Goal: Navigation & Orientation: Understand site structure

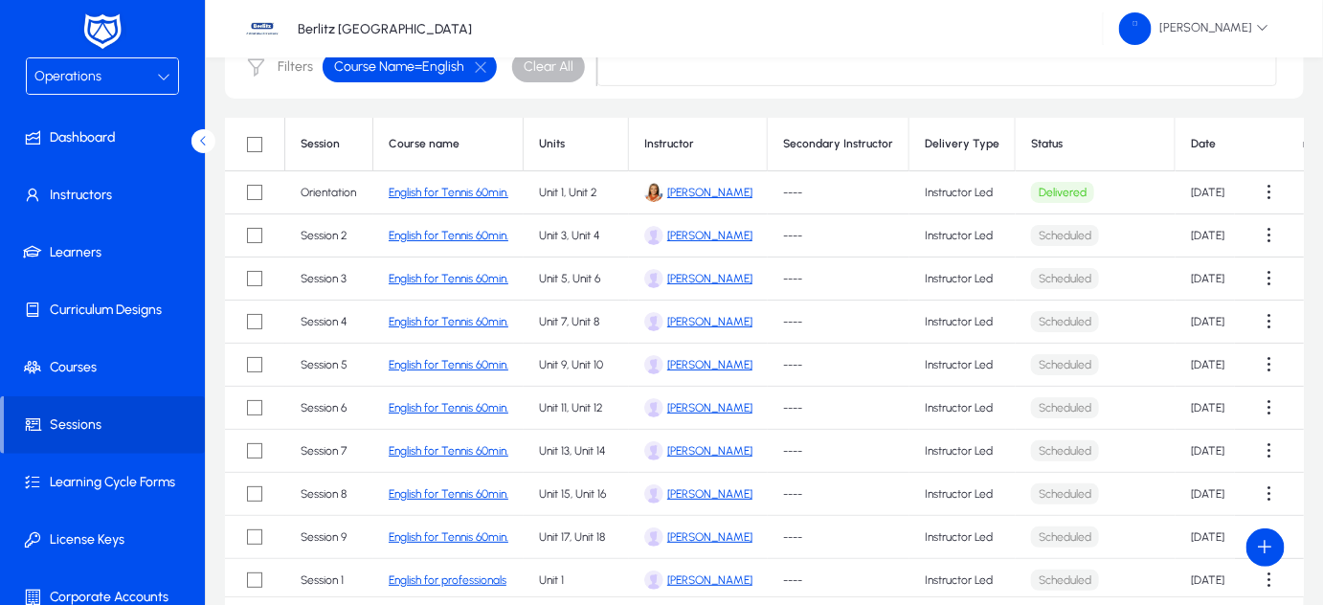
scroll to position [156, 0]
click at [157, 63] on div "Operations" at bounding box center [102, 75] width 151 height 35
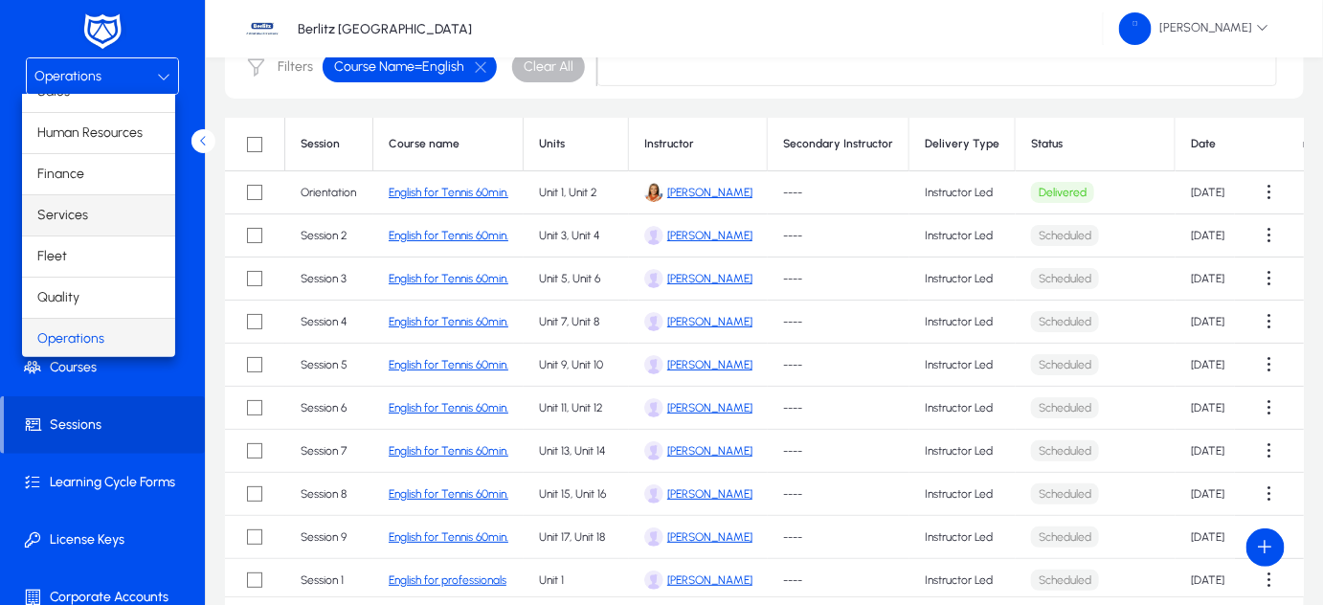
scroll to position [62, 0]
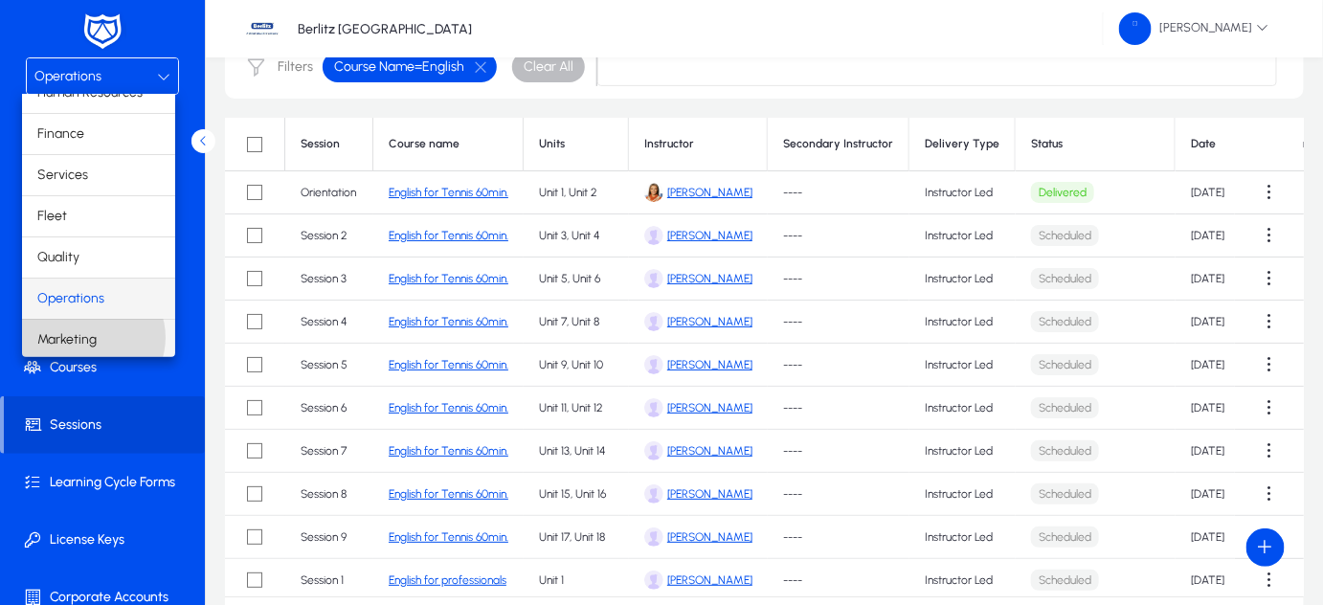
click at [90, 335] on span "Marketing" at bounding box center [66, 339] width 59 height 23
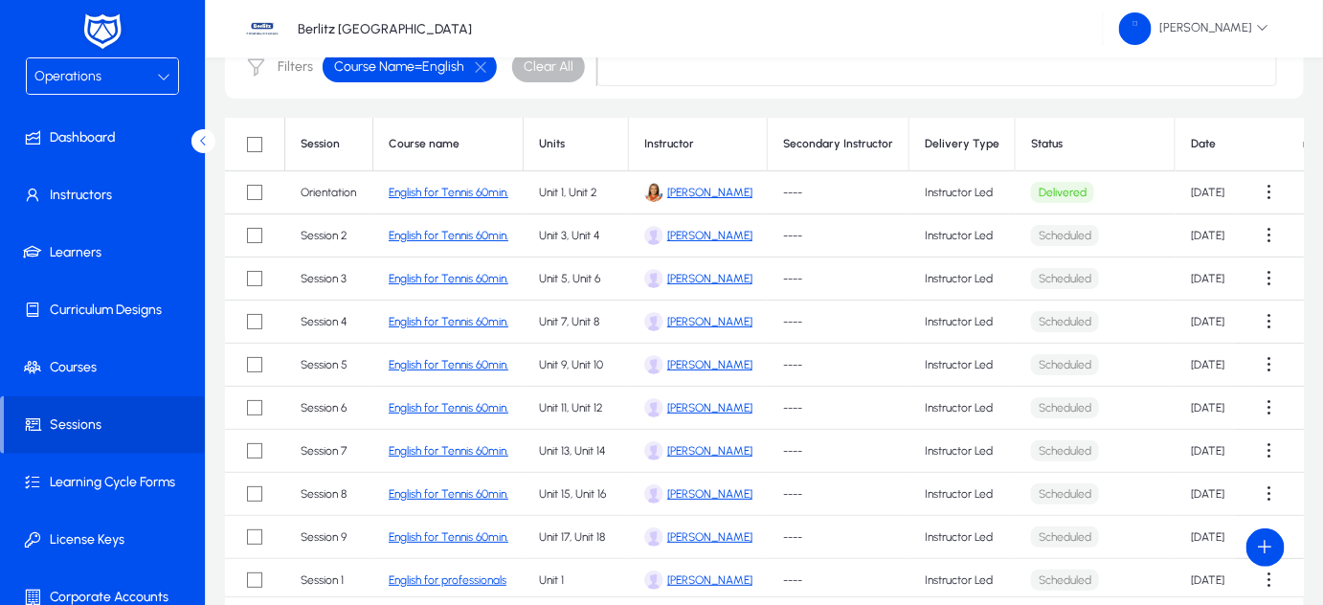
scroll to position [63, 0]
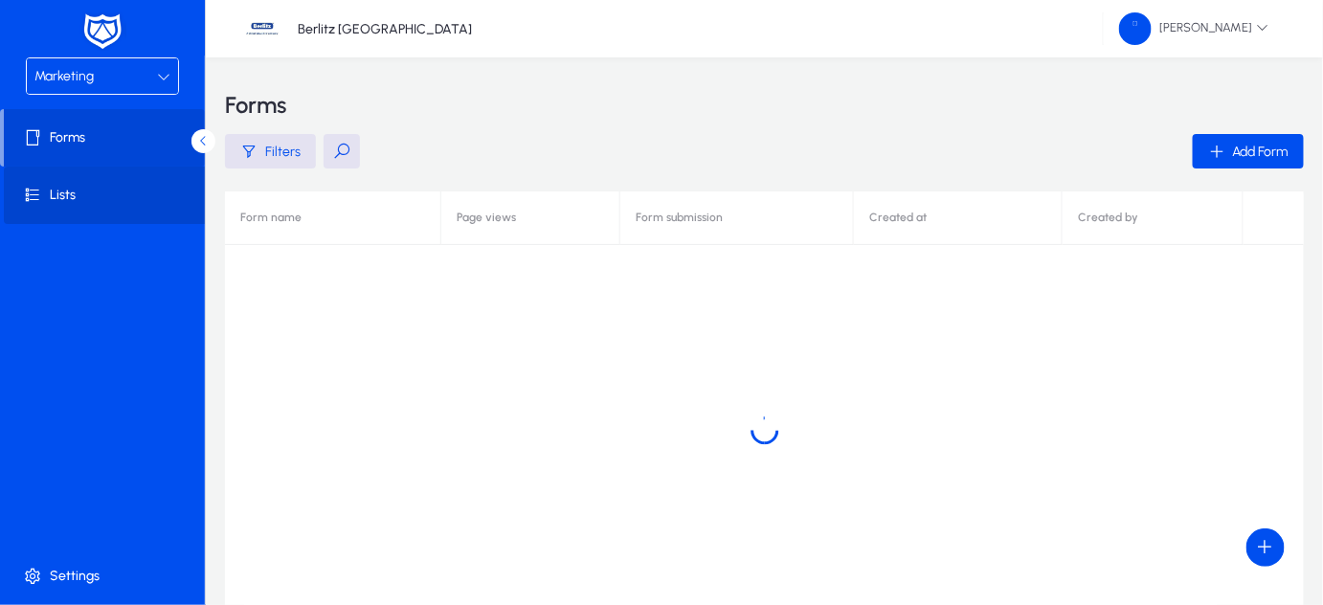
click at [61, 197] on span "Lists" at bounding box center [106, 195] width 205 height 19
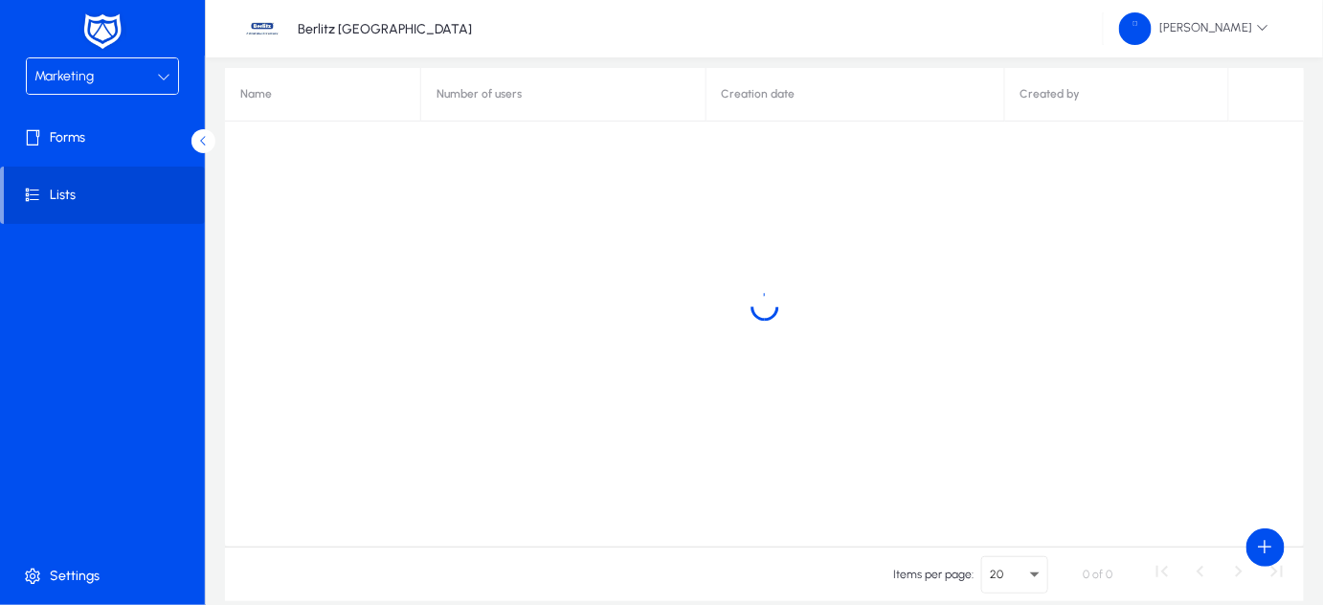
scroll to position [124, 0]
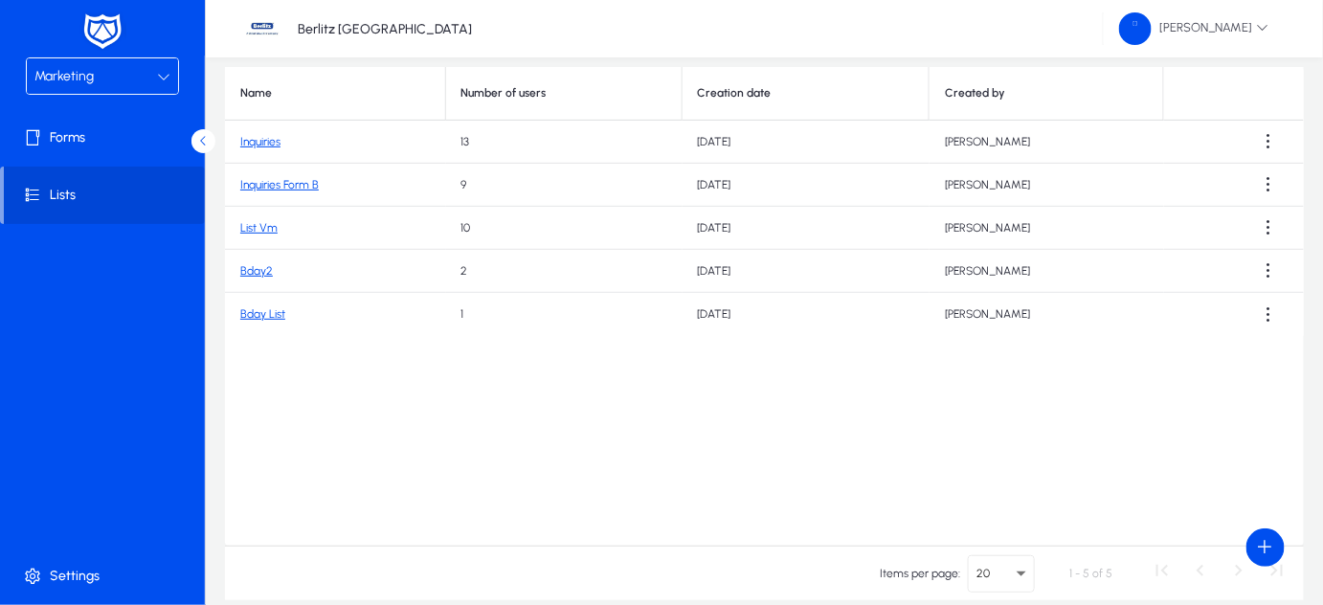
click at [262, 225] on link "List Vm" at bounding box center [258, 227] width 37 height 13
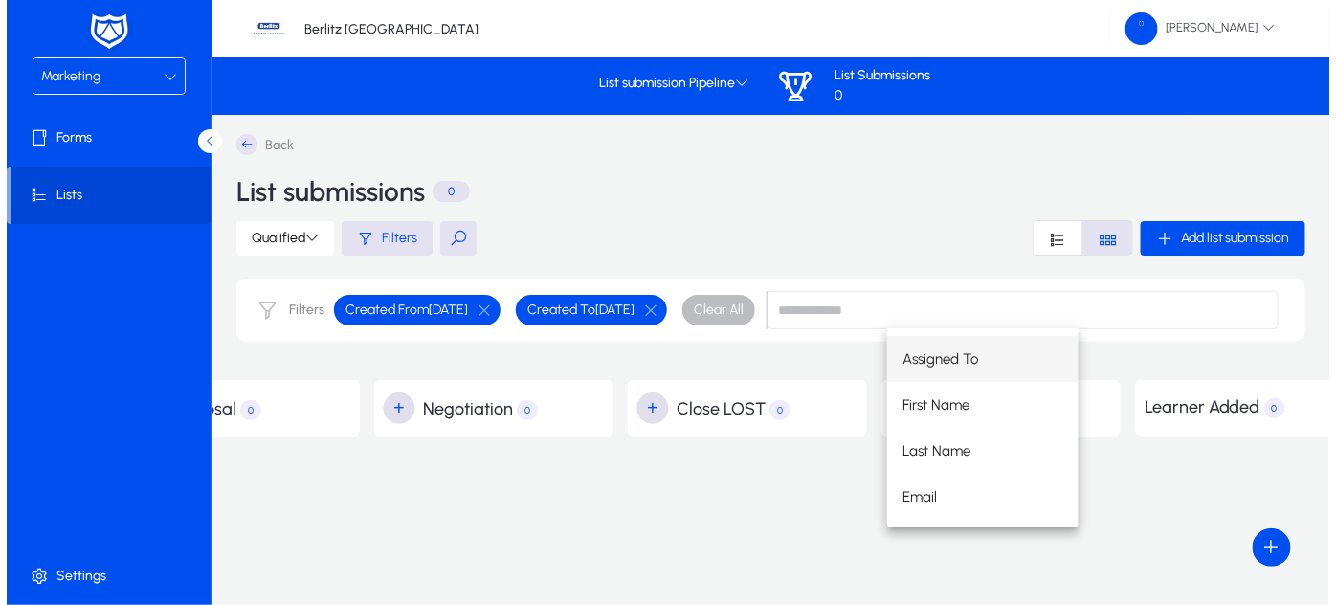
scroll to position [0, 1203]
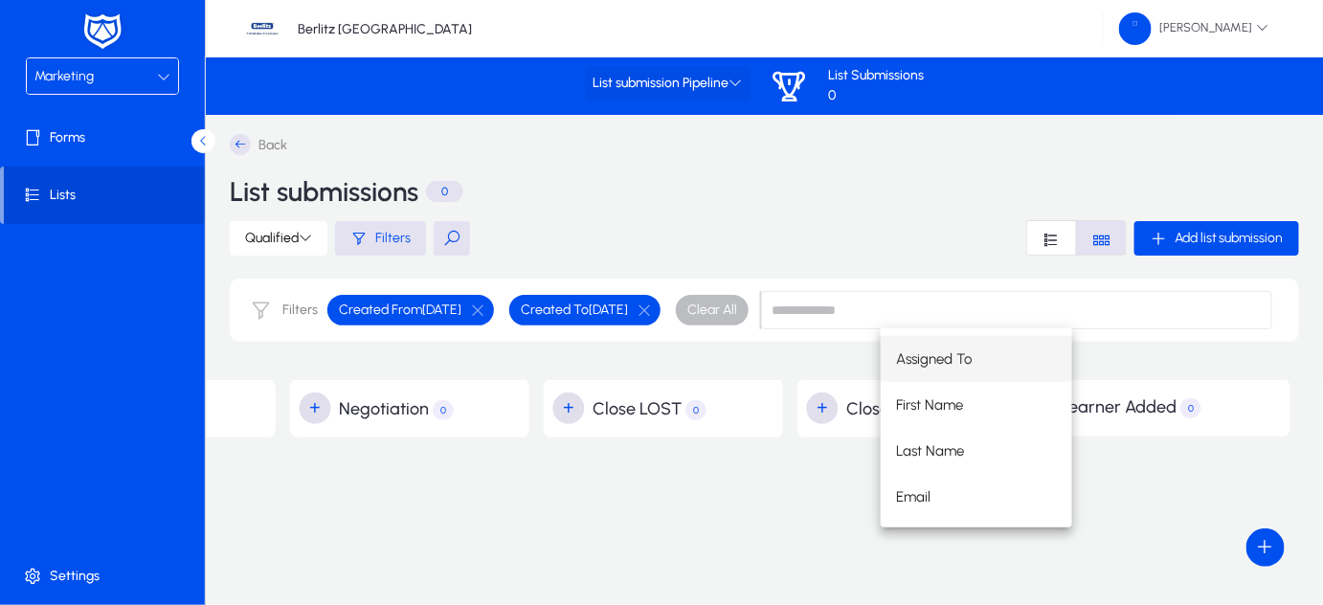
click at [736, 83] on icon at bounding box center [735, 82] width 13 height 13
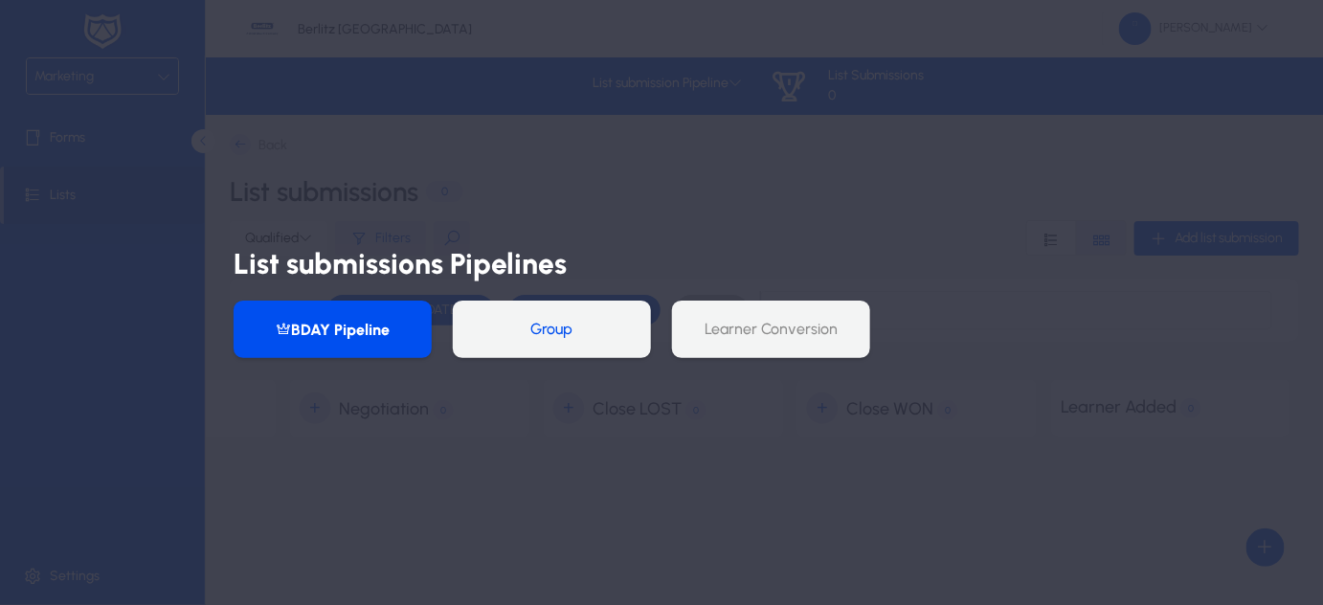
click at [560, 338] on button "Group" at bounding box center [552, 329] width 198 height 57
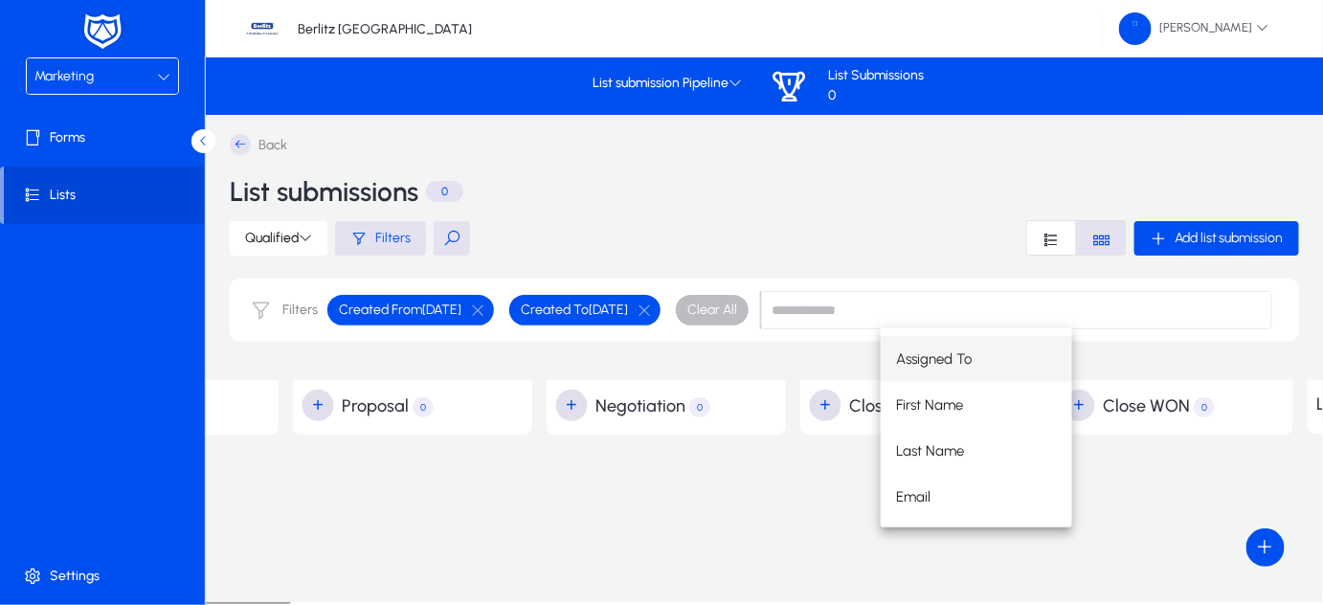
scroll to position [0, 959]
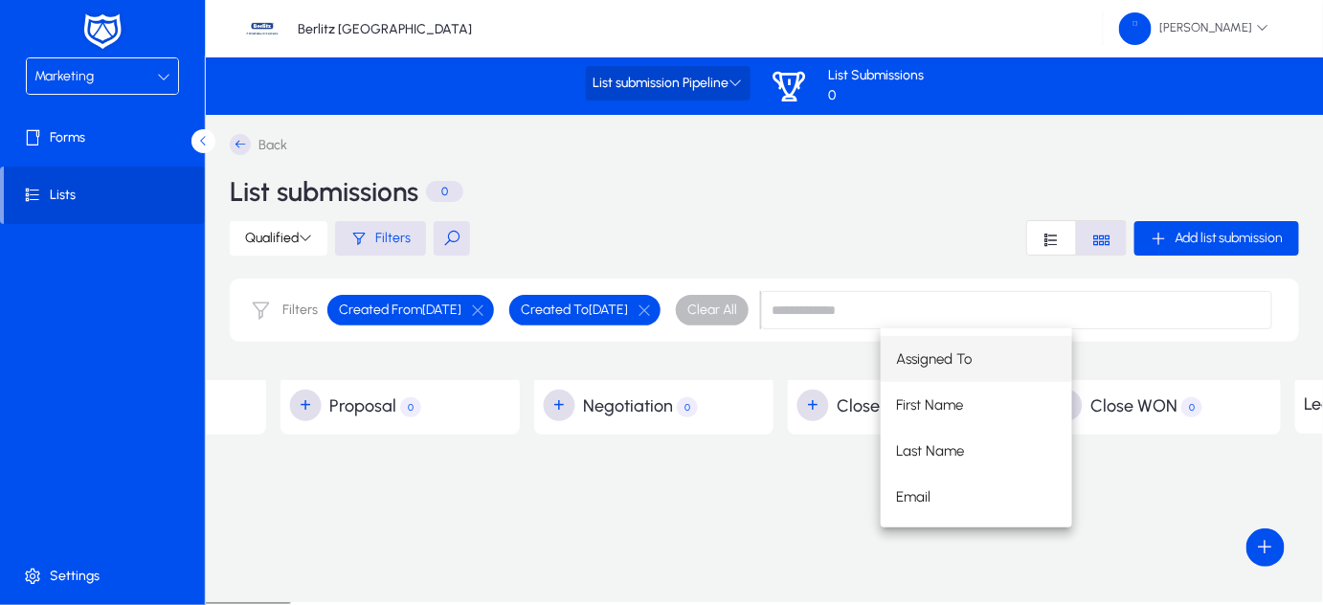
click at [735, 84] on icon at bounding box center [735, 82] width 13 height 13
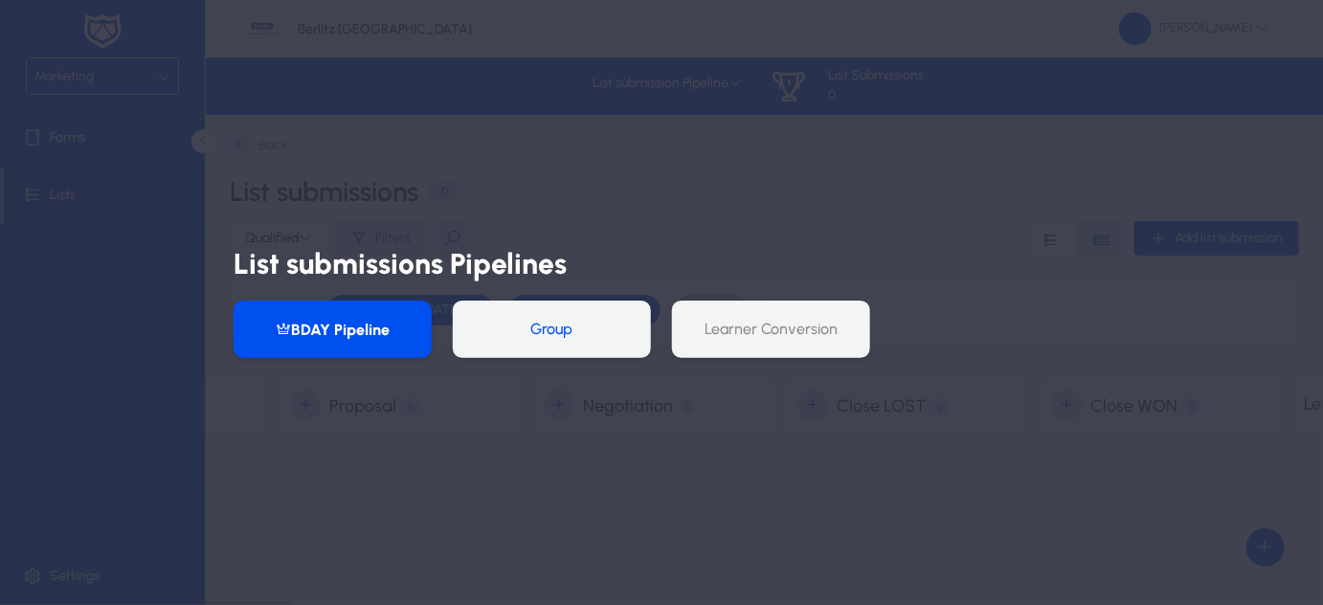
click at [568, 329] on button "Group" at bounding box center [552, 329] width 198 height 57
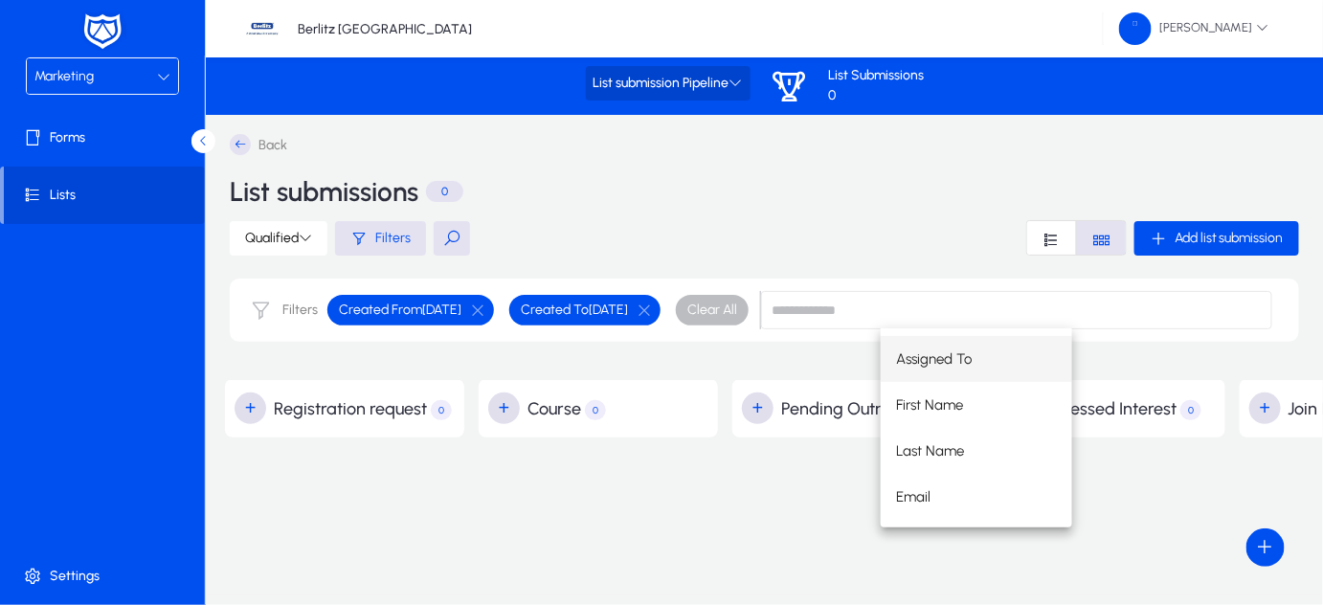
click at [712, 86] on span "List submission Pipeline" at bounding box center [667, 84] width 149 height 16
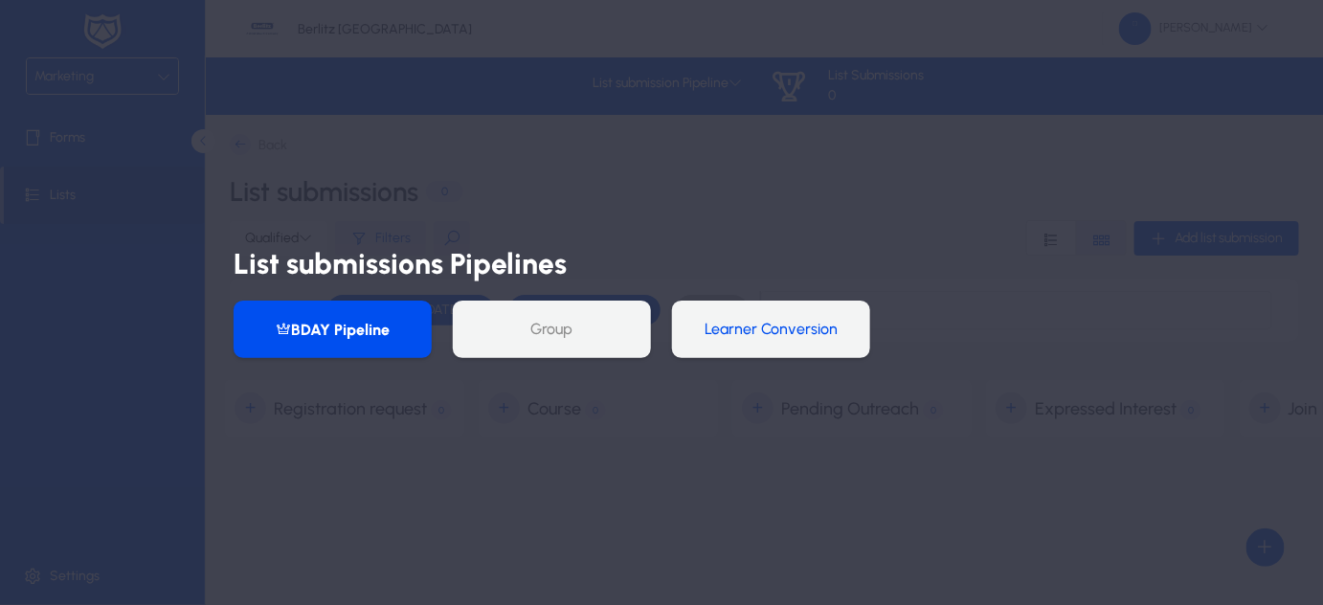
click at [720, 346] on button "Learner Conversion" at bounding box center [771, 329] width 198 height 57
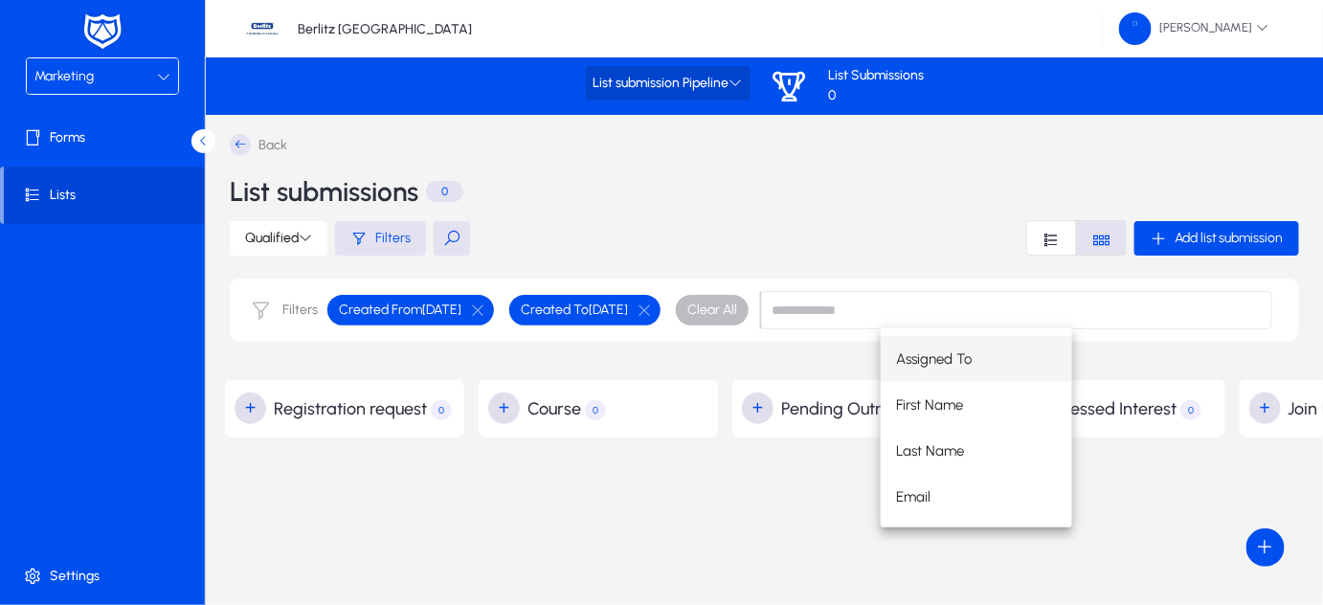
click at [711, 81] on span "List submission Pipeline" at bounding box center [667, 84] width 149 height 16
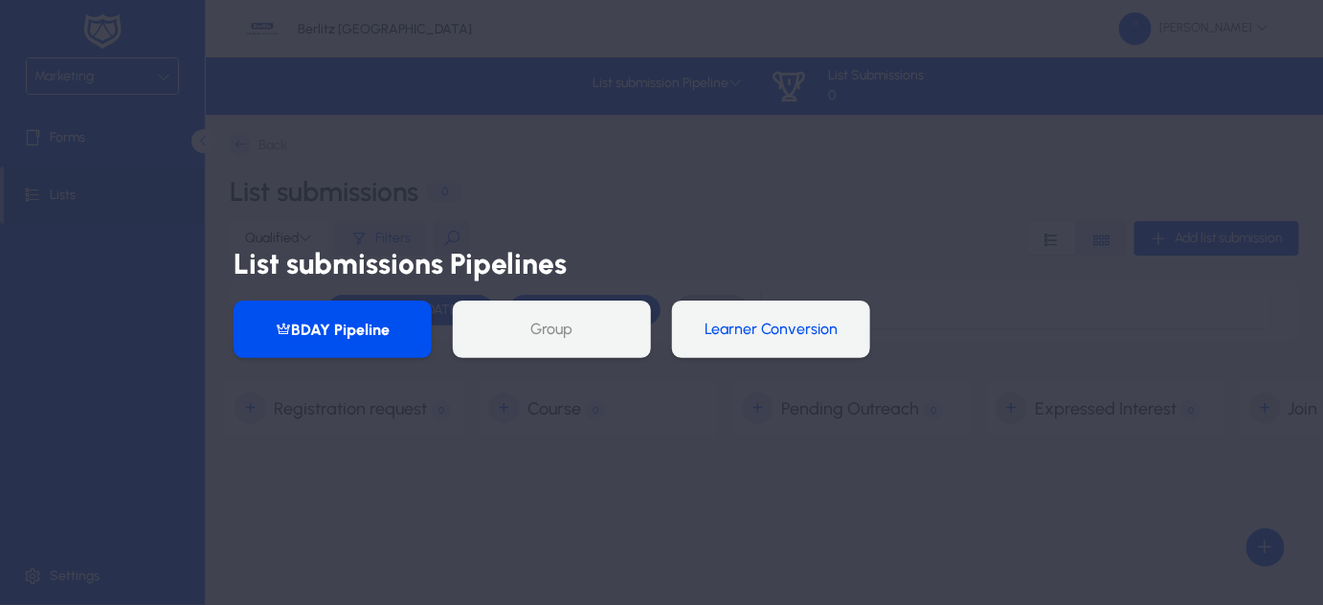
click at [710, 337] on button "Learner Conversion" at bounding box center [771, 329] width 198 height 57
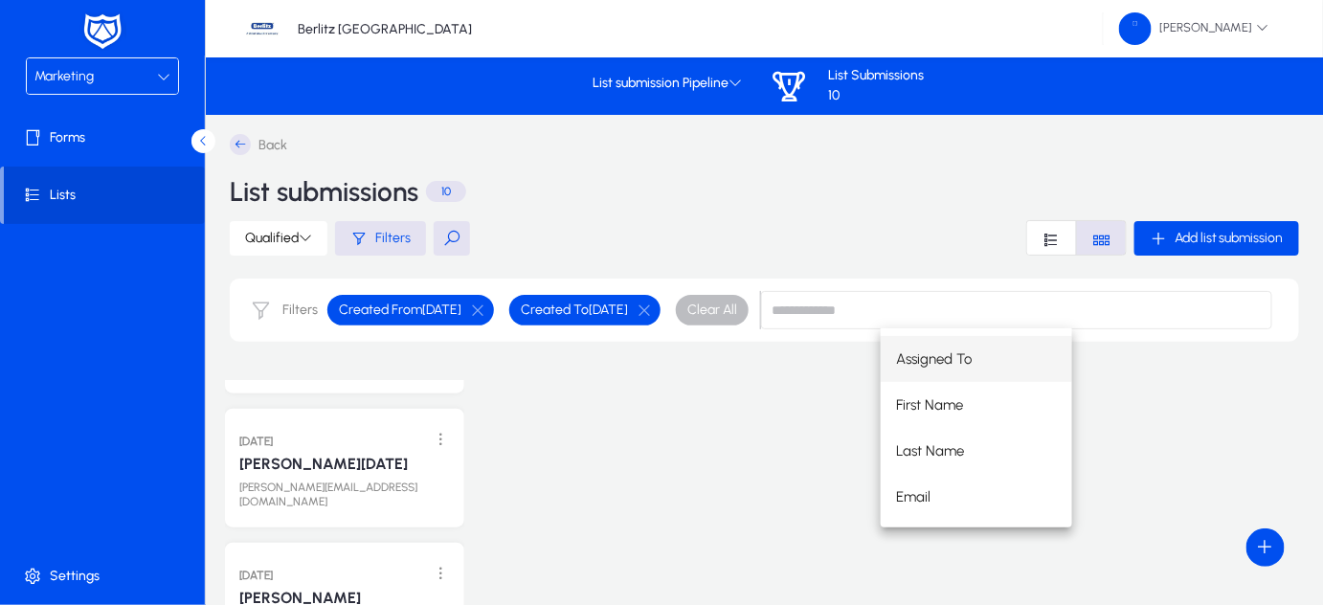
scroll to position [299, 0]
click at [332, 455] on div "[PERSON_NAME][DATE]" at bounding box center [344, 461] width 216 height 23
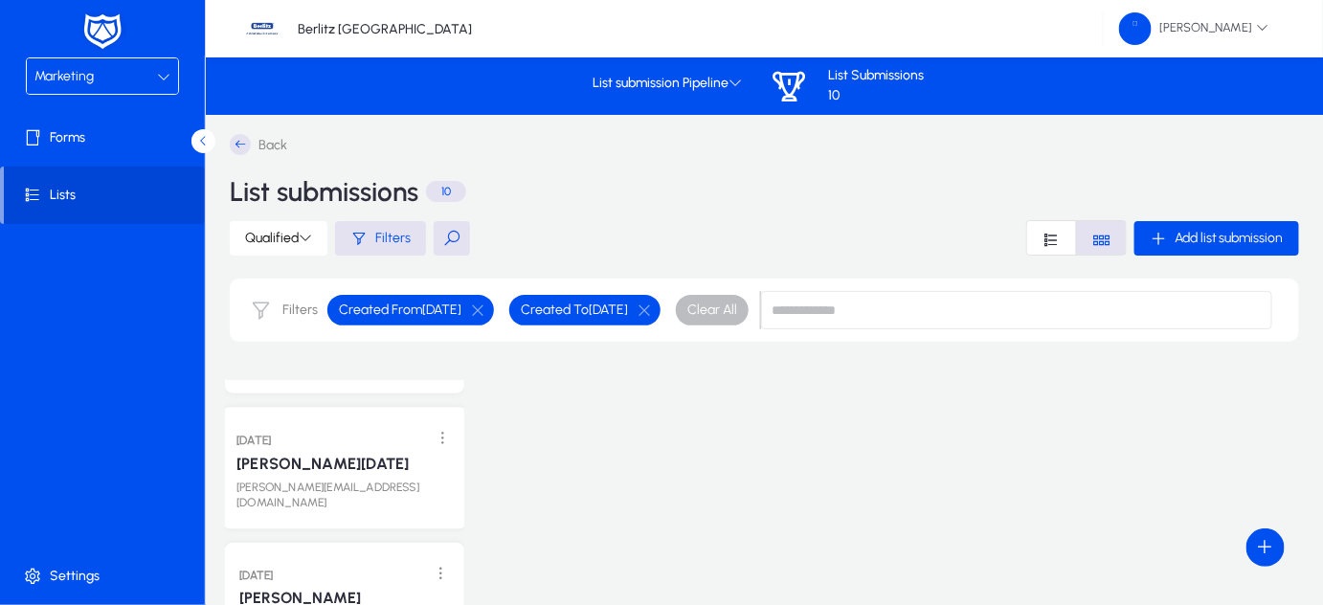
click at [311, 455] on link "[PERSON_NAME][DATE]" at bounding box center [322, 464] width 172 height 19
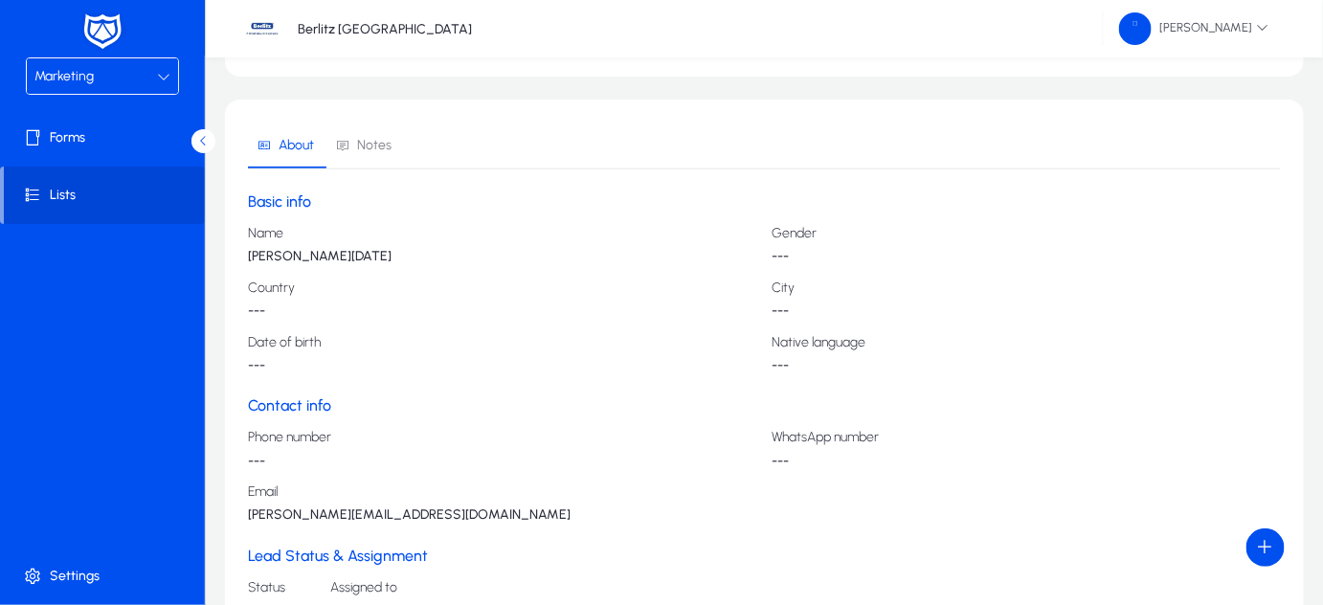
scroll to position [173, 0]
click at [368, 145] on span "Notes" at bounding box center [374, 146] width 34 height 13
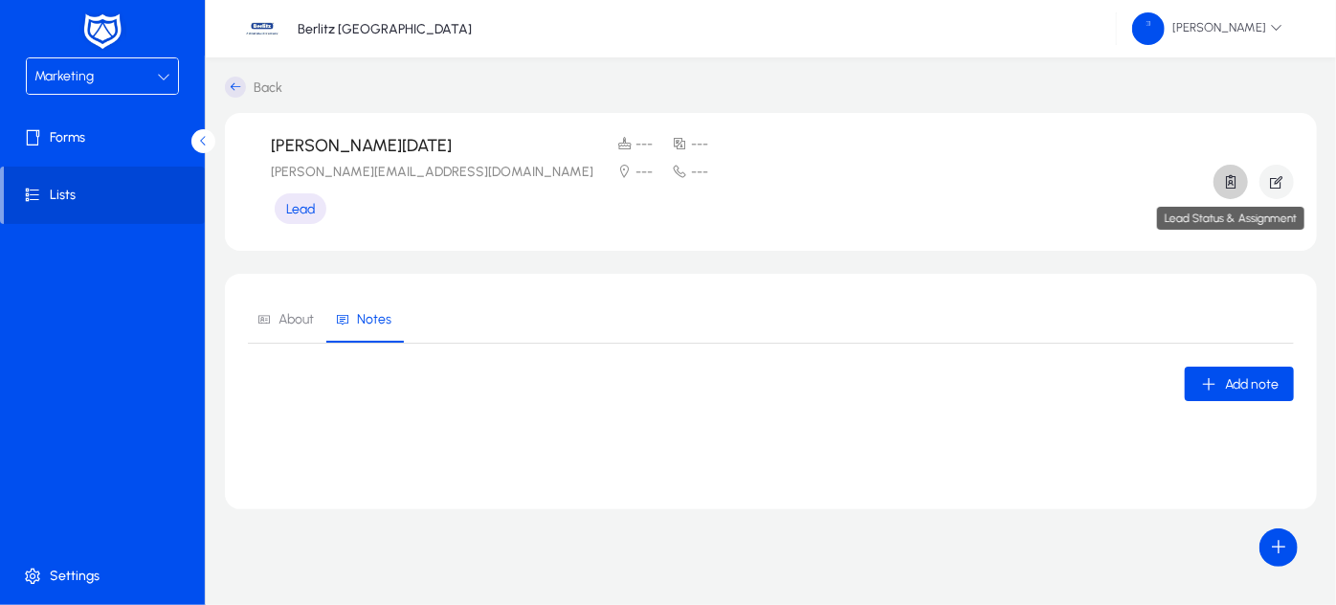
click at [1224, 180] on icon "button" at bounding box center [1230, 181] width 17 height 17
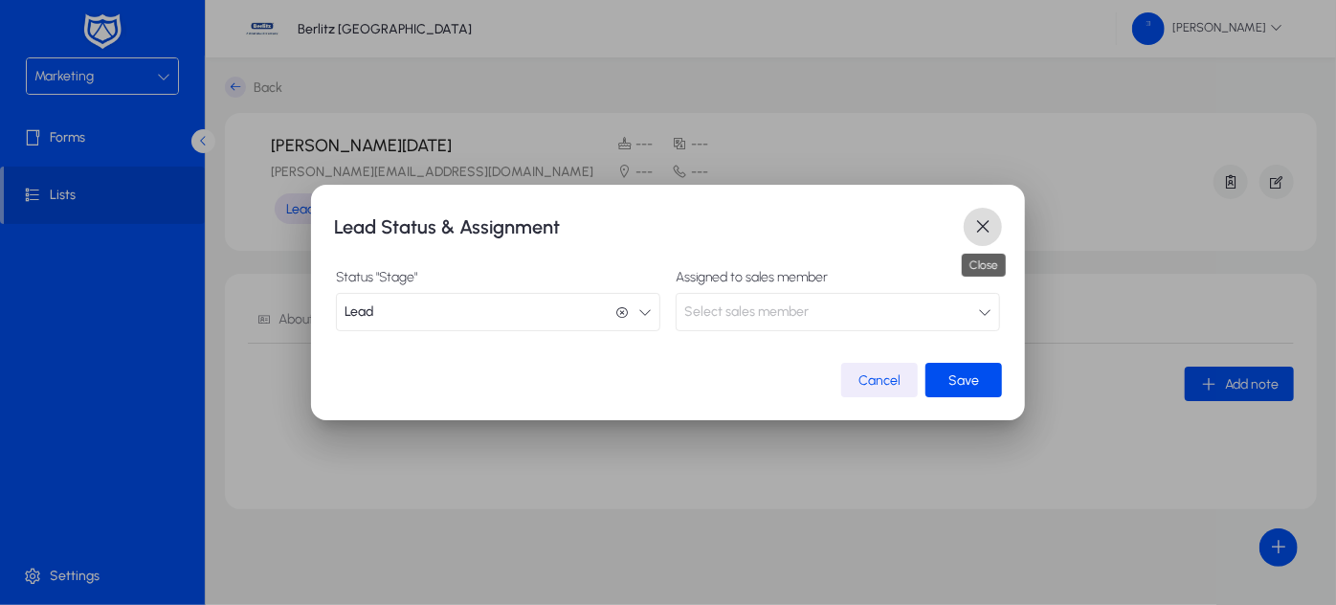
click at [974, 221] on span "button" at bounding box center [983, 227] width 38 height 38
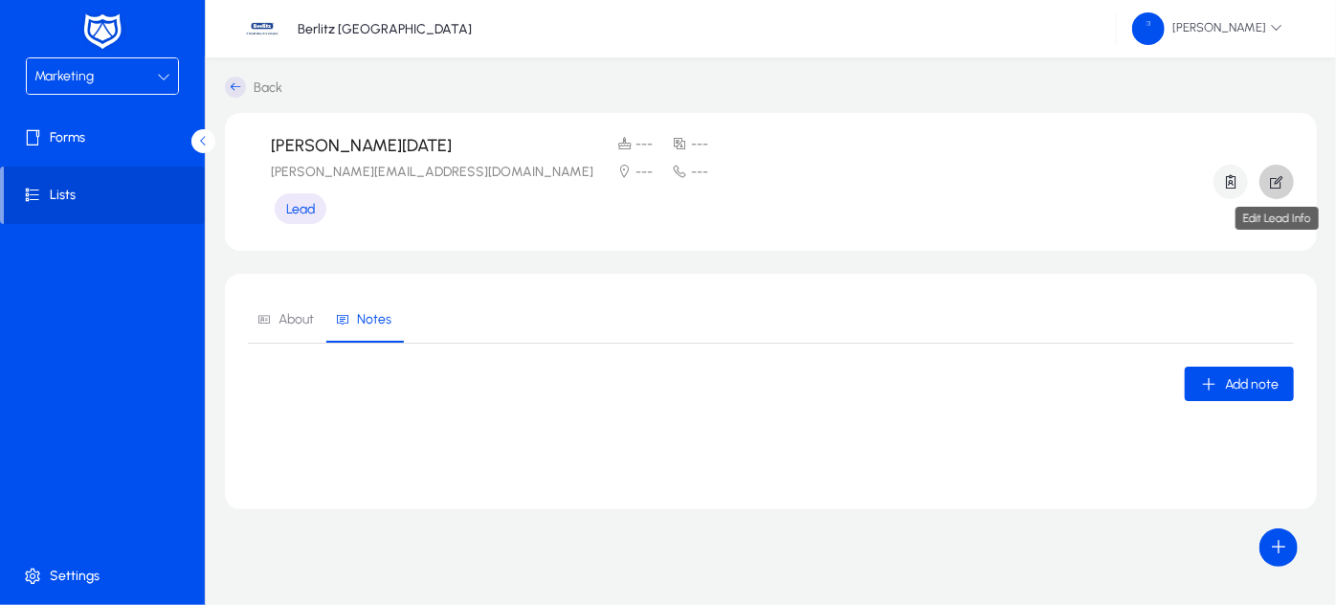
click at [1273, 180] on icon "button" at bounding box center [1276, 181] width 17 height 17
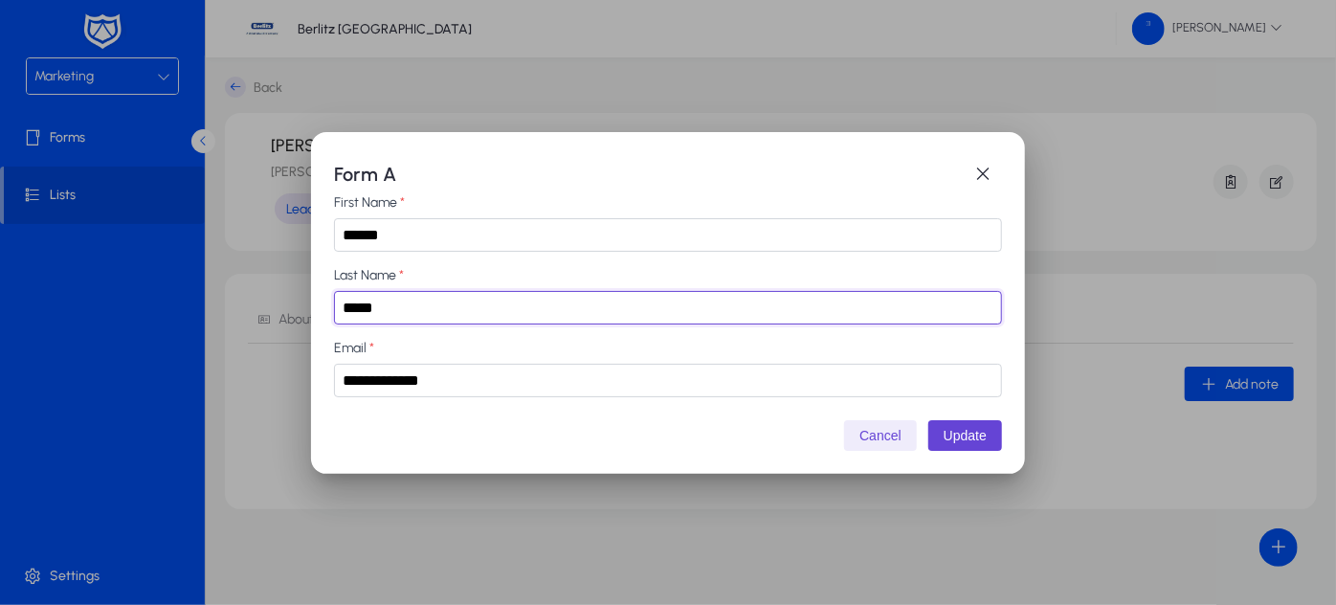
click at [796, 301] on input "*****" at bounding box center [668, 307] width 668 height 33
type input "*****"
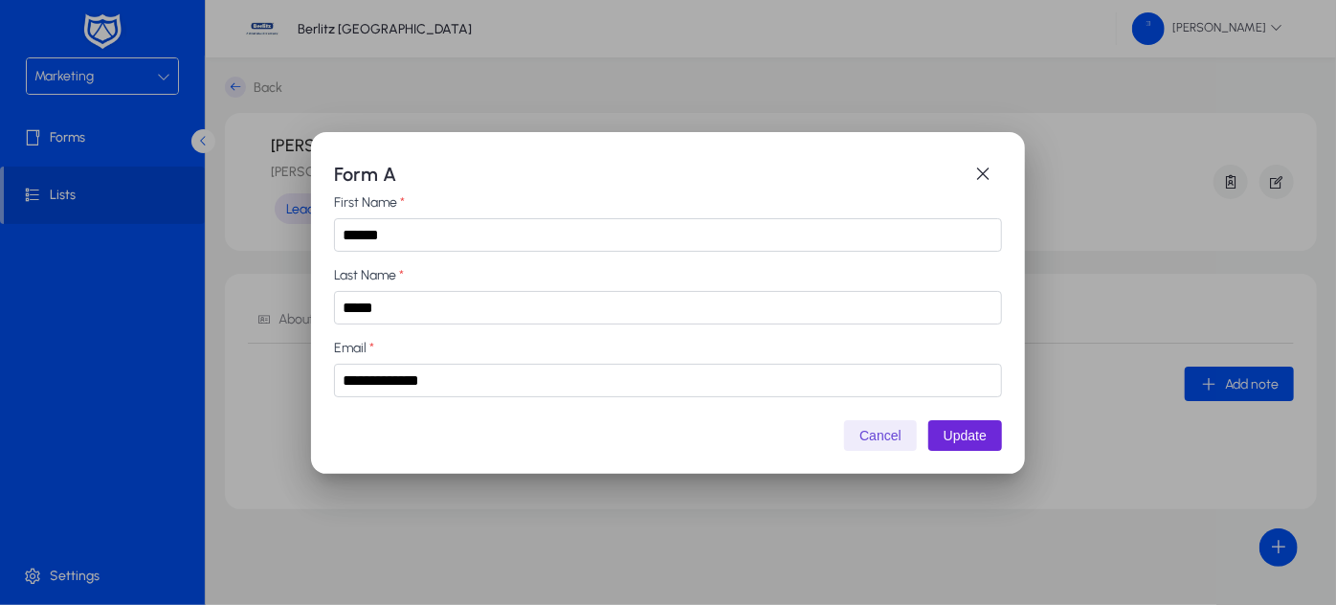
click at [944, 433] on button "Update" at bounding box center [965, 435] width 74 height 31
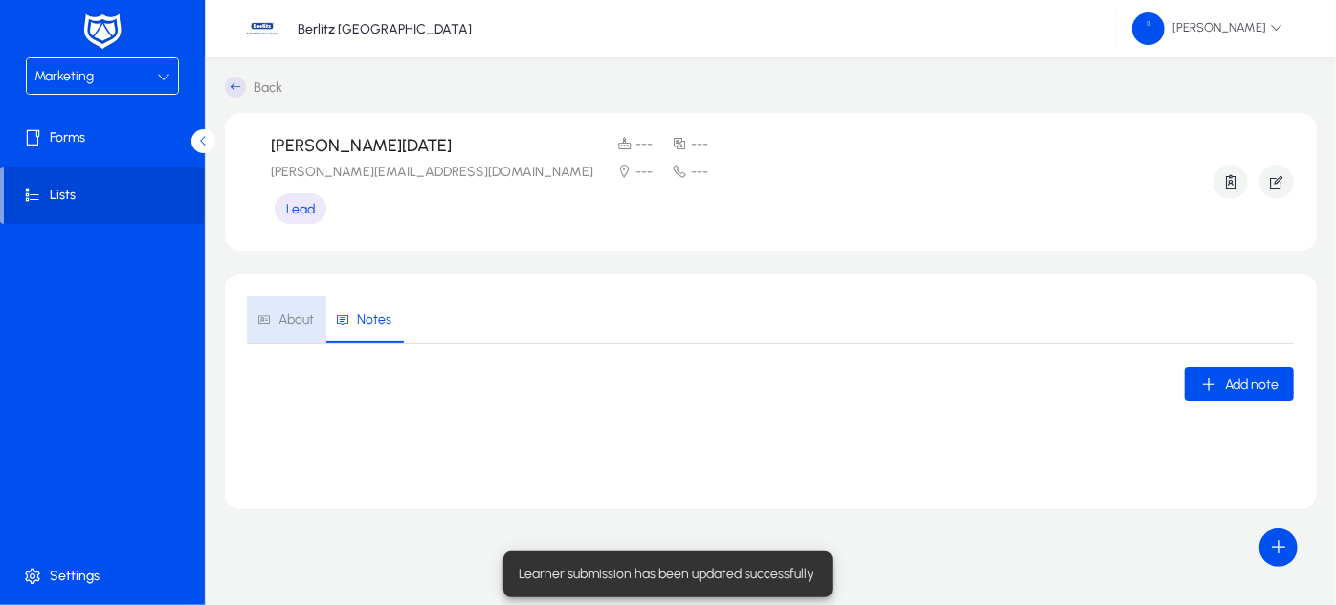
click at [285, 321] on span "About" at bounding box center [296, 319] width 35 height 13
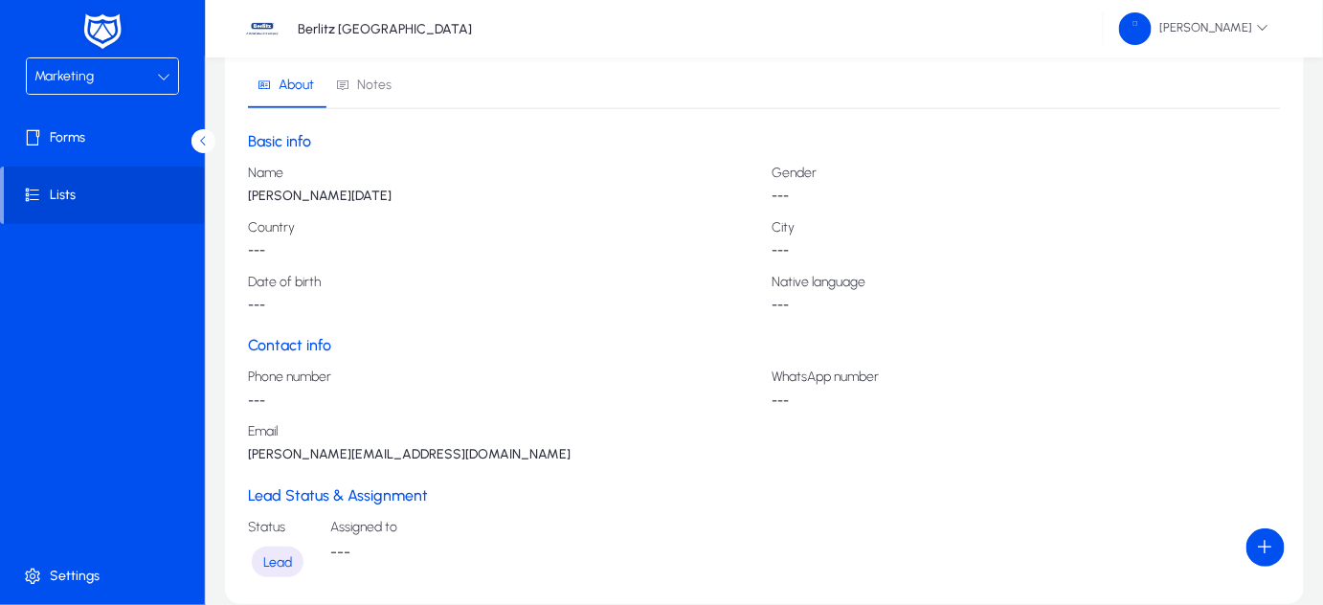
scroll to position [329, 0]
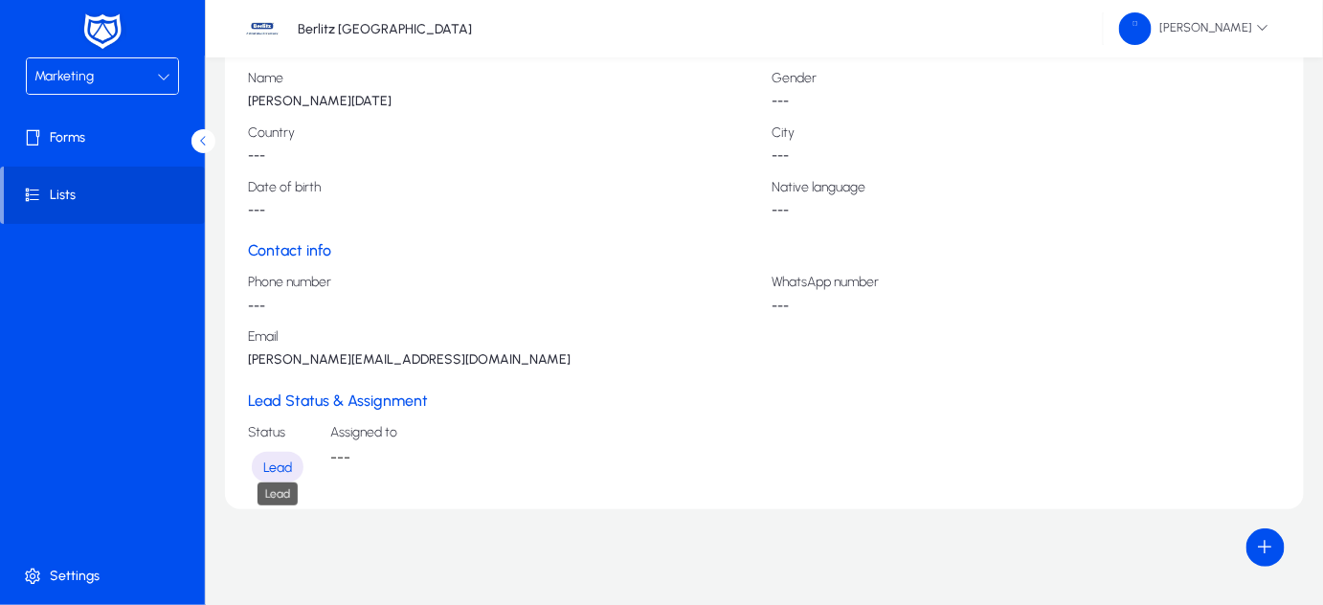
click at [274, 461] on span "Lead" at bounding box center [277, 467] width 29 height 16
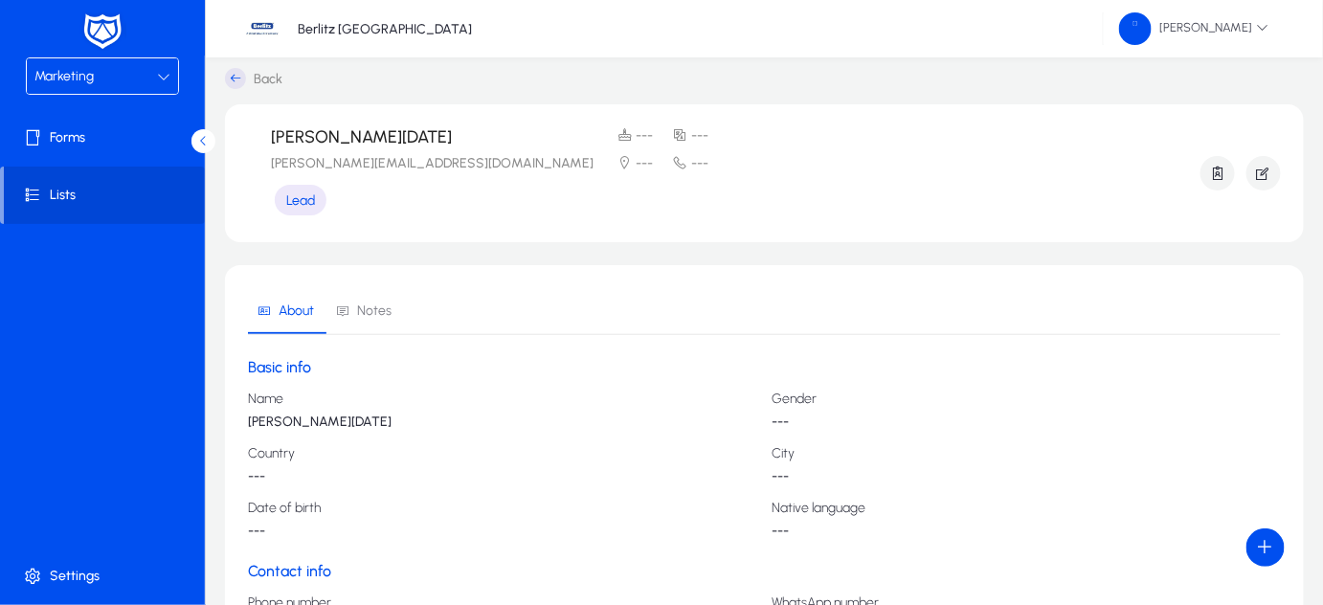
scroll to position [0, 0]
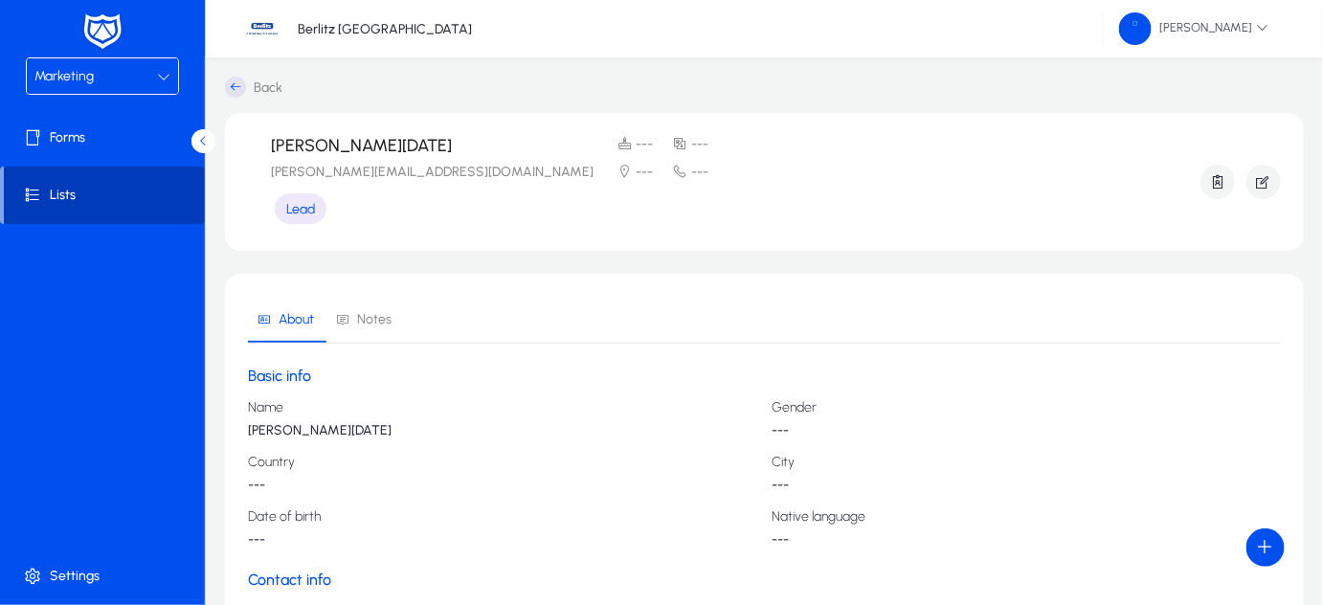
click at [127, 197] on span "Lists" at bounding box center [104, 195] width 201 height 19
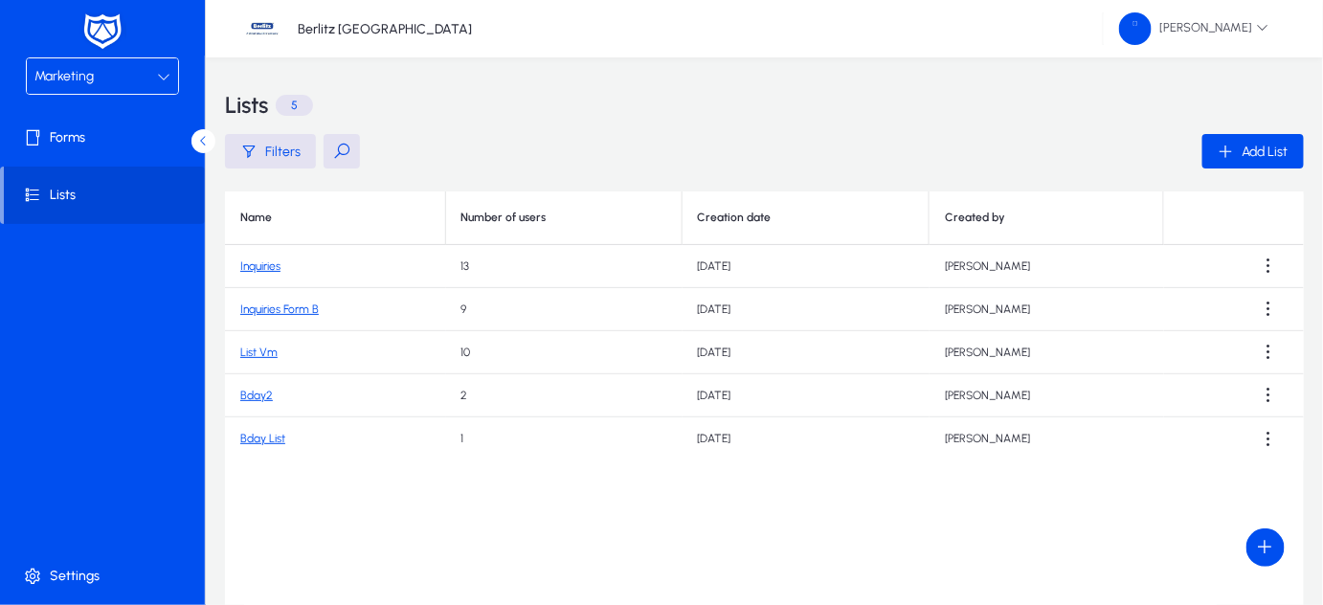
click at [262, 348] on link "List Vm" at bounding box center [258, 351] width 37 height 13
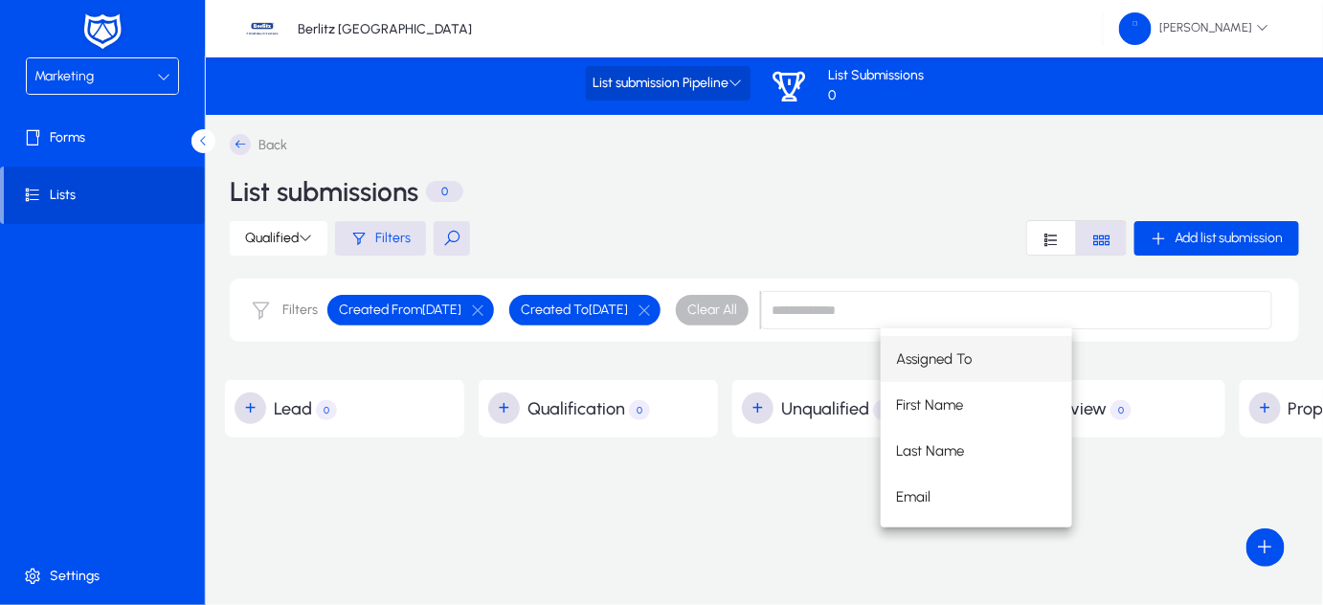
click at [734, 82] on icon at bounding box center [735, 82] width 13 height 13
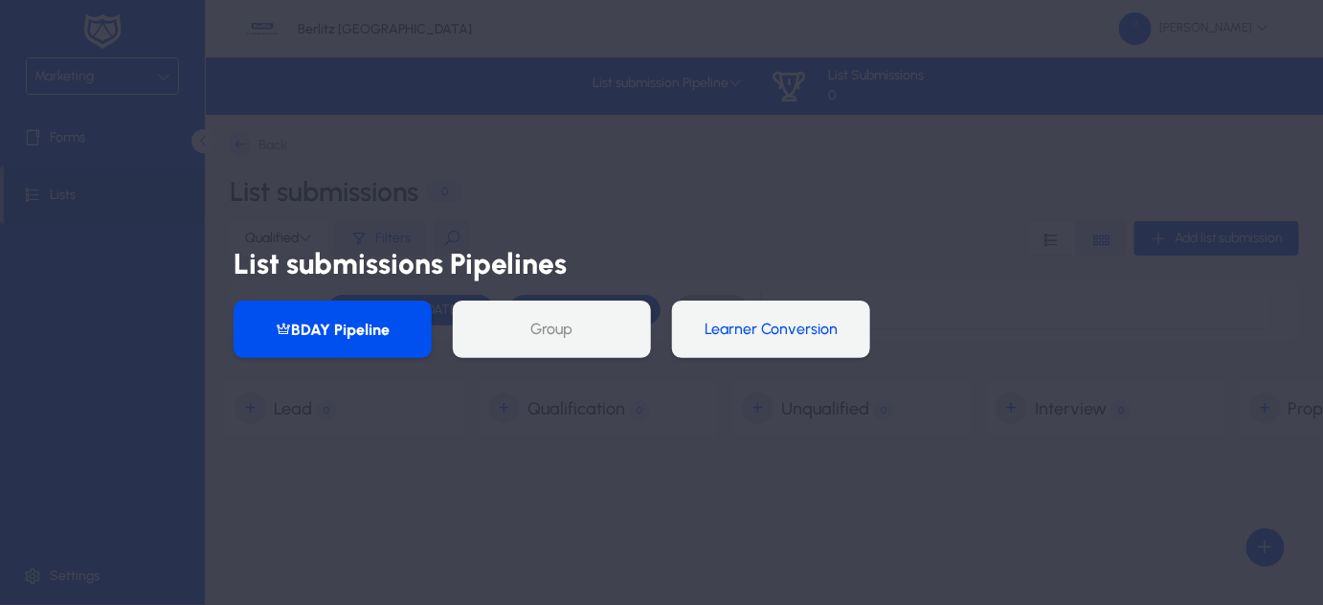
click at [715, 340] on button "Learner Conversion" at bounding box center [771, 329] width 198 height 57
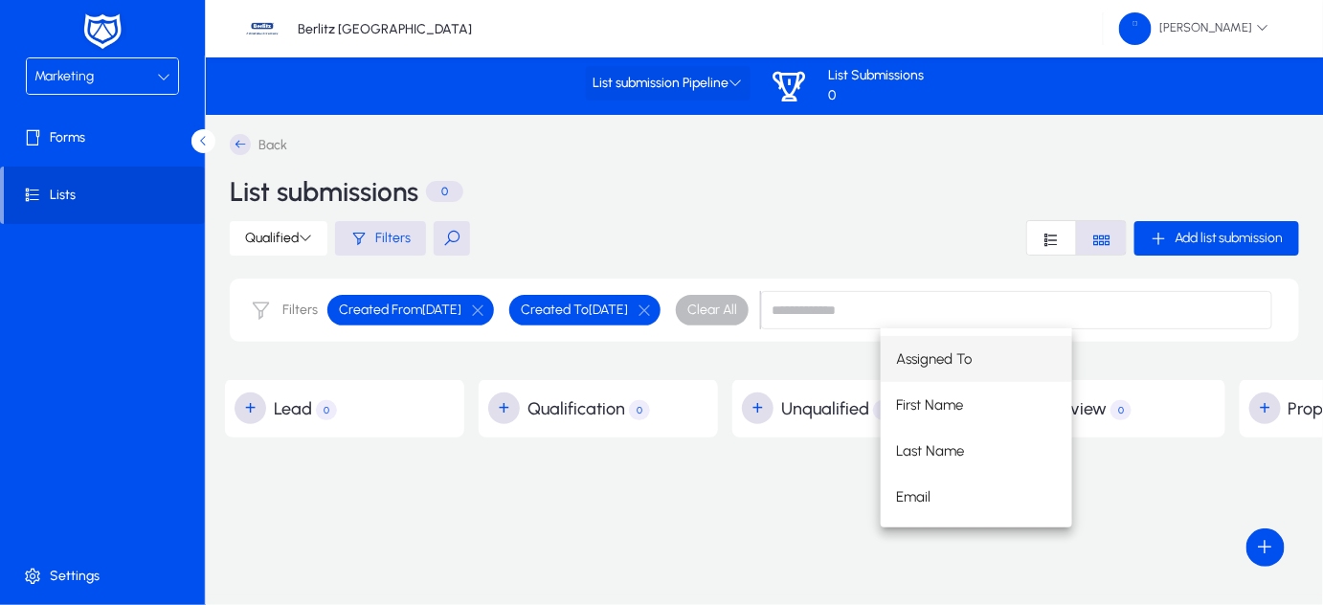
click at [734, 81] on icon at bounding box center [735, 82] width 13 height 13
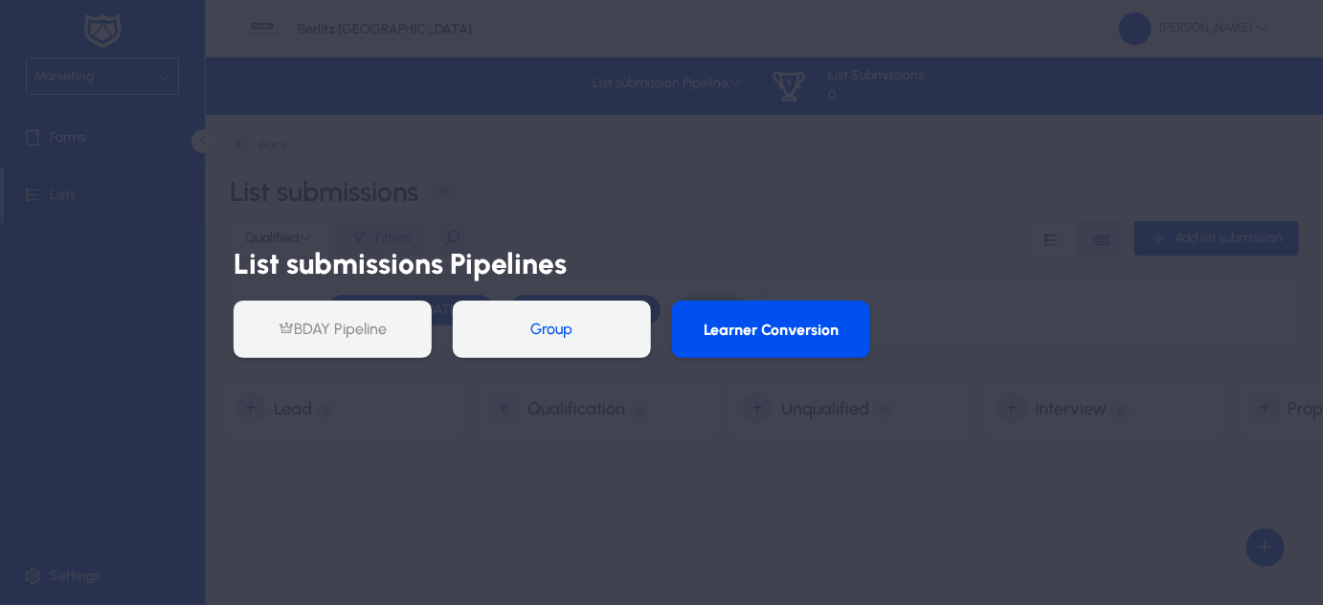
click at [563, 323] on button "Group" at bounding box center [552, 329] width 198 height 57
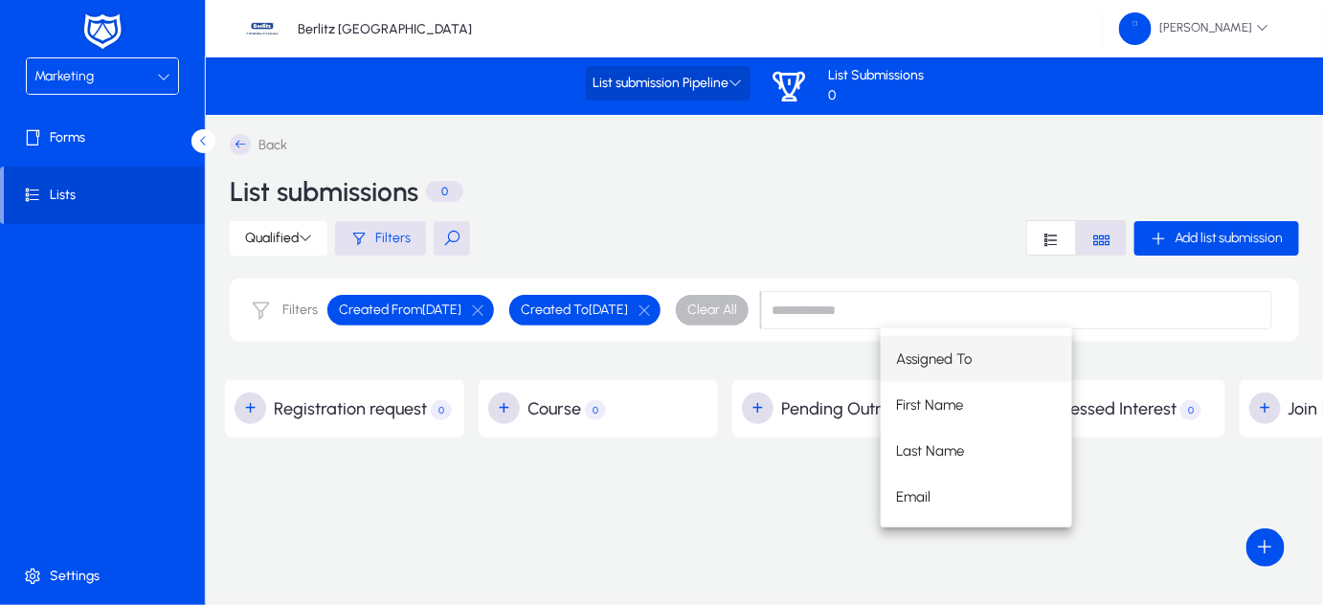
click at [727, 84] on span "List submission Pipeline" at bounding box center [667, 84] width 149 height 16
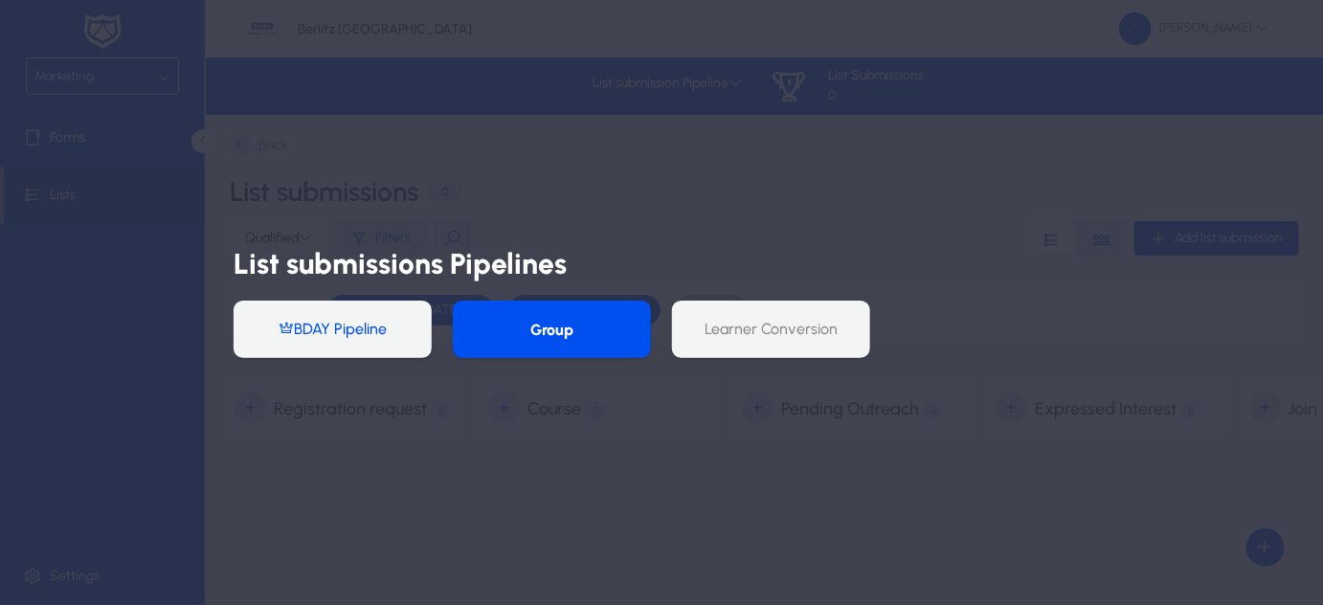
click at [342, 333] on button "BDAY Pipeline" at bounding box center [333, 329] width 198 height 57
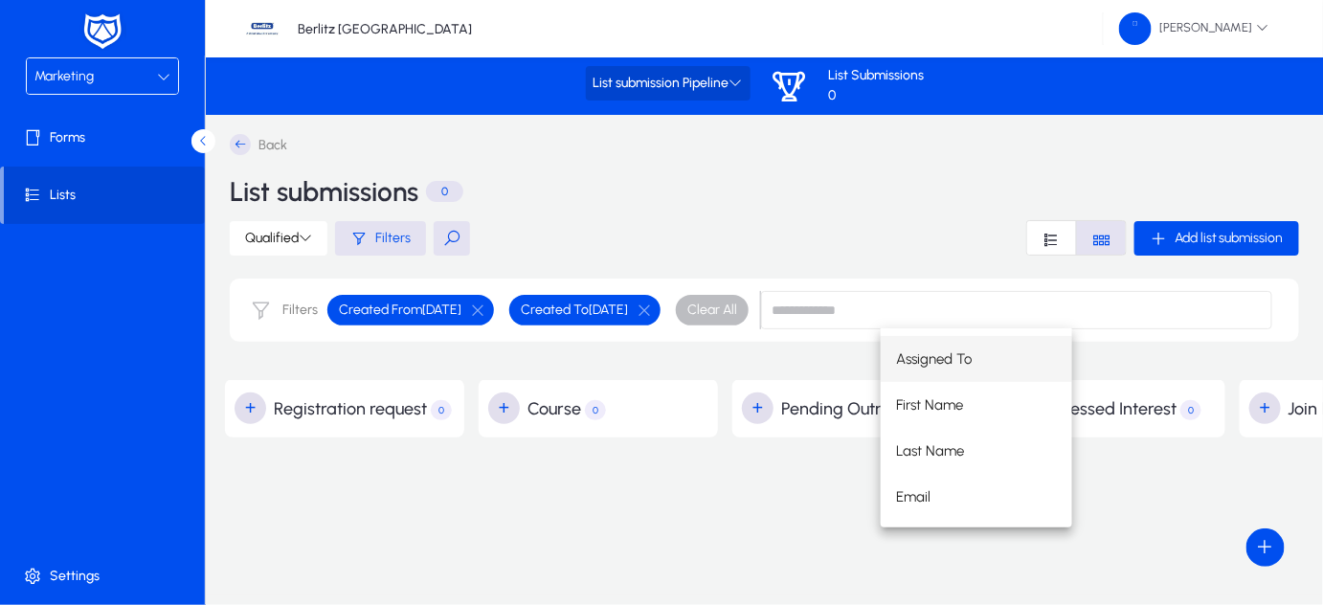
click at [743, 82] on icon at bounding box center [735, 82] width 13 height 13
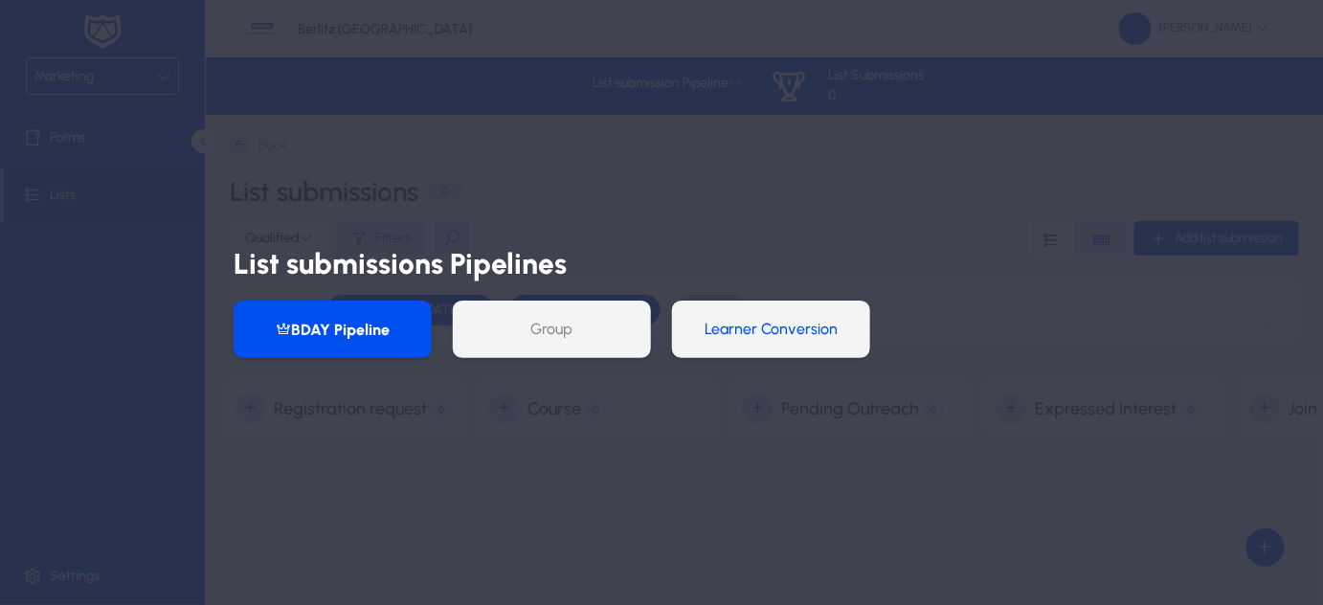
click at [745, 341] on button "Learner Conversion" at bounding box center [771, 329] width 198 height 57
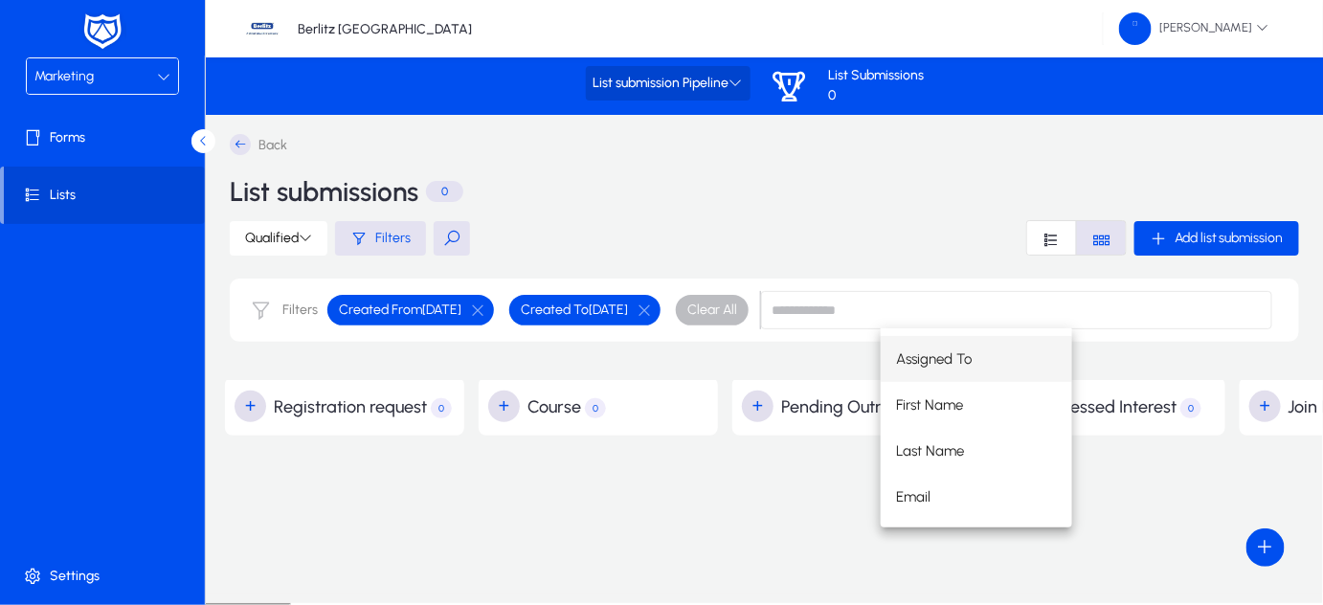
click at [706, 79] on span "List submission Pipeline" at bounding box center [667, 84] width 149 height 16
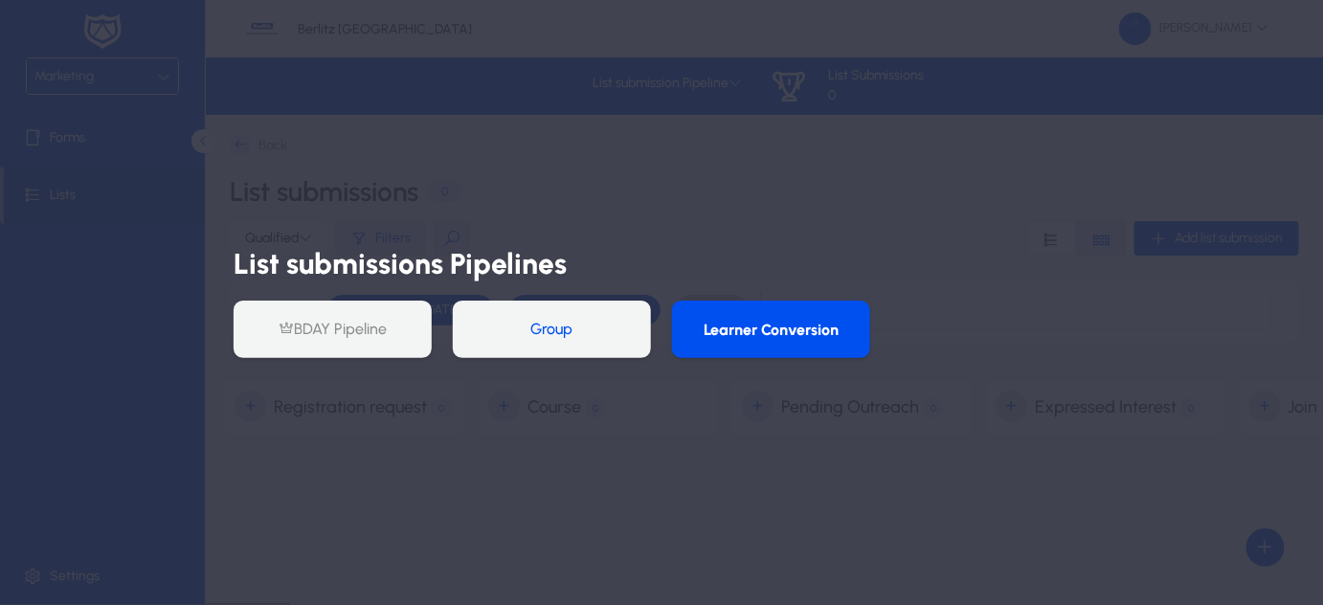
click at [545, 326] on button "Group" at bounding box center [552, 329] width 198 height 57
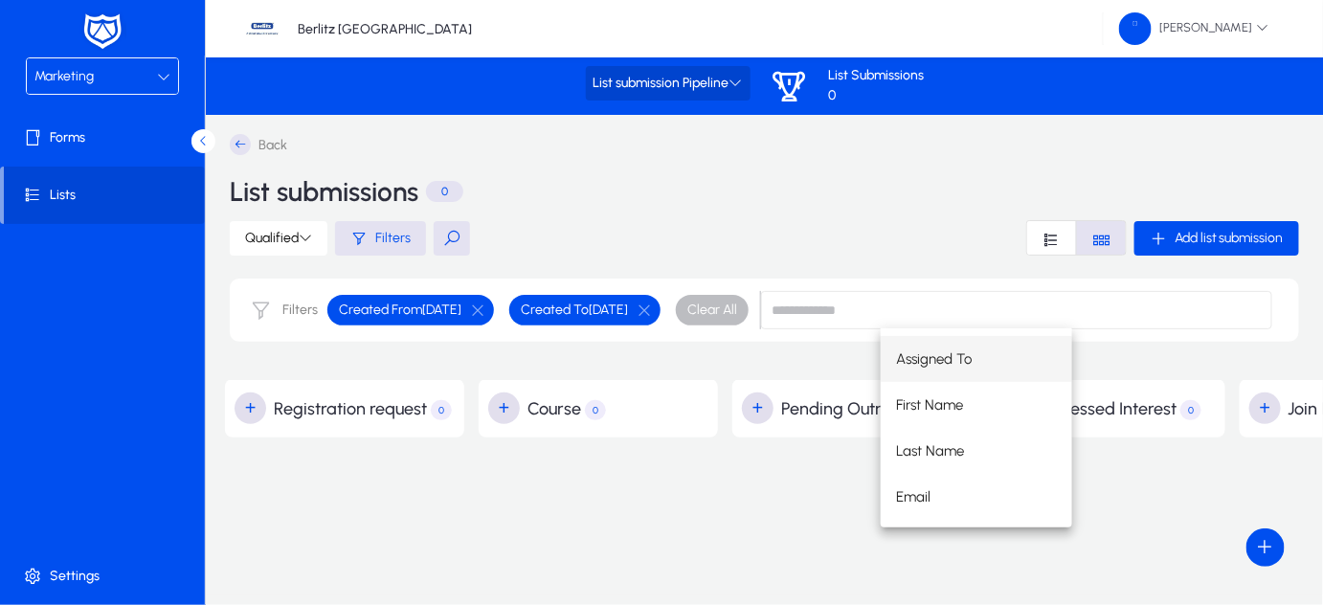
click at [704, 83] on span "List submission Pipeline" at bounding box center [667, 84] width 149 height 16
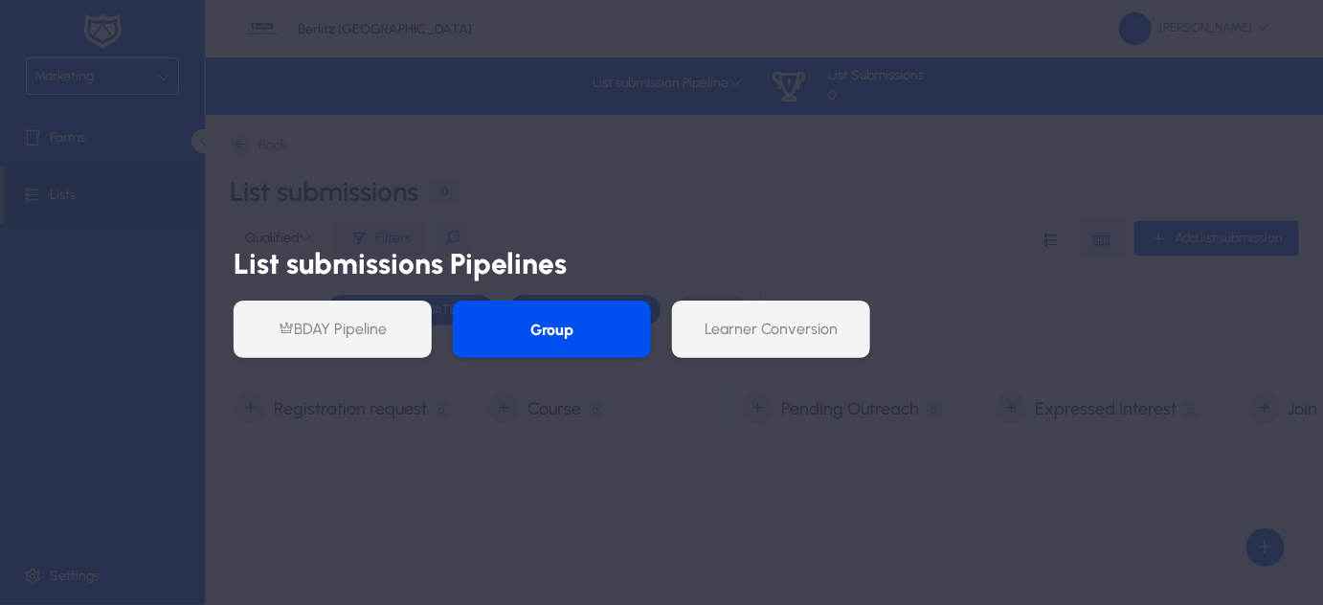
click at [556, 323] on button "Group" at bounding box center [552, 329] width 198 height 57
click at [555, 323] on button "Group" at bounding box center [552, 329] width 198 height 57
click at [571, 463] on div at bounding box center [661, 302] width 1323 height 605
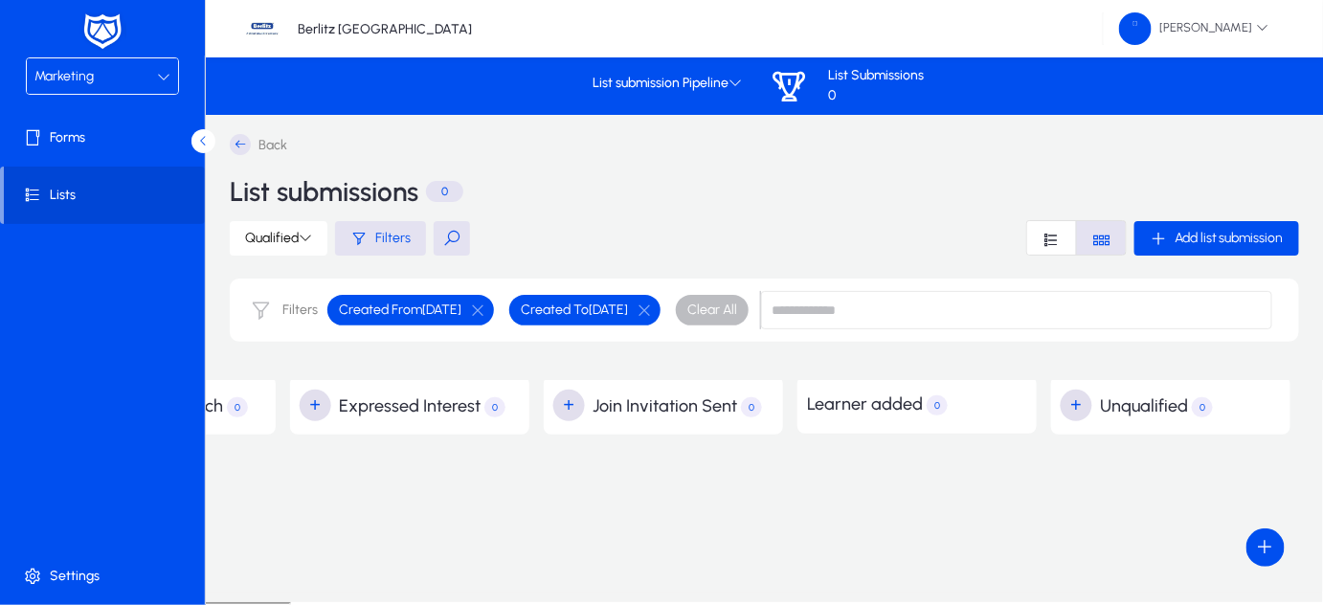
scroll to position [0, 0]
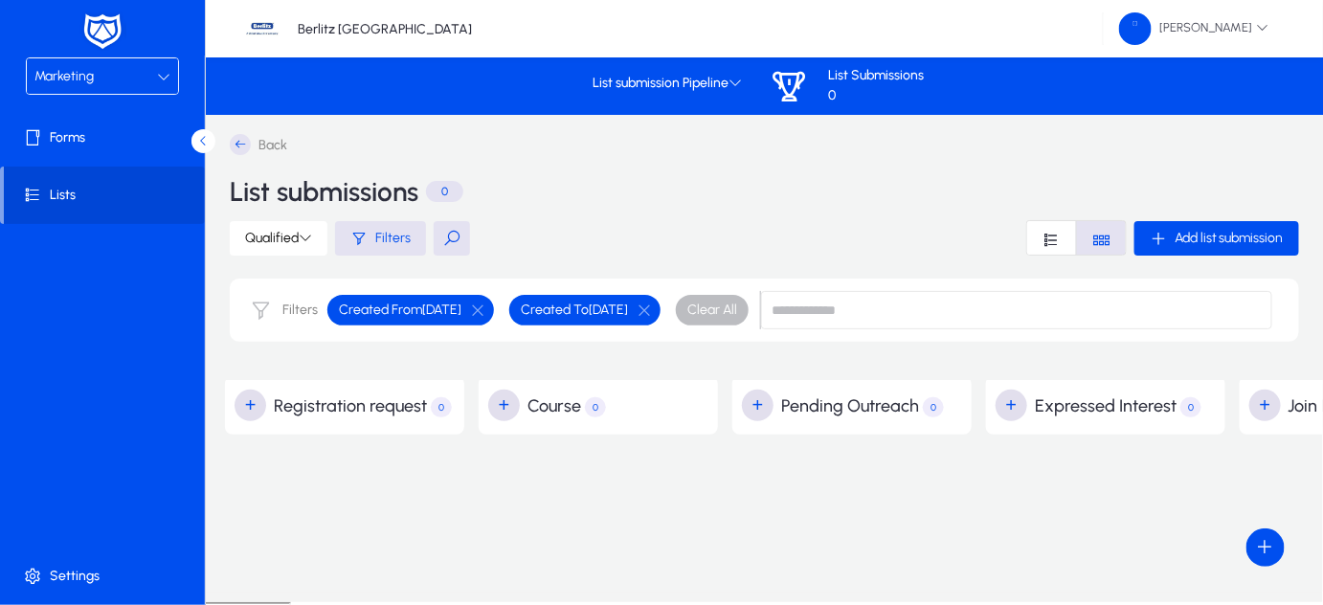
click at [159, 76] on icon at bounding box center [163, 76] width 13 height 13
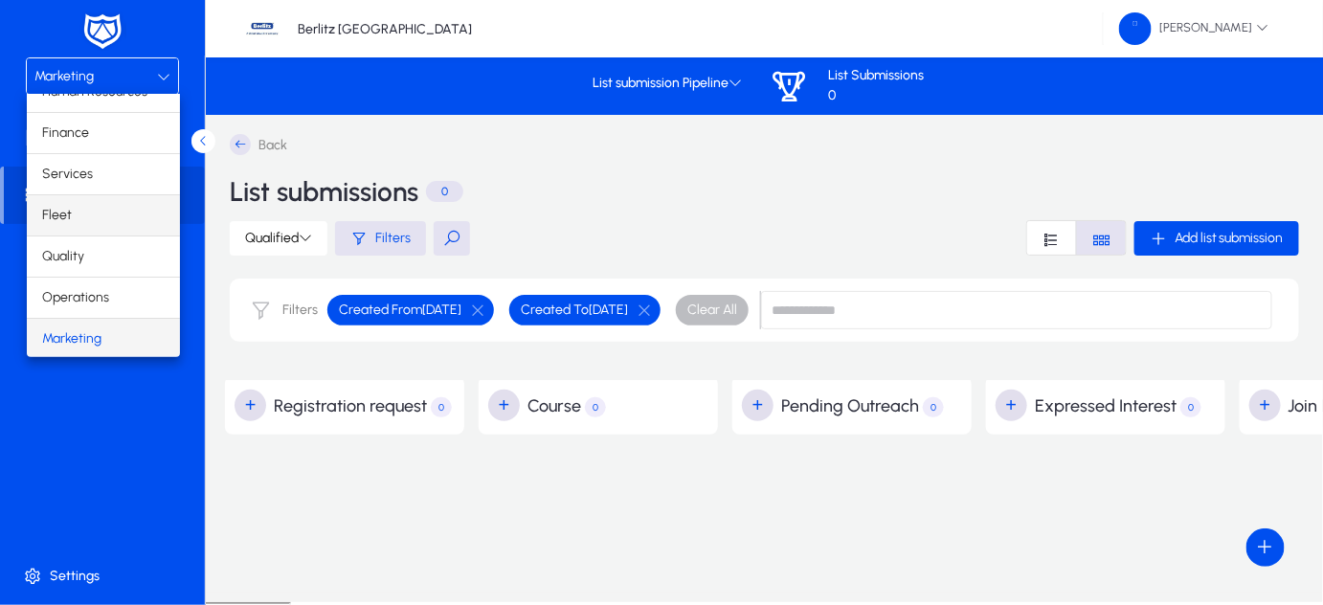
scroll to position [62, 0]
click at [648, 203] on div at bounding box center [661, 302] width 1323 height 605
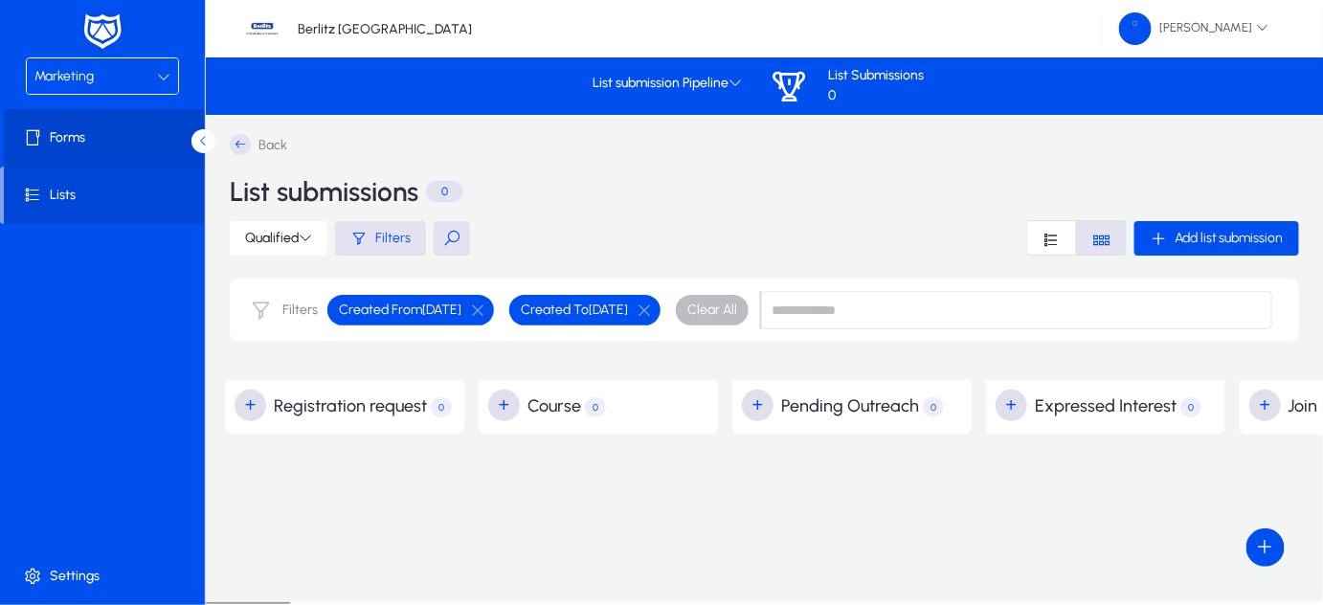
click at [130, 140] on span "Forms" at bounding box center [106, 137] width 205 height 19
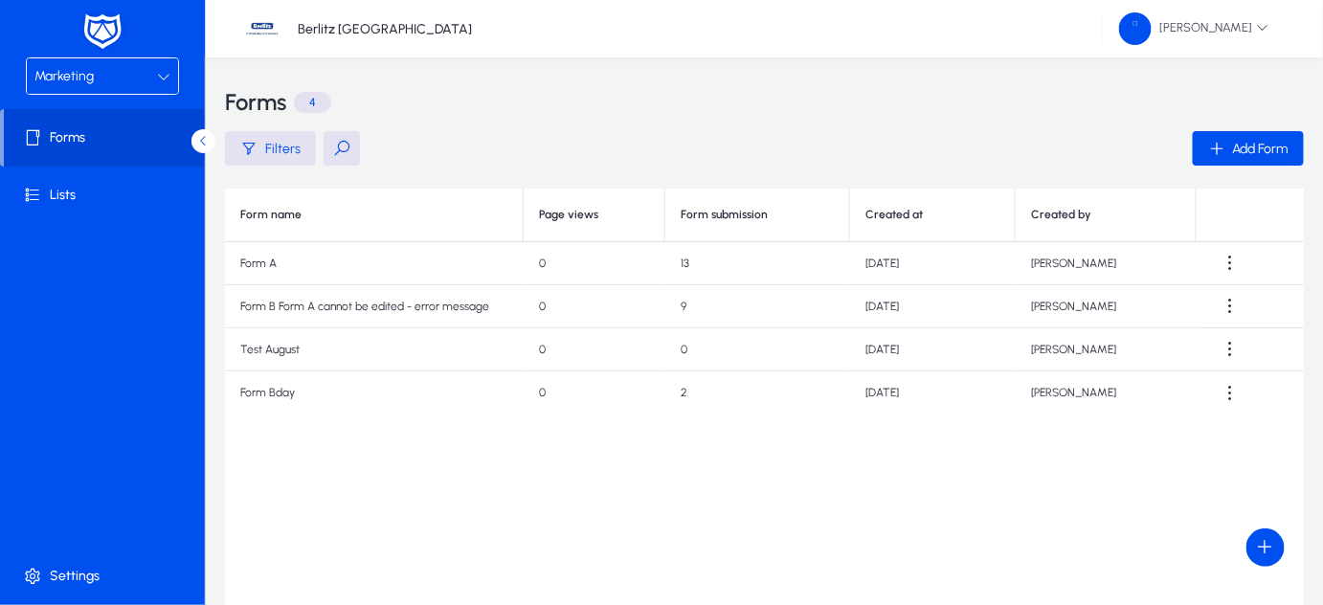
click at [156, 73] on div "Marketing" at bounding box center [95, 76] width 123 height 25
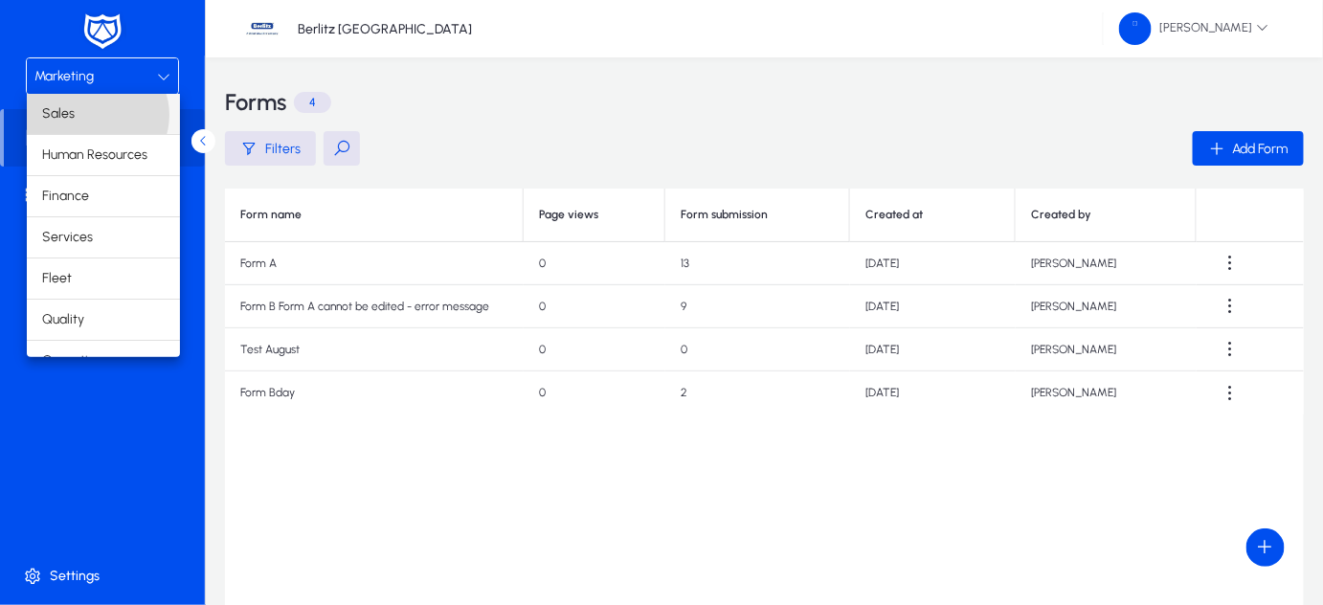
click at [97, 115] on mat-option "Sales" at bounding box center [103, 114] width 153 height 40
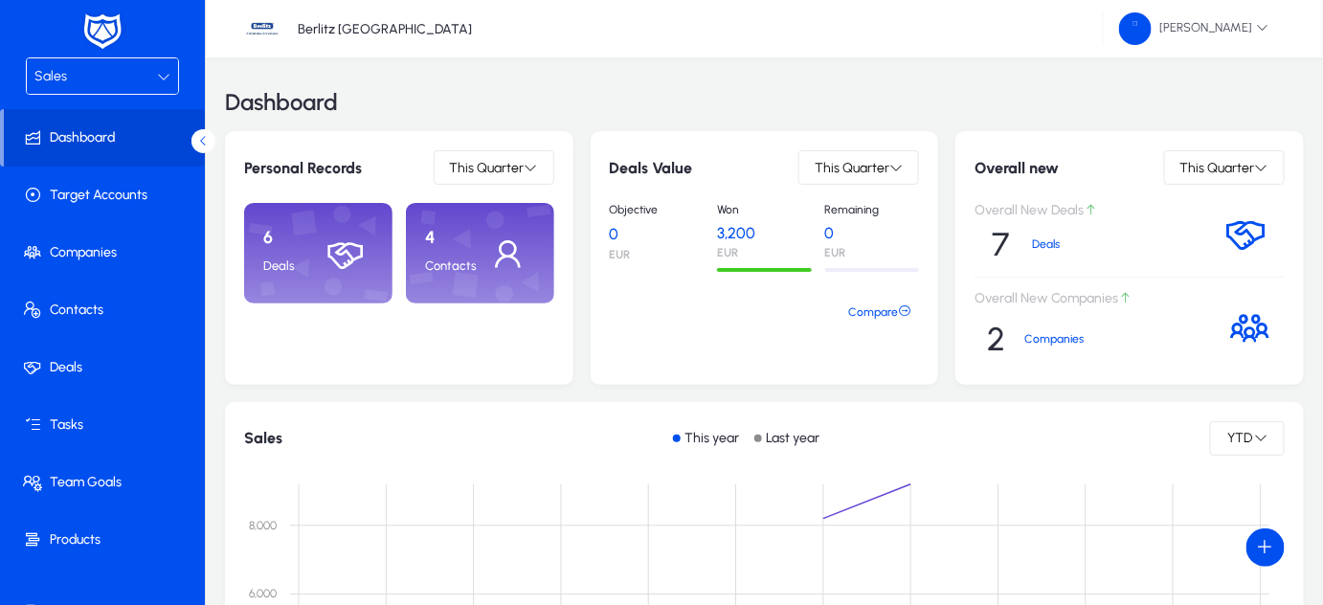
click at [157, 73] on icon at bounding box center [163, 76] width 13 height 13
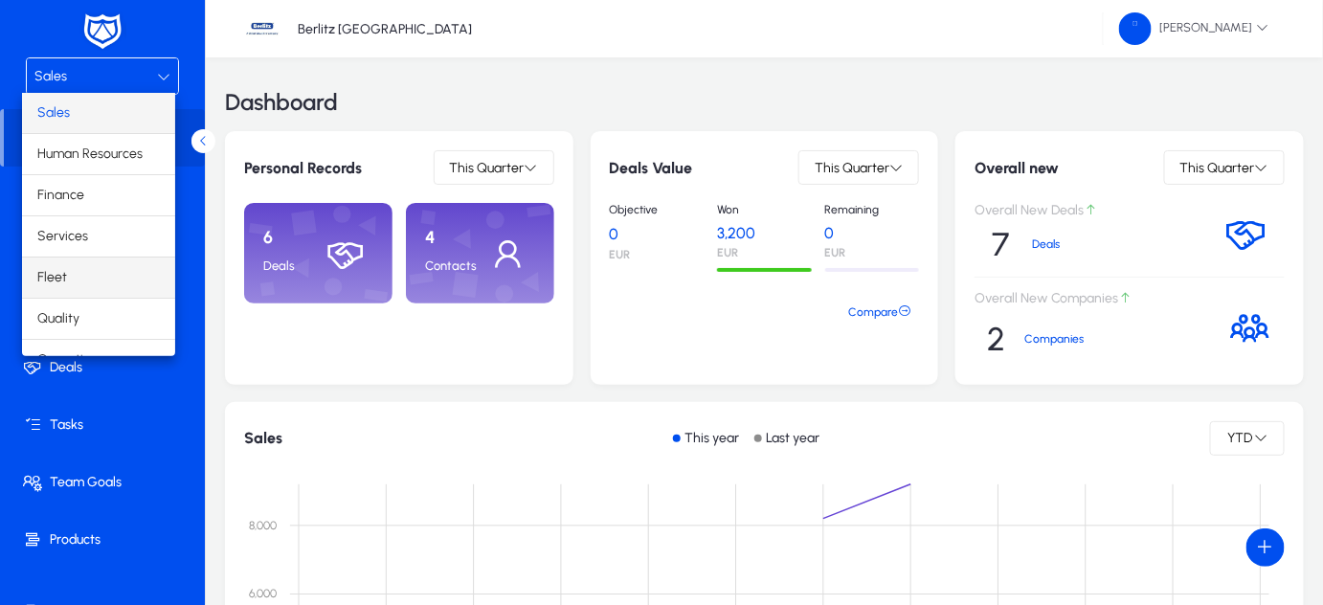
scroll to position [62, 0]
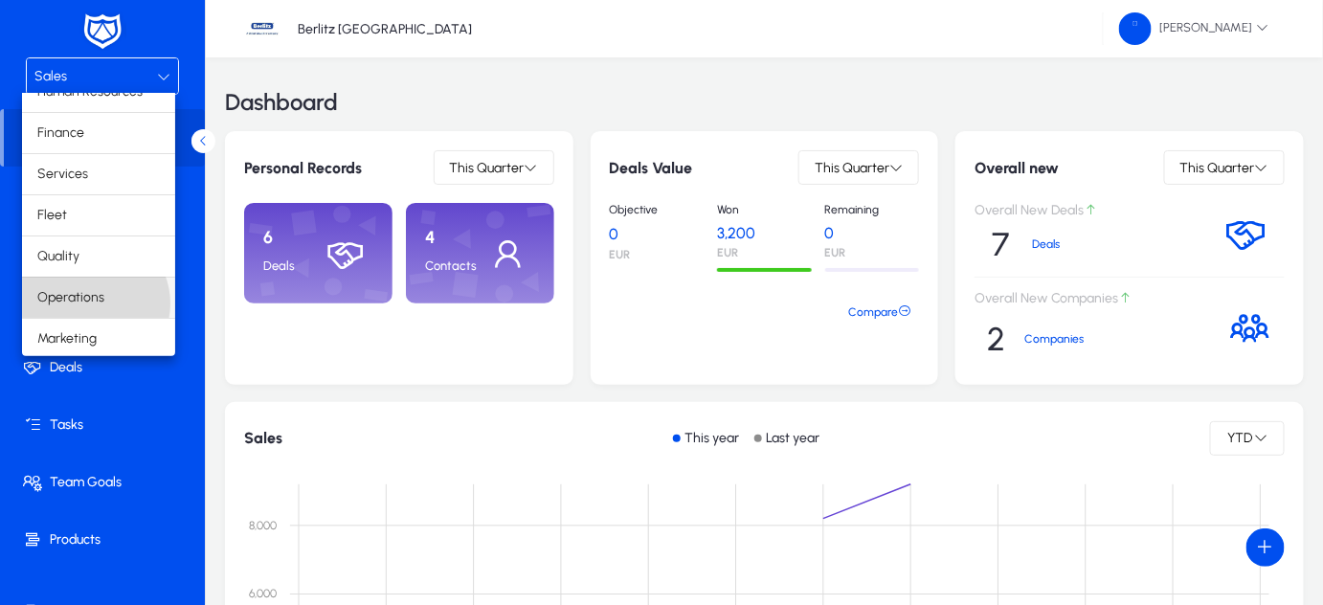
click at [94, 301] on span "Operations" at bounding box center [70, 297] width 67 height 23
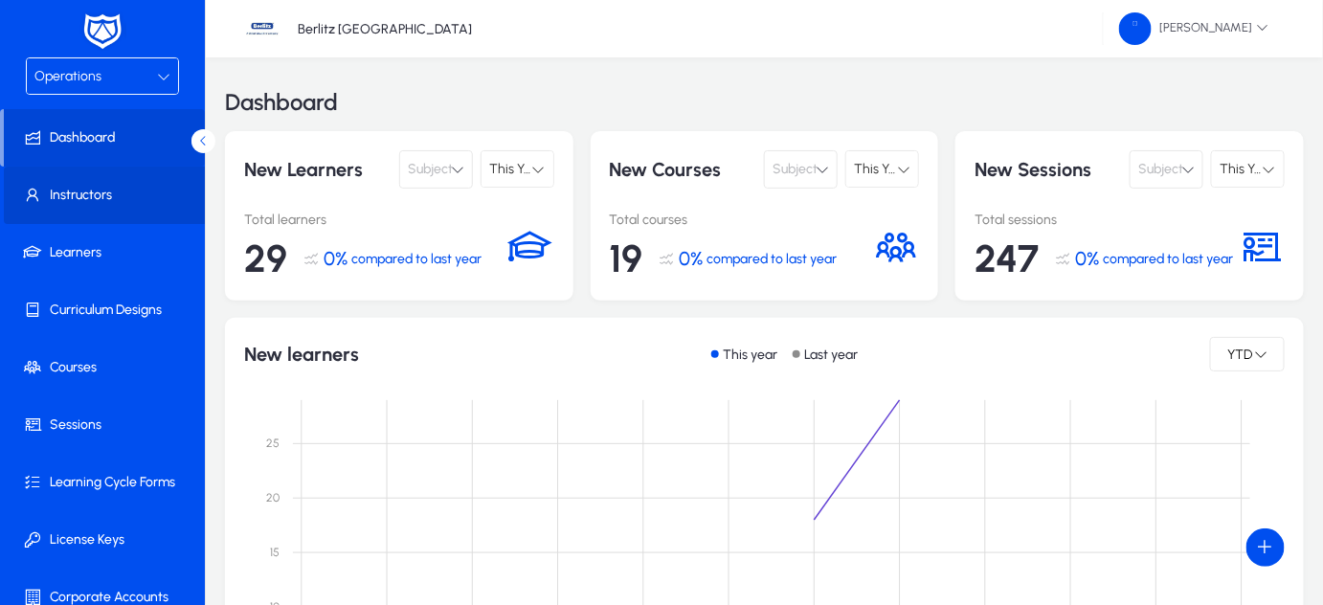
click at [126, 198] on span "Instructors" at bounding box center [106, 195] width 205 height 19
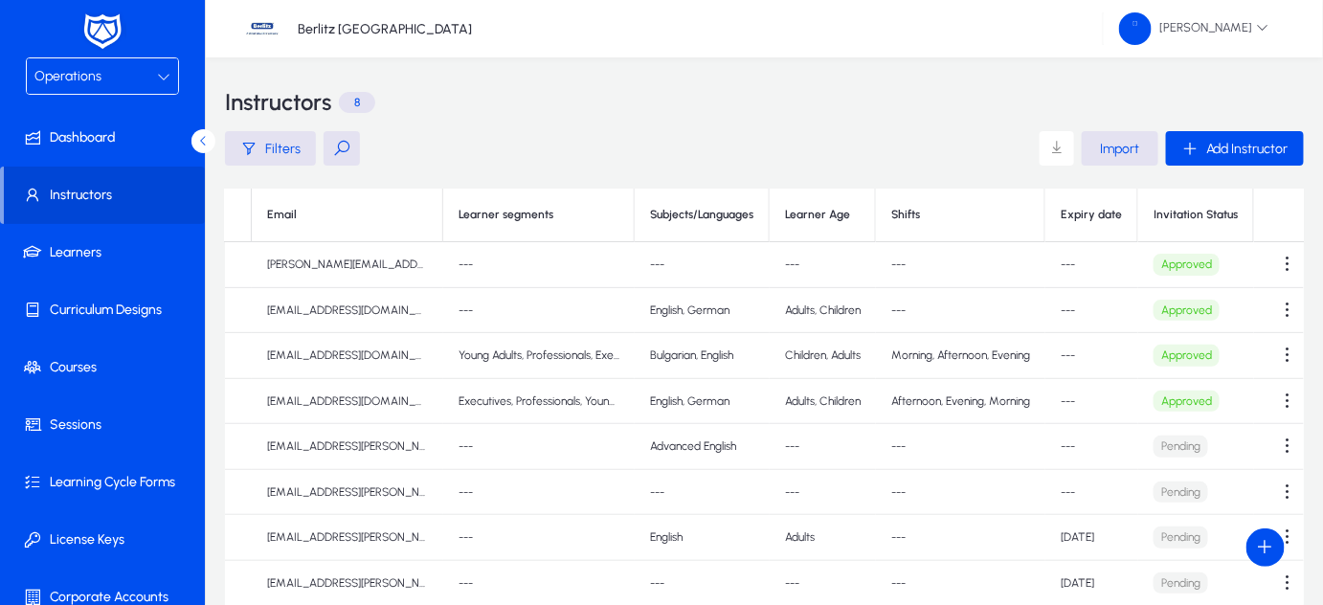
scroll to position [0, 182]
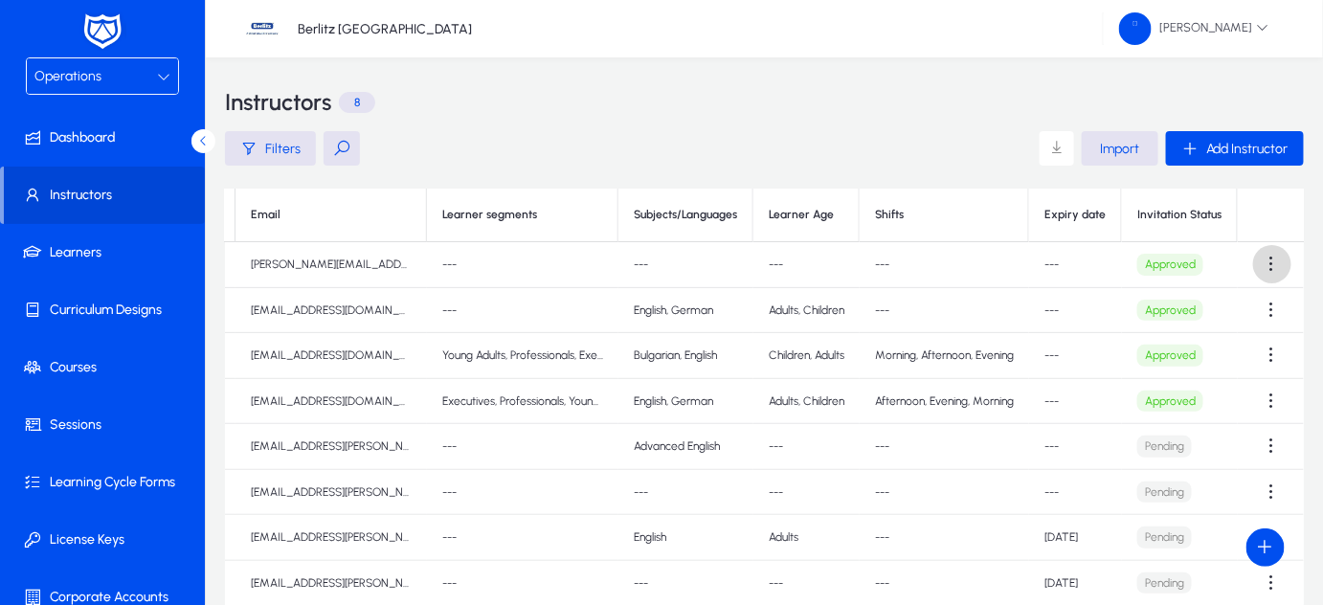
click at [1261, 270] on span at bounding box center [1272, 264] width 38 height 38
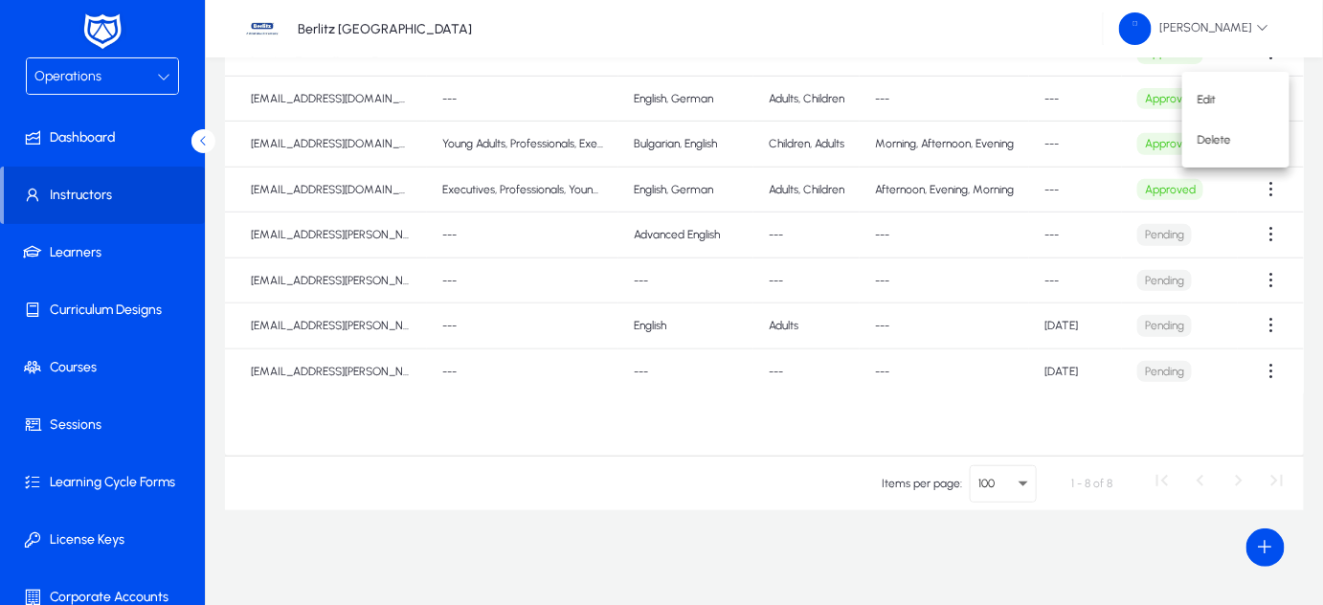
scroll to position [0, 0]
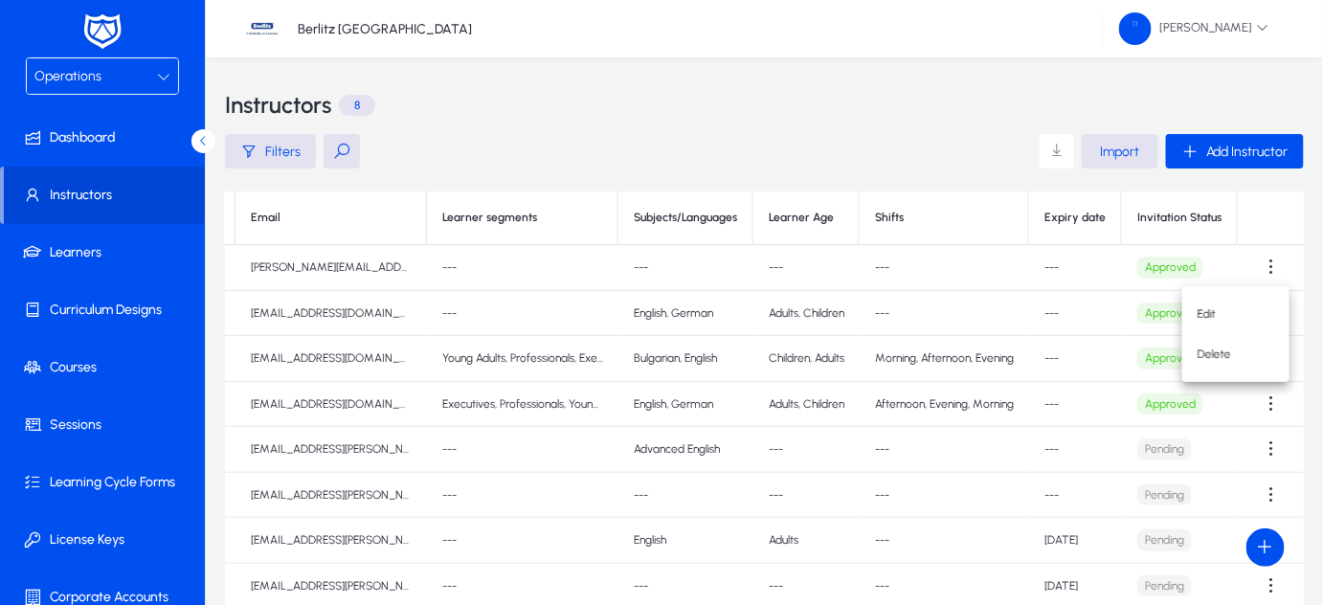
click at [77, 247] on div at bounding box center [661, 302] width 1323 height 605
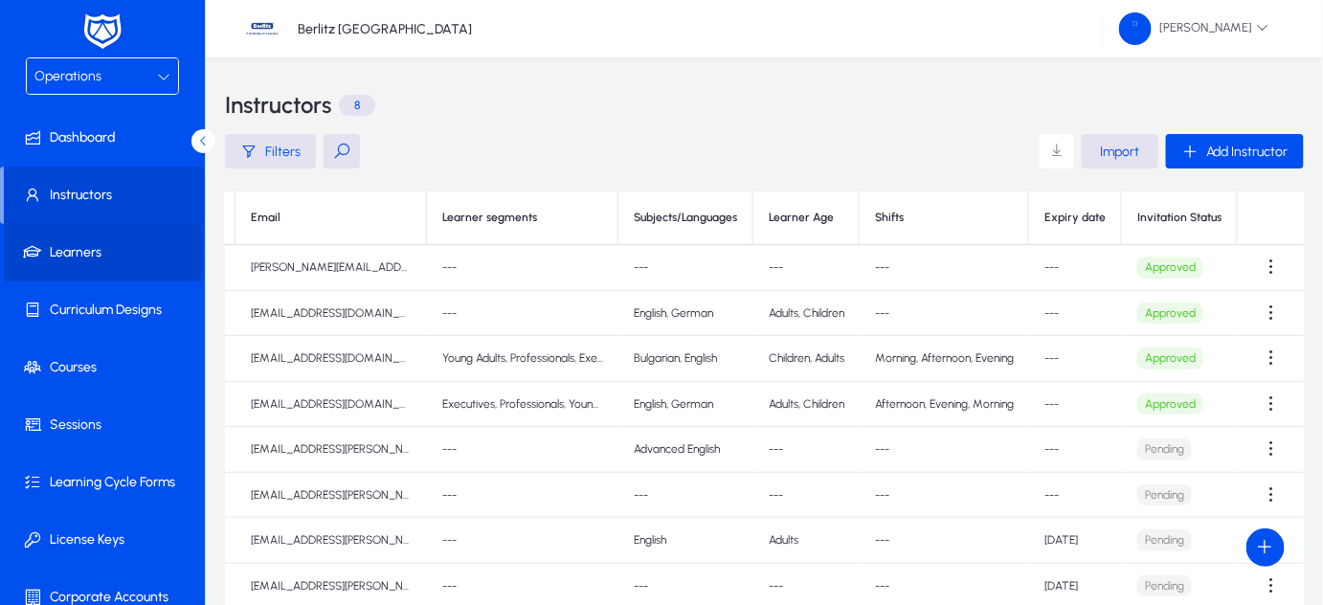
click at [69, 252] on span "Learners" at bounding box center [106, 252] width 205 height 19
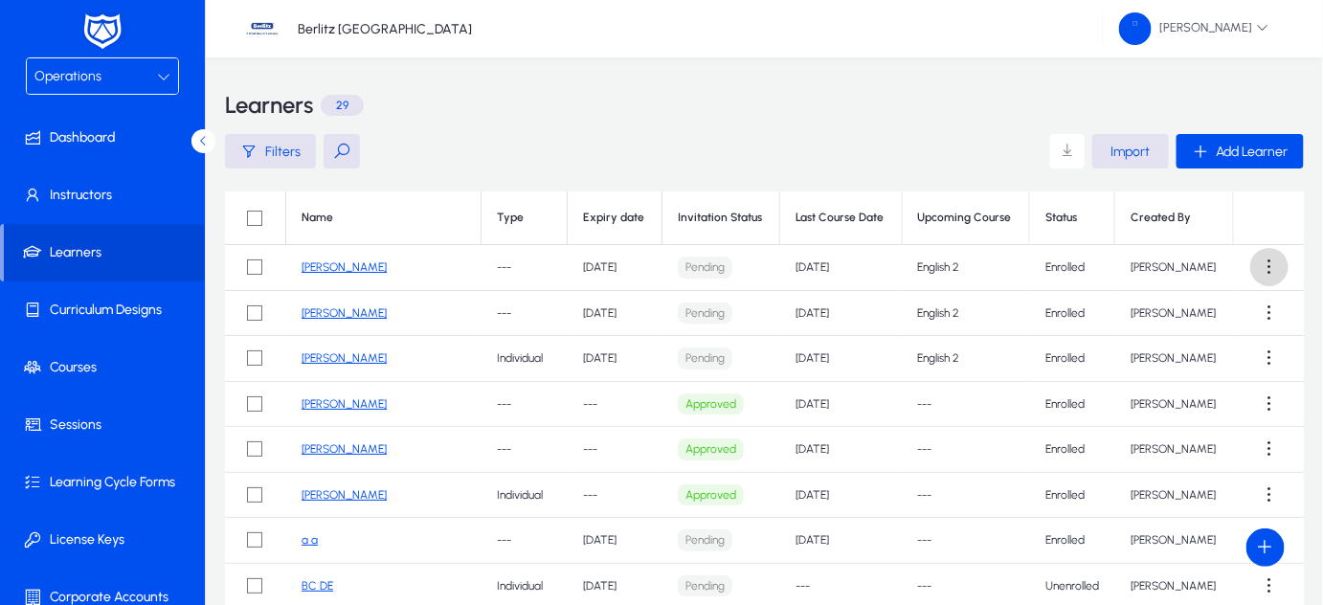
click at [1256, 275] on span at bounding box center [1269, 267] width 38 height 38
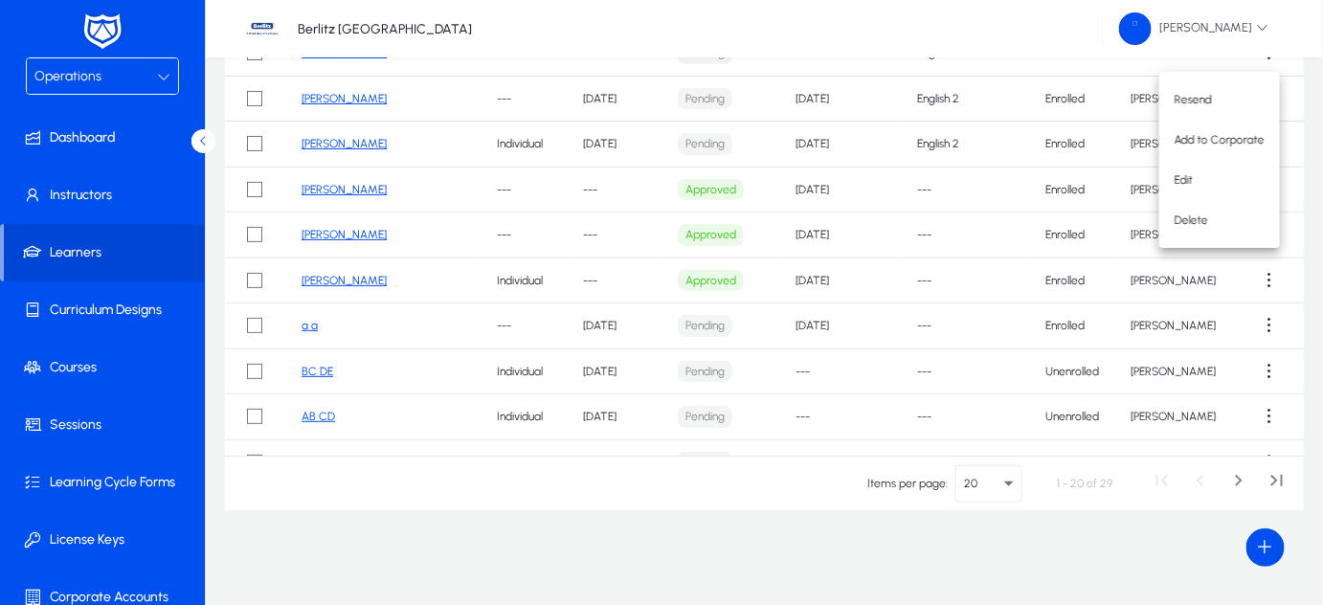
scroll to position [214, 0]
click at [1006, 484] on div at bounding box center [661, 302] width 1323 height 605
click at [1006, 484] on icon "Select page" at bounding box center [1008, 483] width 23 height 23
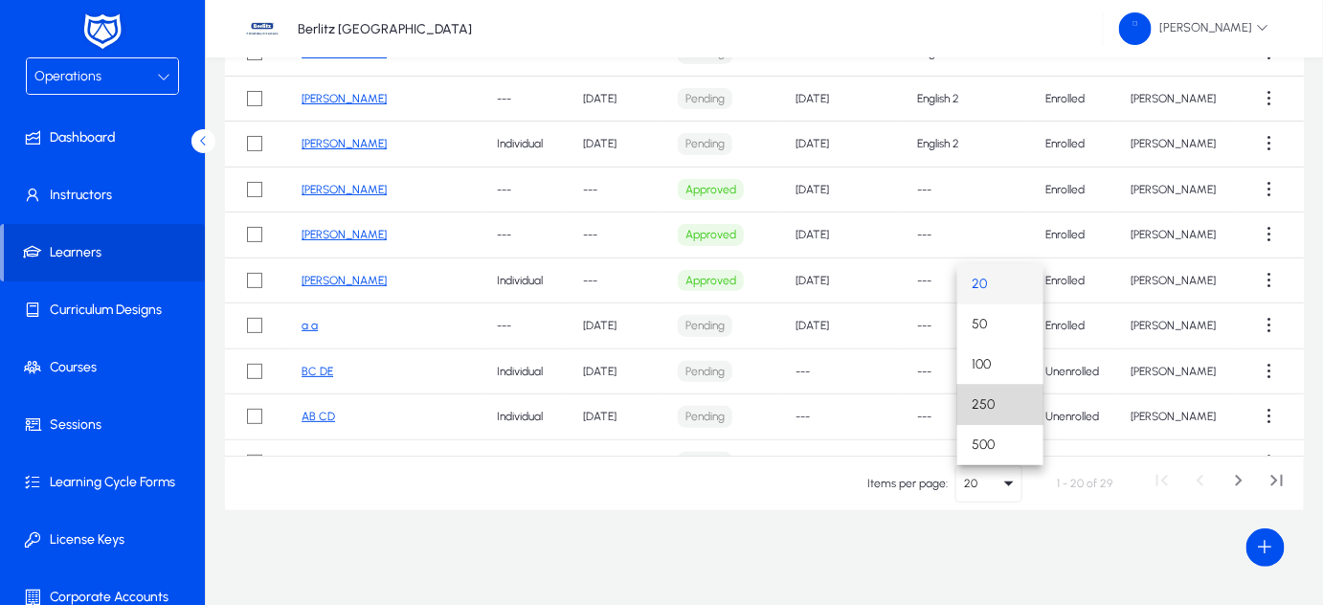
click at [989, 405] on span "250" at bounding box center [983, 404] width 23 height 23
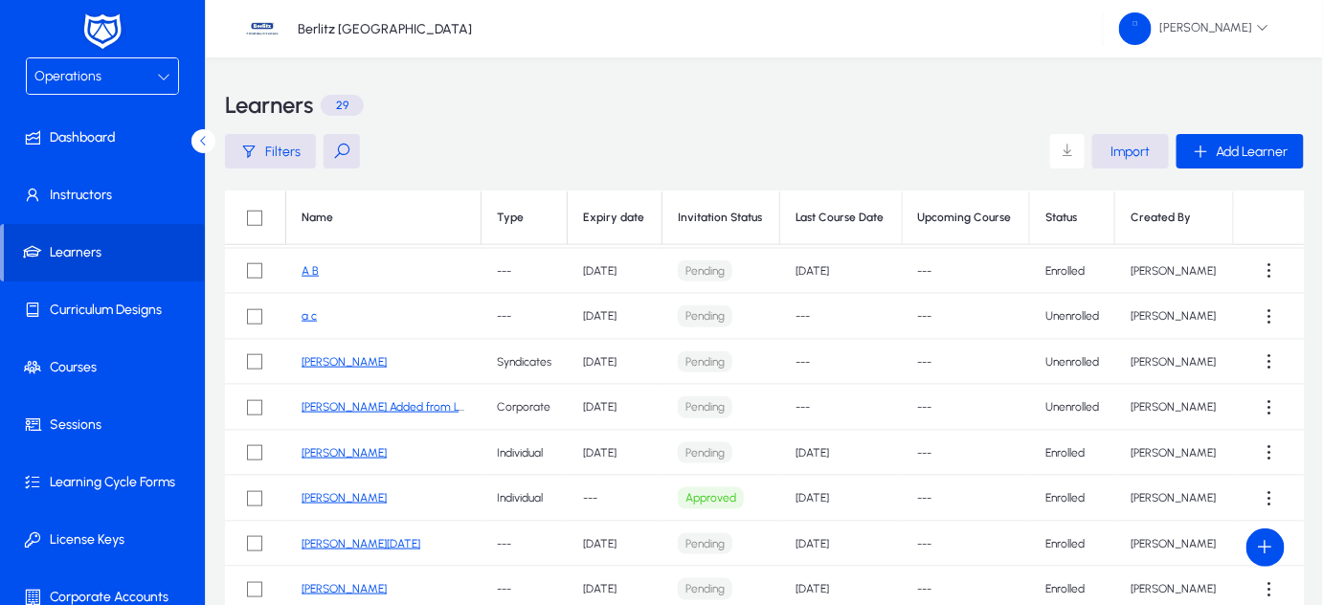
scroll to position [676, 0]
click at [351, 403] on link "[PERSON_NAME] Added from Learner" at bounding box center [396, 409] width 190 height 13
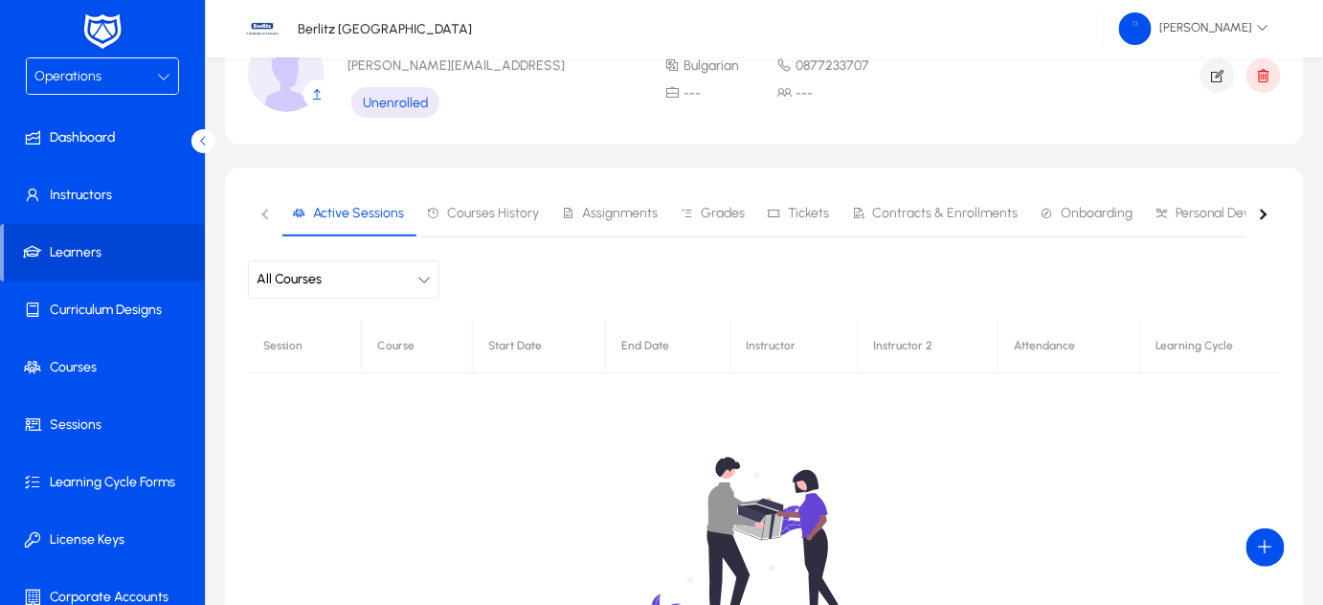
scroll to position [107, 0]
click at [1066, 218] on span "Onboarding" at bounding box center [1096, 212] width 72 height 13
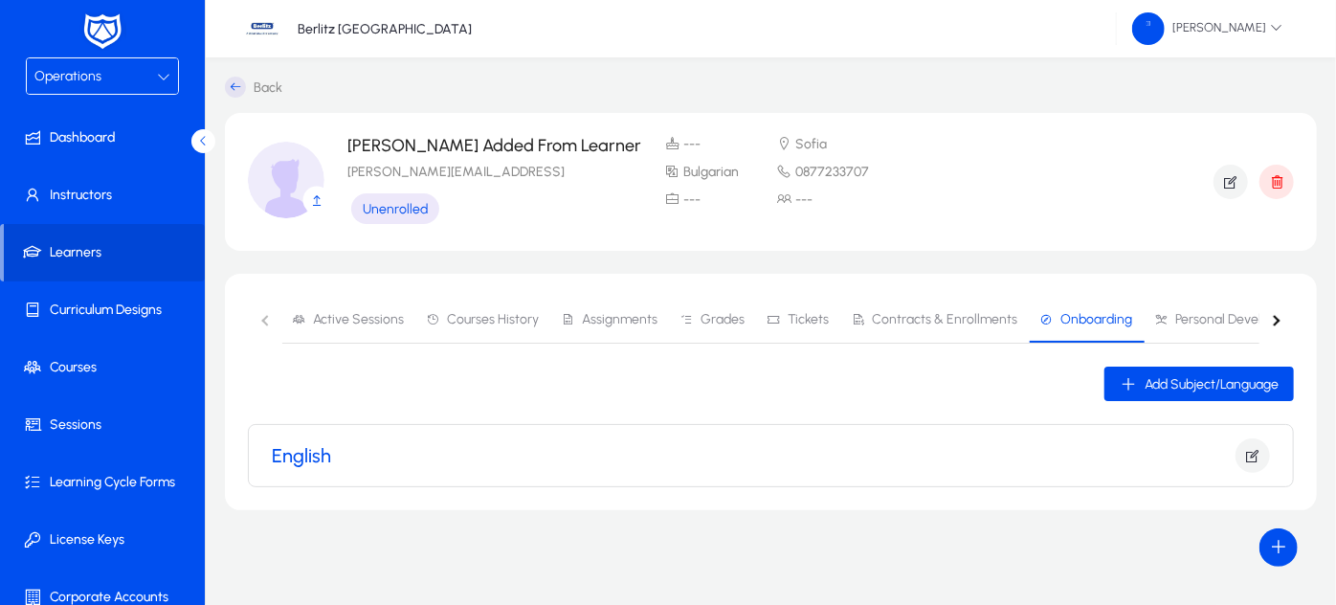
click at [644, 464] on div "English" at bounding box center [771, 455] width 998 height 34
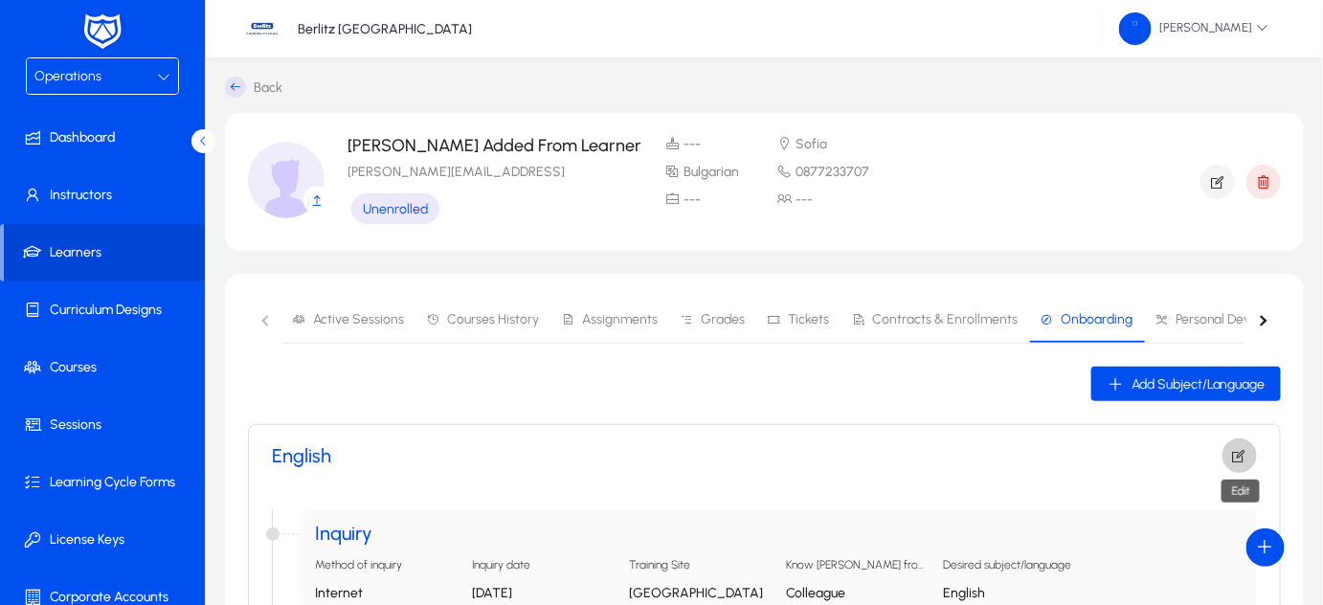
click at [1242, 448] on icon "button" at bounding box center [1239, 455] width 17 height 17
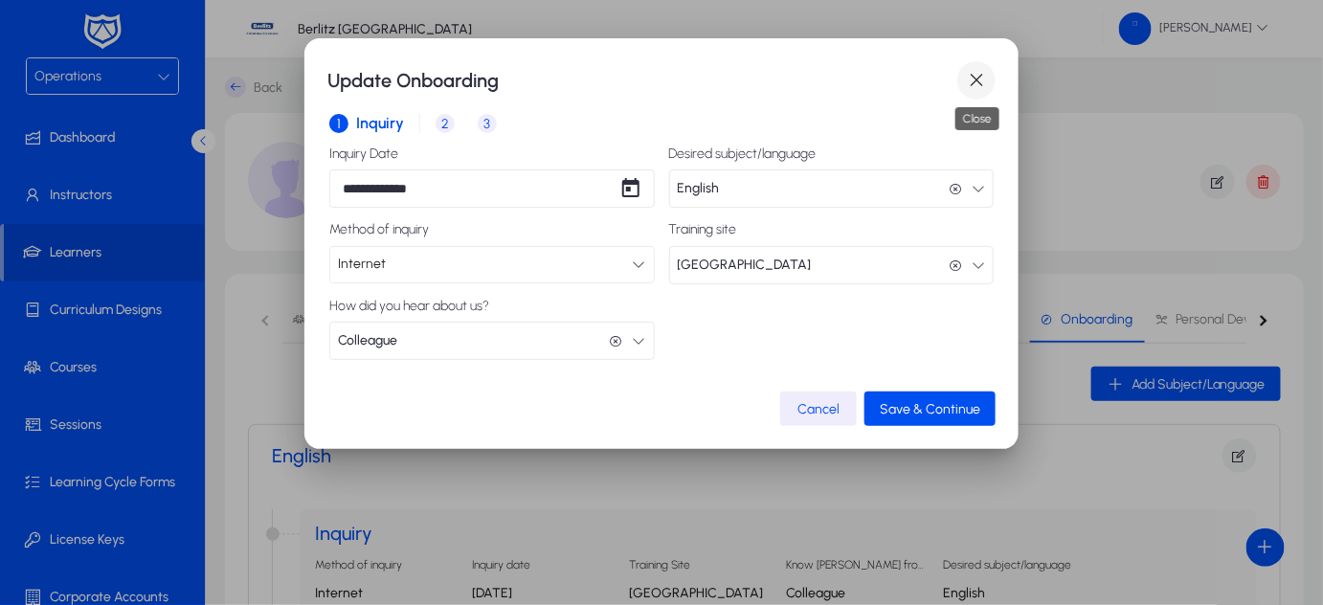
click at [980, 85] on span "button" at bounding box center [976, 80] width 38 height 38
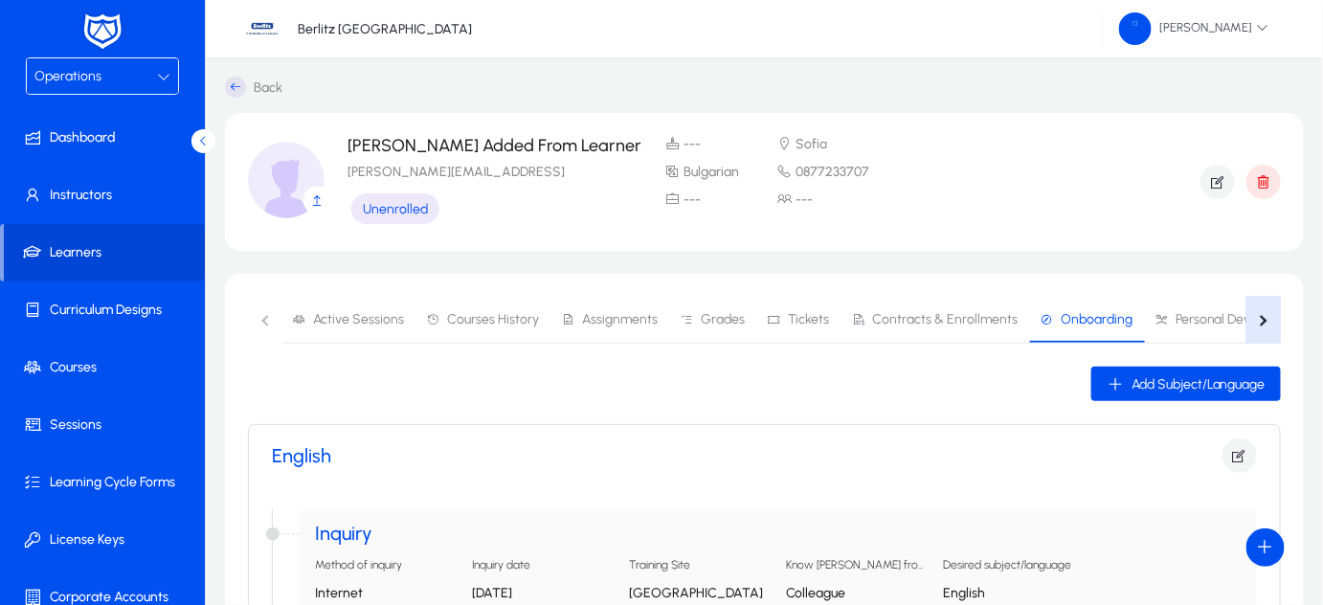
click at [1259, 318] on div "button" at bounding box center [1261, 320] width 11 height 11
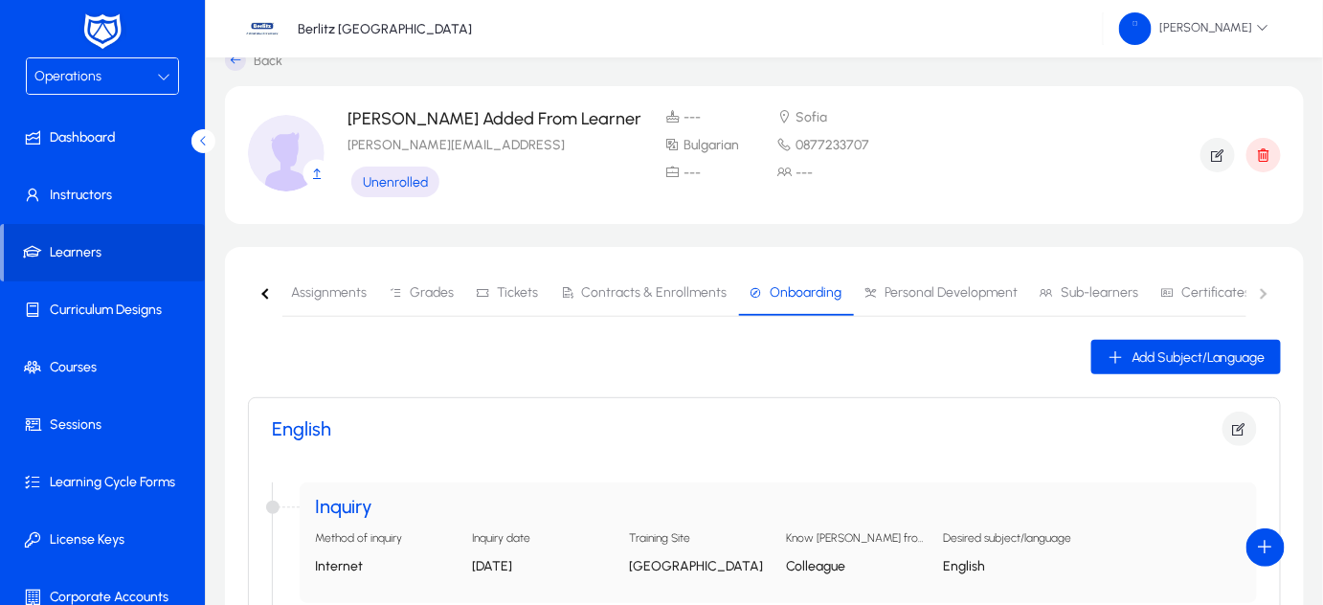
scroll to position [28, 0]
click at [418, 285] on span "Grades" at bounding box center [432, 291] width 44 height 13
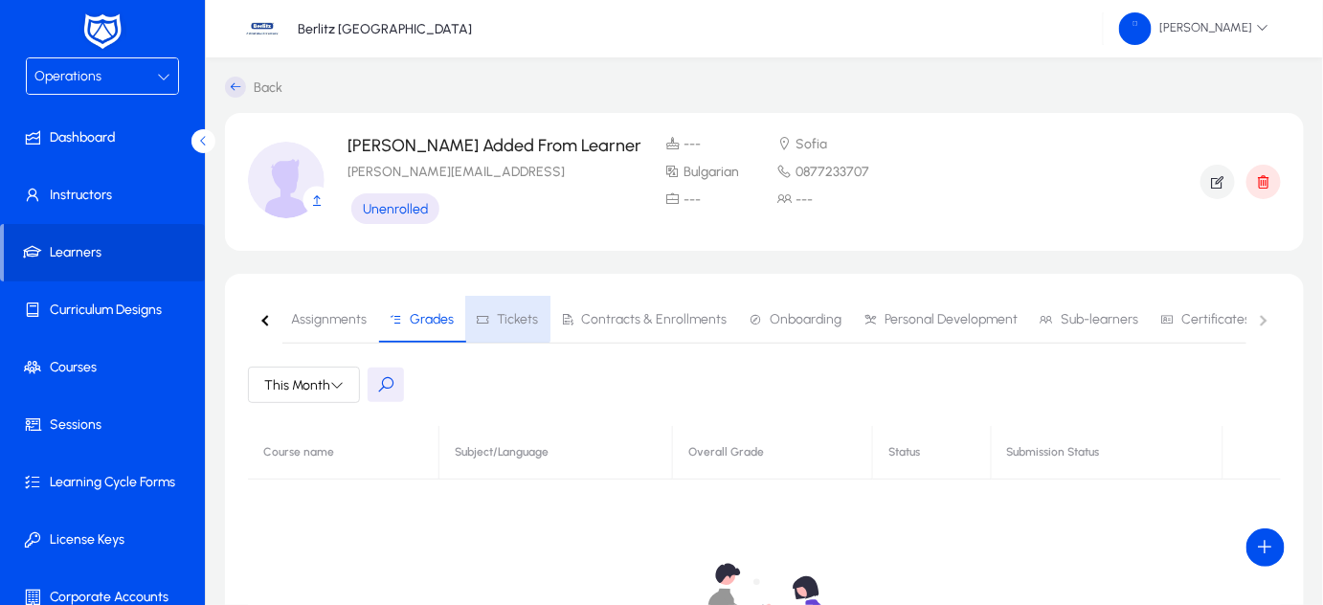
click at [497, 318] on span "Tickets" at bounding box center [517, 319] width 41 height 13
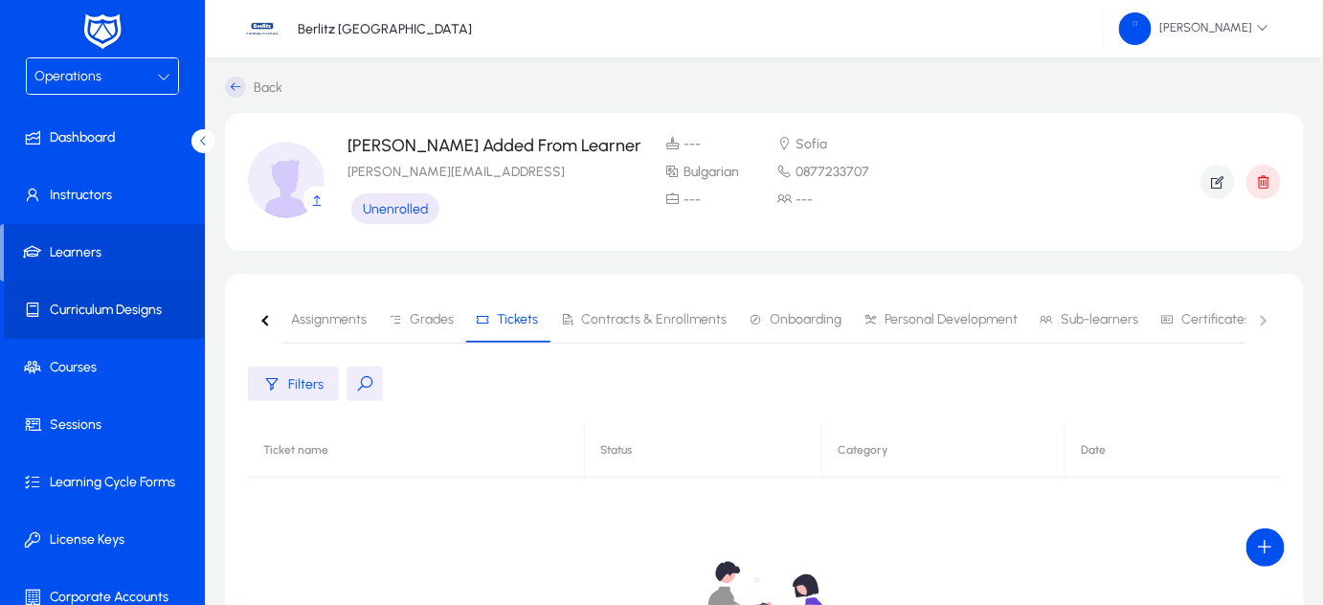
click at [146, 309] on span "Curriculum Designs" at bounding box center [106, 310] width 205 height 19
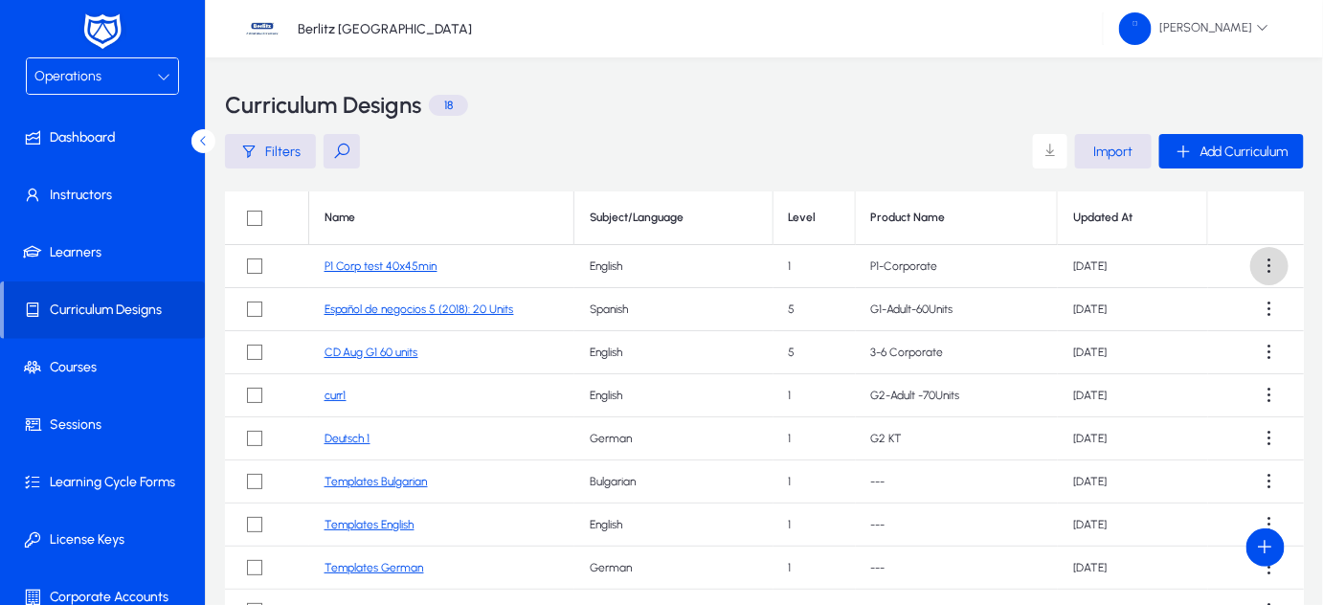
click at [1259, 267] on span at bounding box center [1269, 266] width 38 height 38
click at [406, 267] on div at bounding box center [661, 302] width 1323 height 605
click at [406, 267] on link "P1 Corp test 40x45min" at bounding box center [380, 265] width 113 height 13
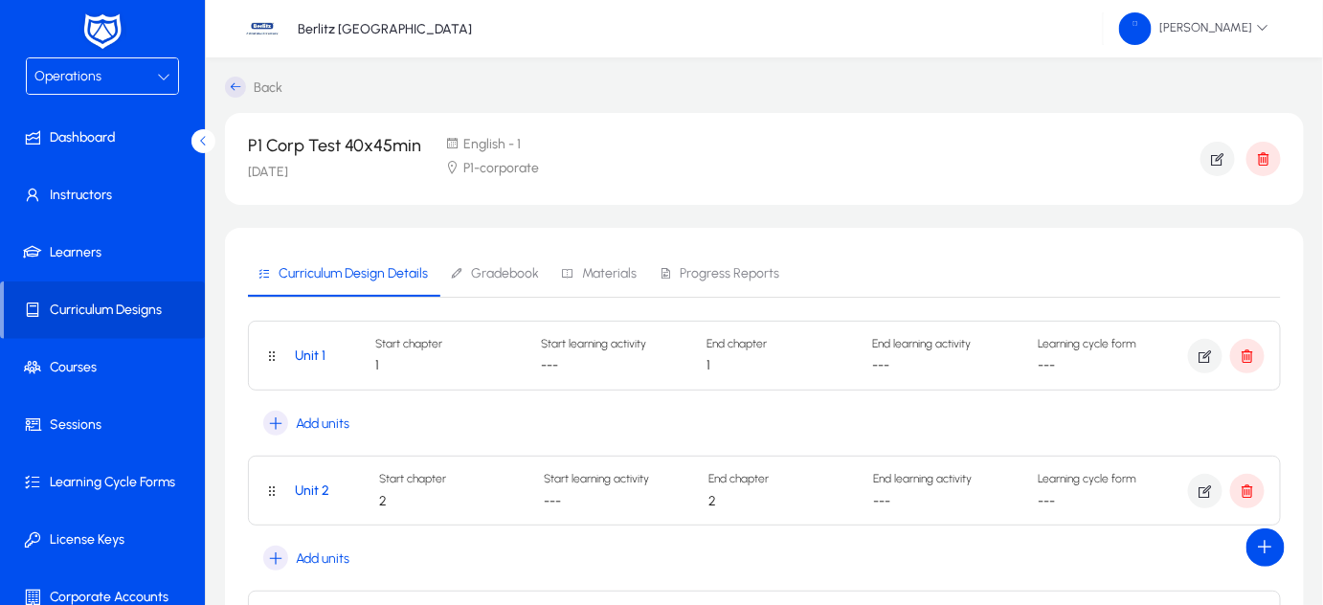
click at [616, 272] on span "Materials" at bounding box center [609, 273] width 55 height 13
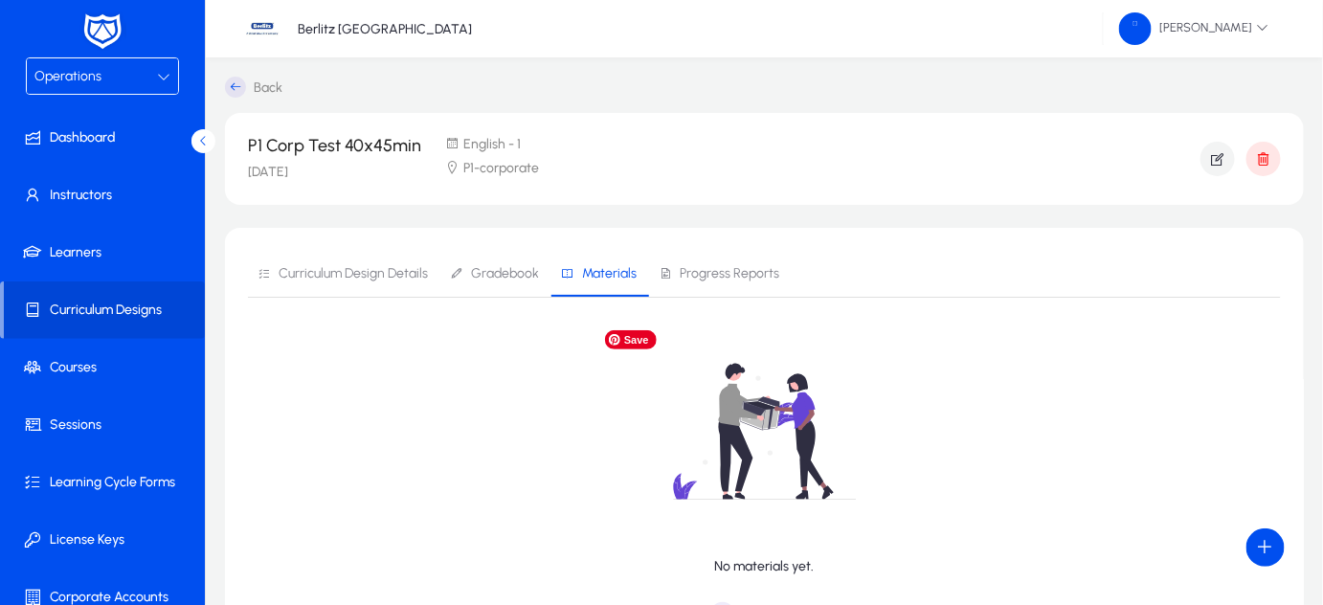
scroll to position [167, 0]
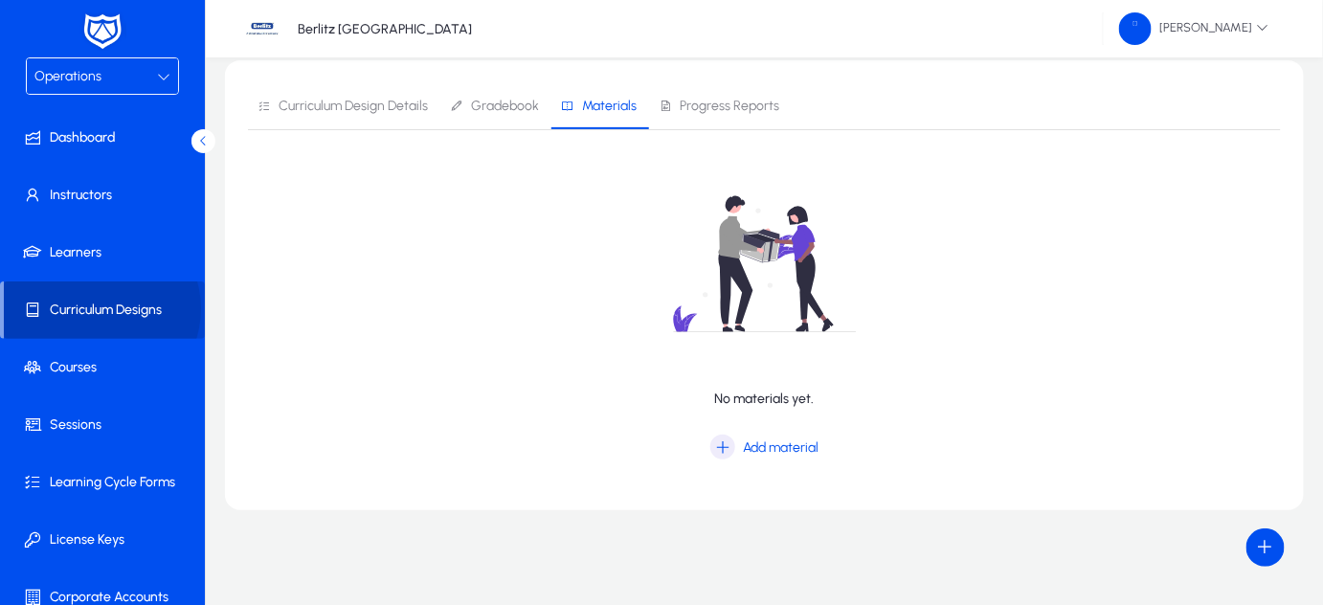
click at [97, 308] on span "Curriculum Designs" at bounding box center [104, 310] width 201 height 19
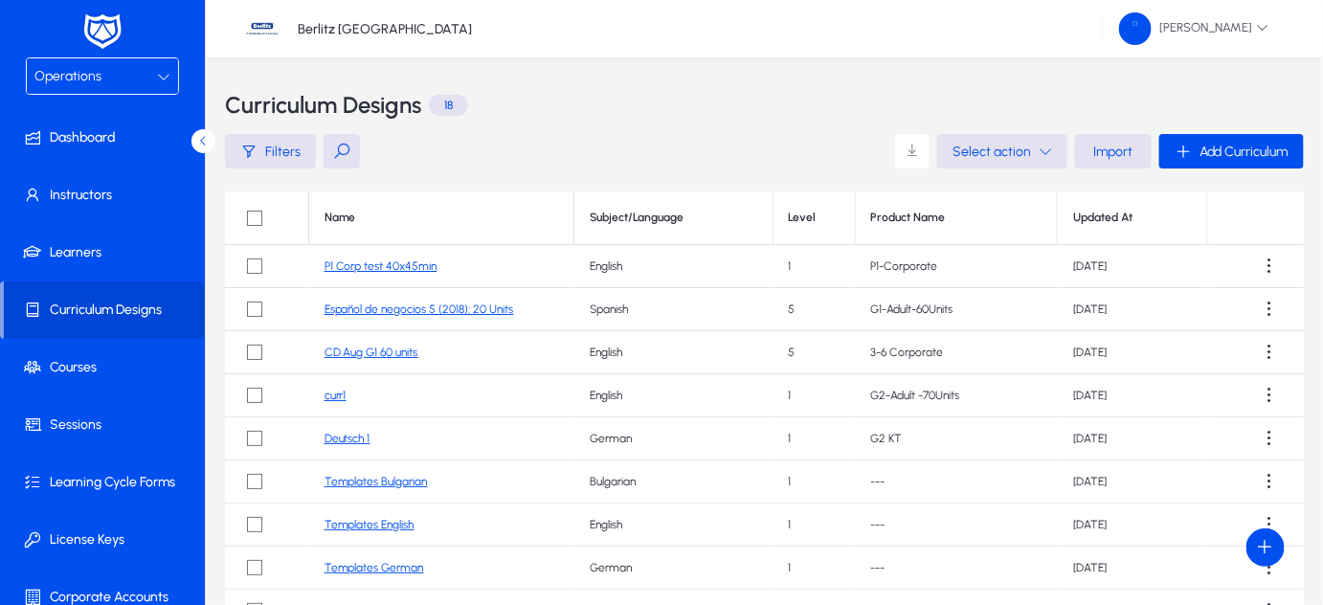
click at [394, 349] on link "CD Aug G1 60 units" at bounding box center [371, 351] width 94 height 13
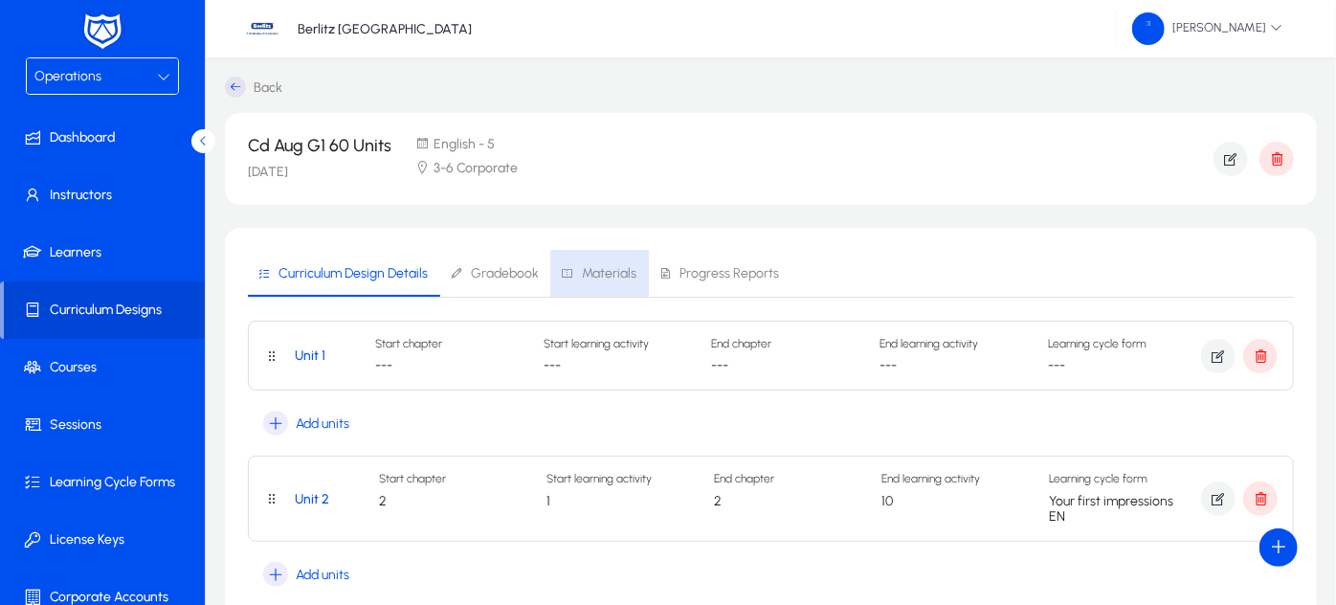
click at [599, 277] on span "Materials" at bounding box center [609, 273] width 55 height 13
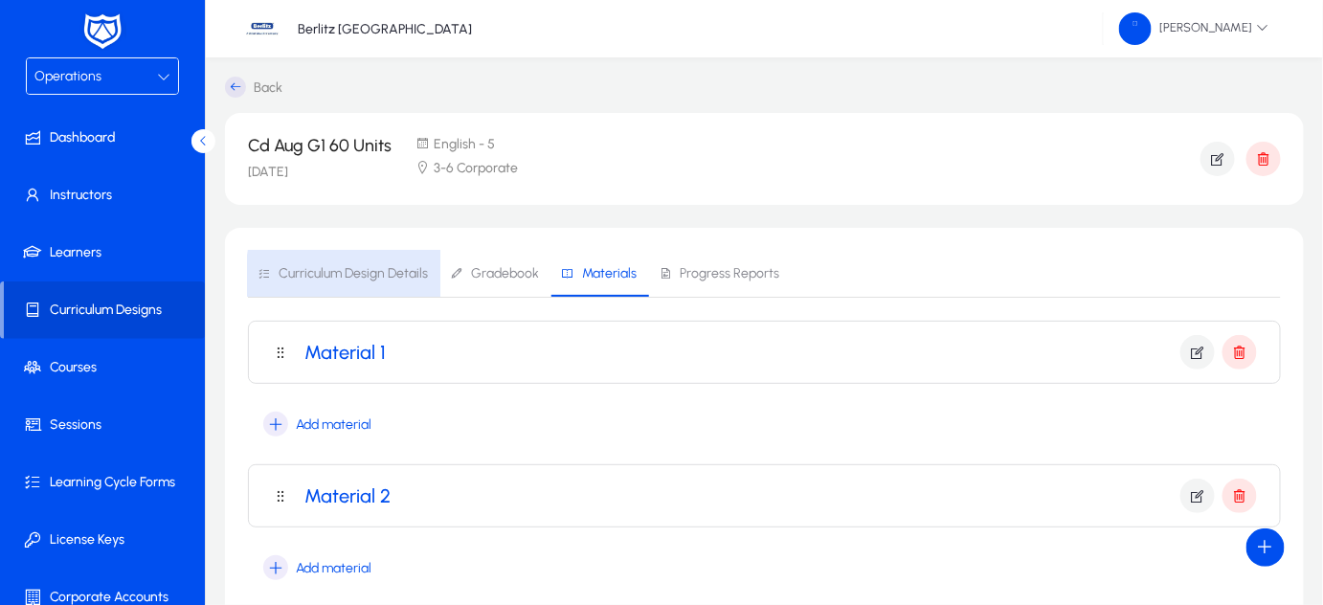
click at [383, 278] on span "Curriculum Design Details" at bounding box center [353, 273] width 149 height 13
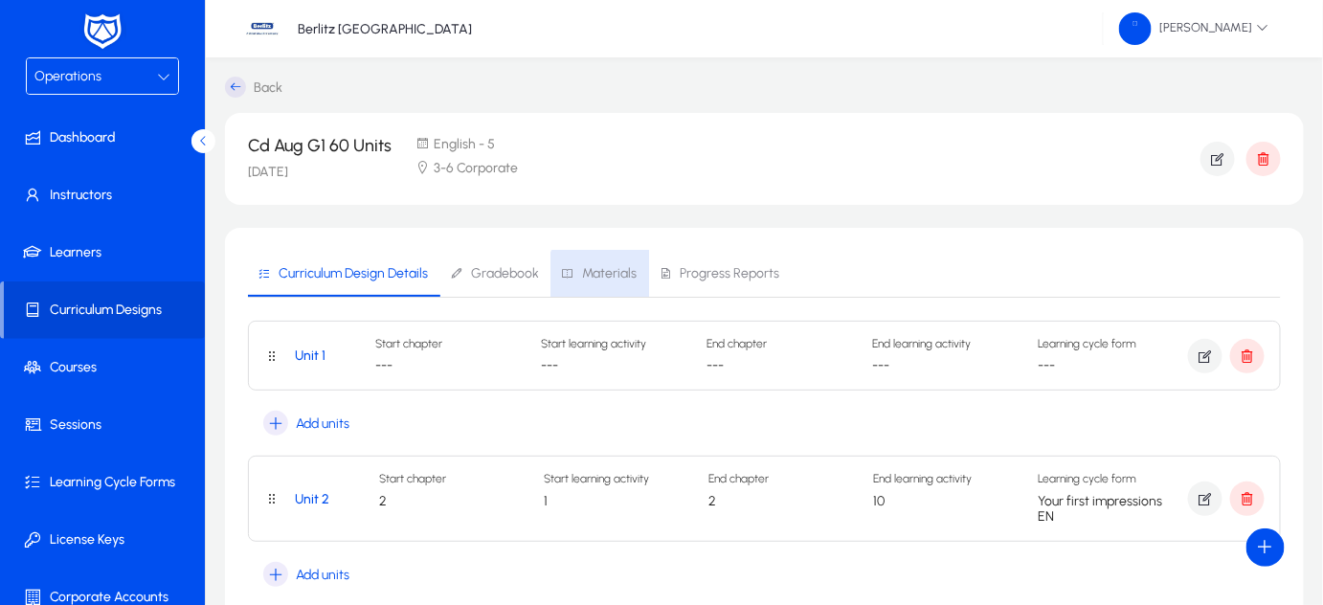
click at [608, 279] on span "Materials" at bounding box center [609, 273] width 55 height 13
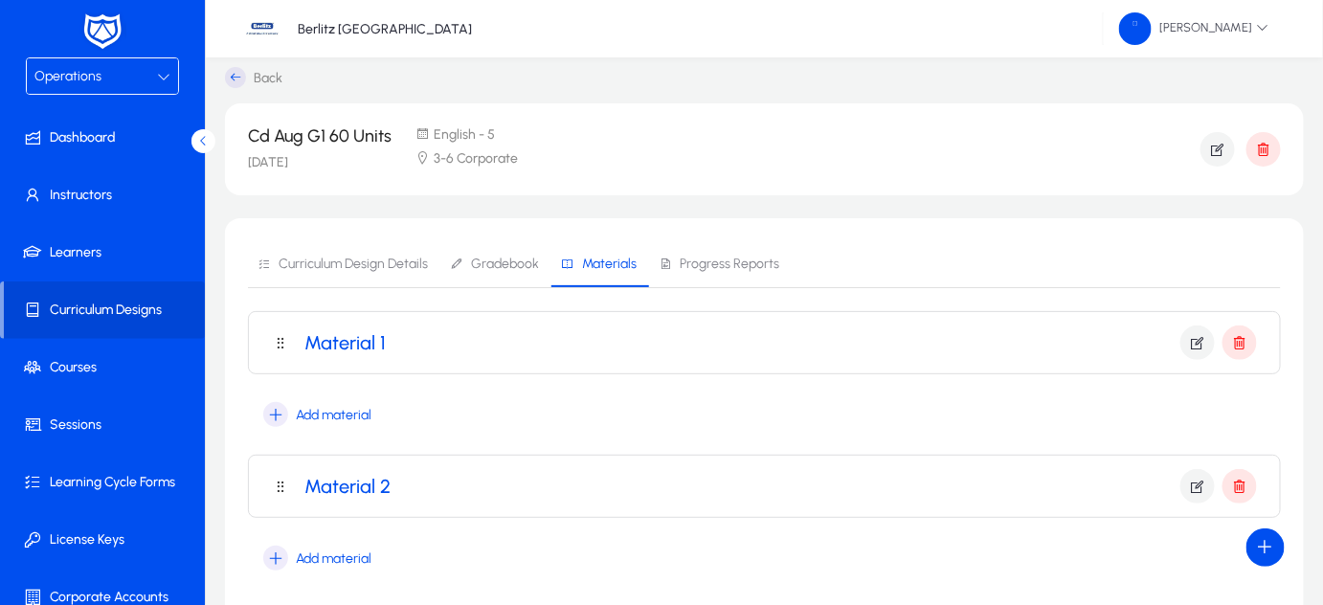
scroll to position [9, 0]
click at [345, 344] on h3 "Material 1" at bounding box center [344, 343] width 81 height 23
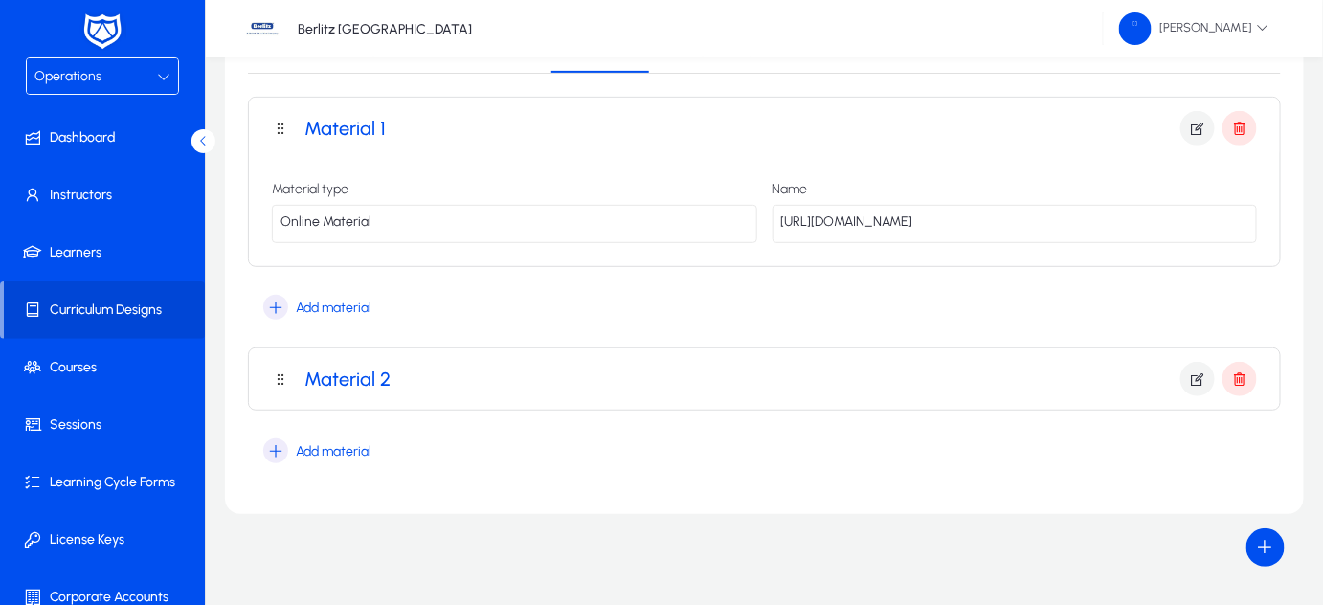
scroll to position [227, 0]
click at [339, 376] on h3 "Material 2" at bounding box center [347, 376] width 86 height 23
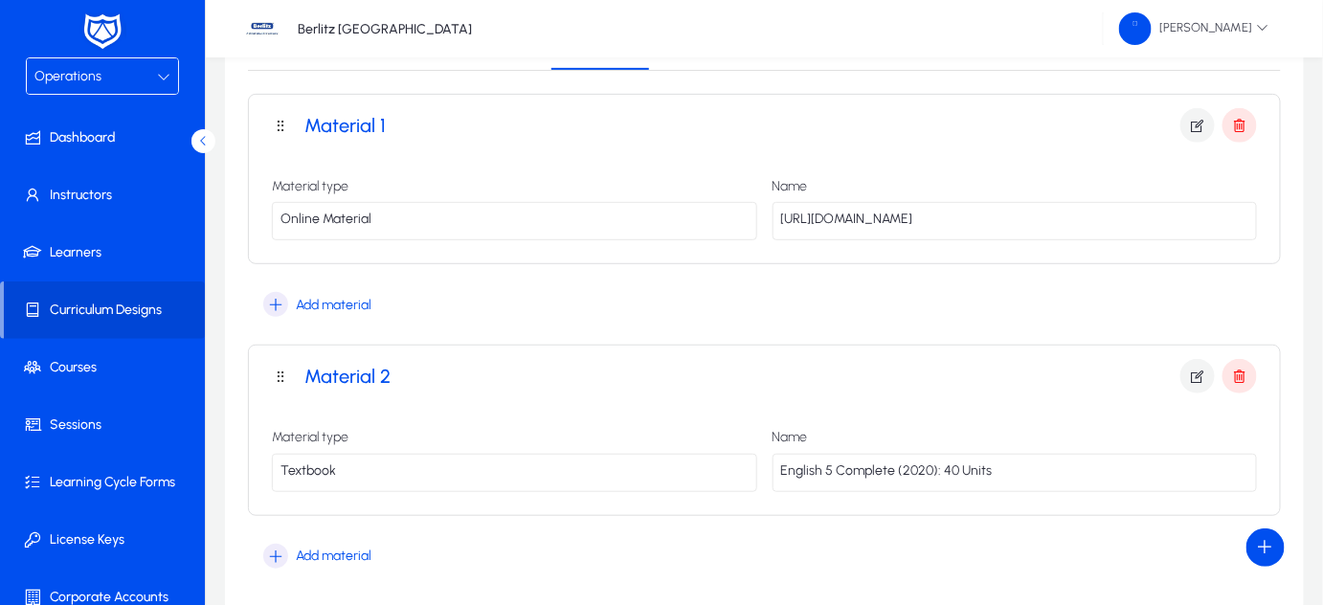
scroll to position [335, 0]
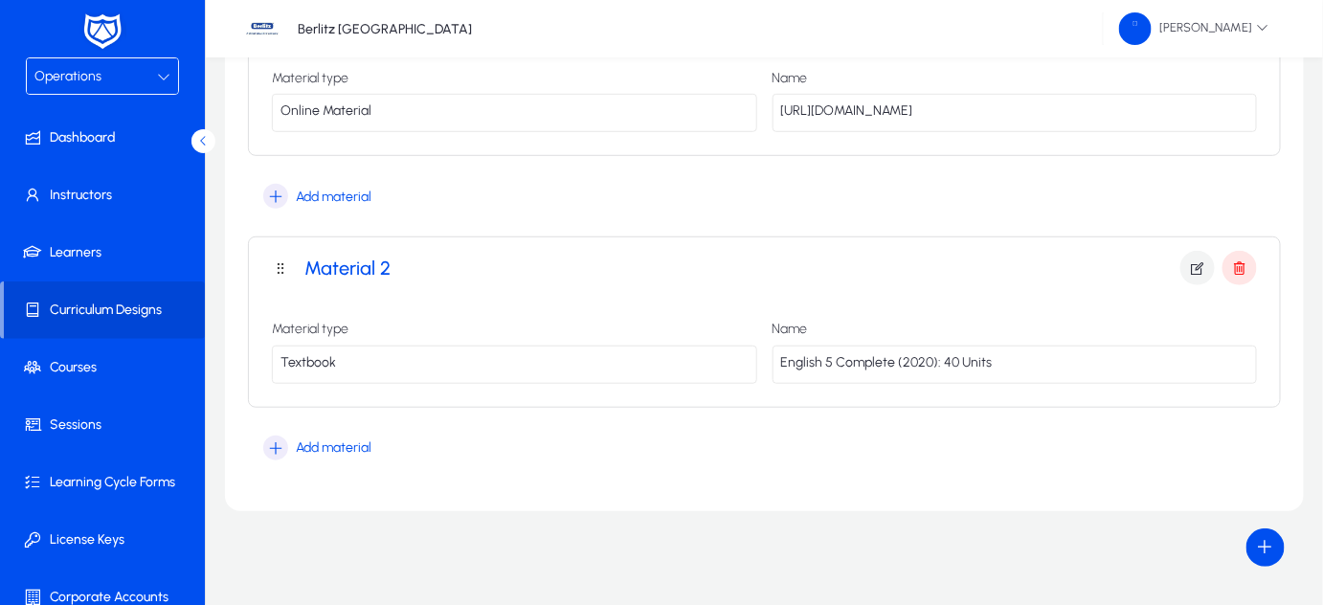
click at [1034, 368] on p "English 5 Complete (2020): 40 Units" at bounding box center [1014, 364] width 485 height 38
click at [1196, 264] on icon "button" at bounding box center [1197, 267] width 17 height 17
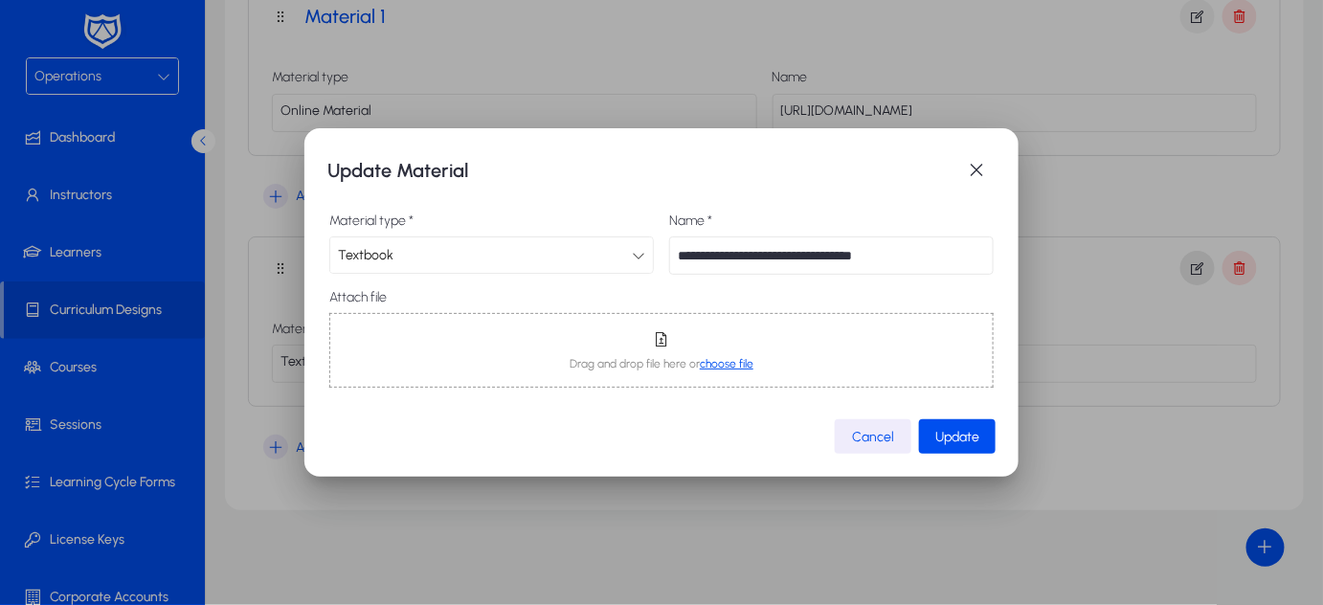
scroll to position [0, 0]
click at [711, 259] on input "**********" at bounding box center [831, 255] width 324 height 38
click at [903, 254] on input "**********" at bounding box center [831, 255] width 324 height 38
click at [973, 167] on span "button" at bounding box center [976, 170] width 38 height 38
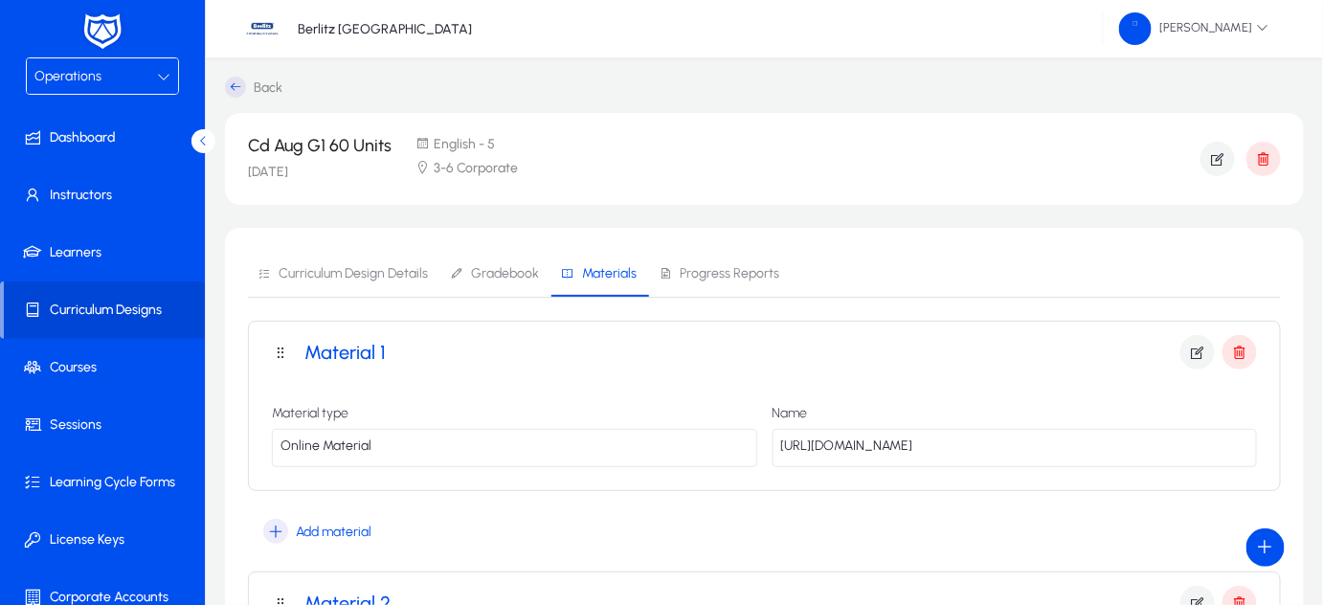
scroll to position [335, 0]
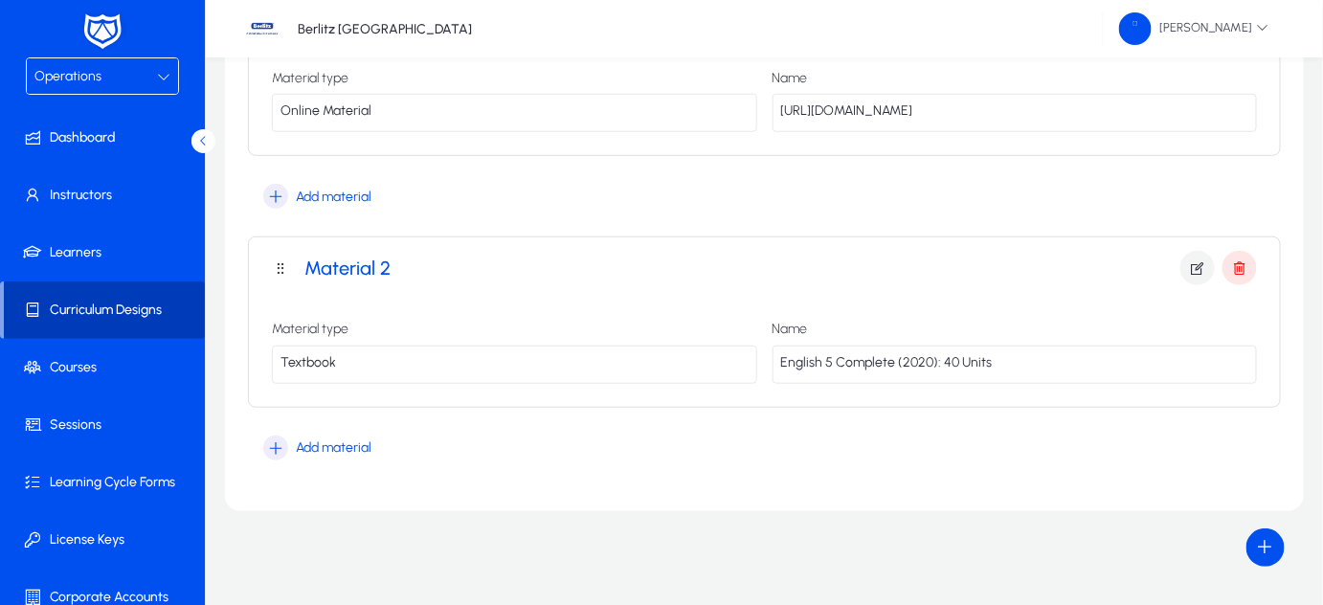
click at [134, 308] on span "Curriculum Designs" at bounding box center [104, 310] width 201 height 19
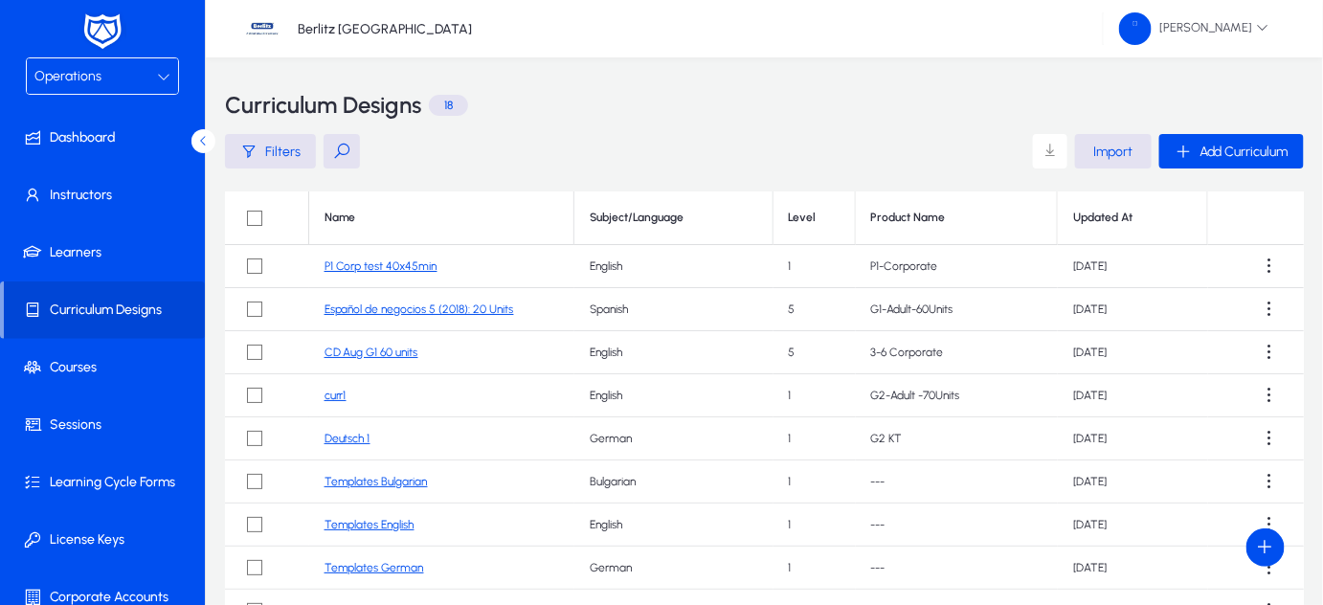
click at [340, 438] on link "Deutsch 1" at bounding box center [347, 438] width 46 height 13
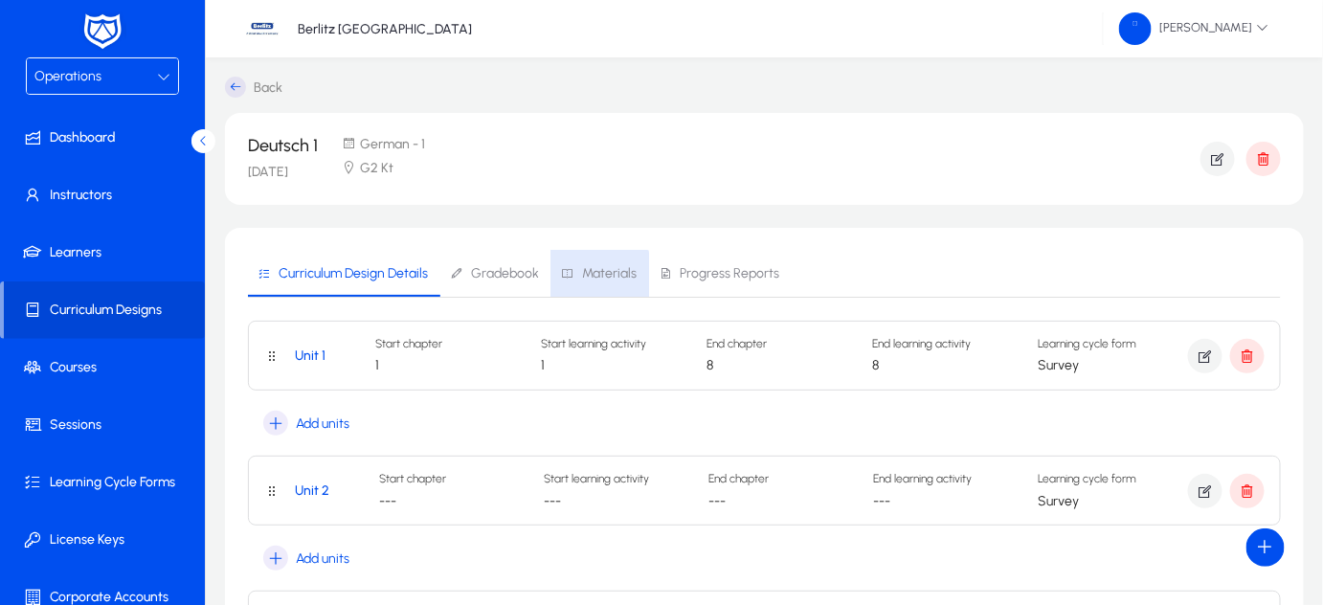
click at [594, 279] on span "Materials" at bounding box center [609, 273] width 55 height 13
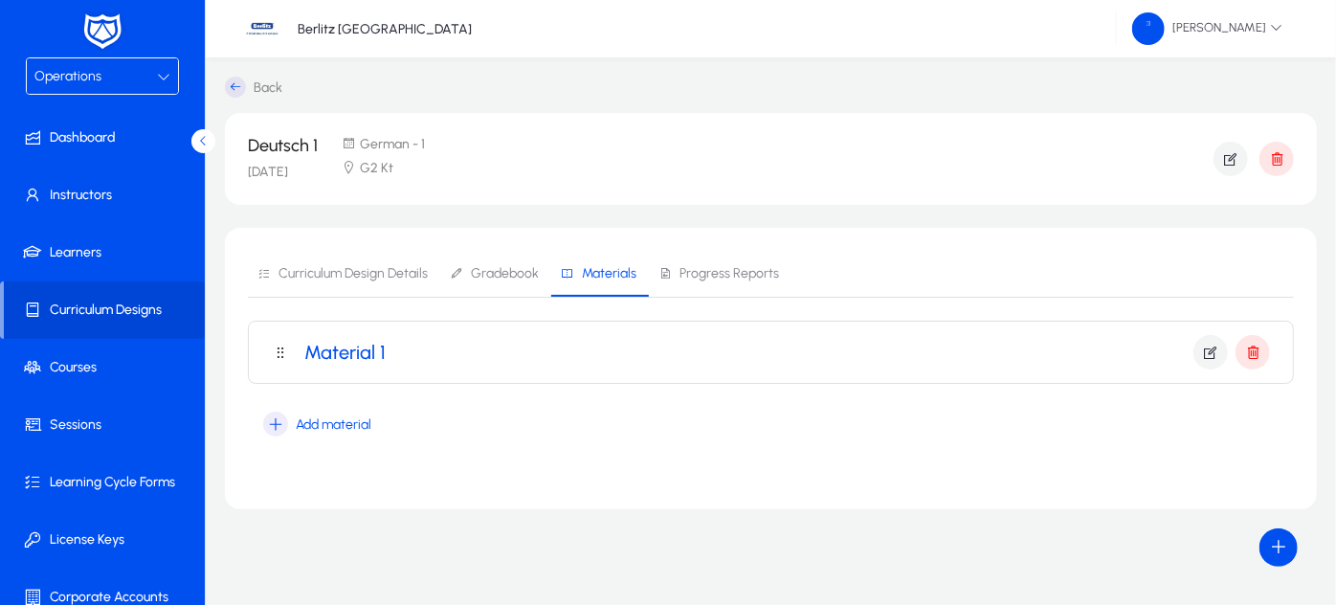
click at [347, 344] on h3 "Material 1" at bounding box center [344, 352] width 81 height 23
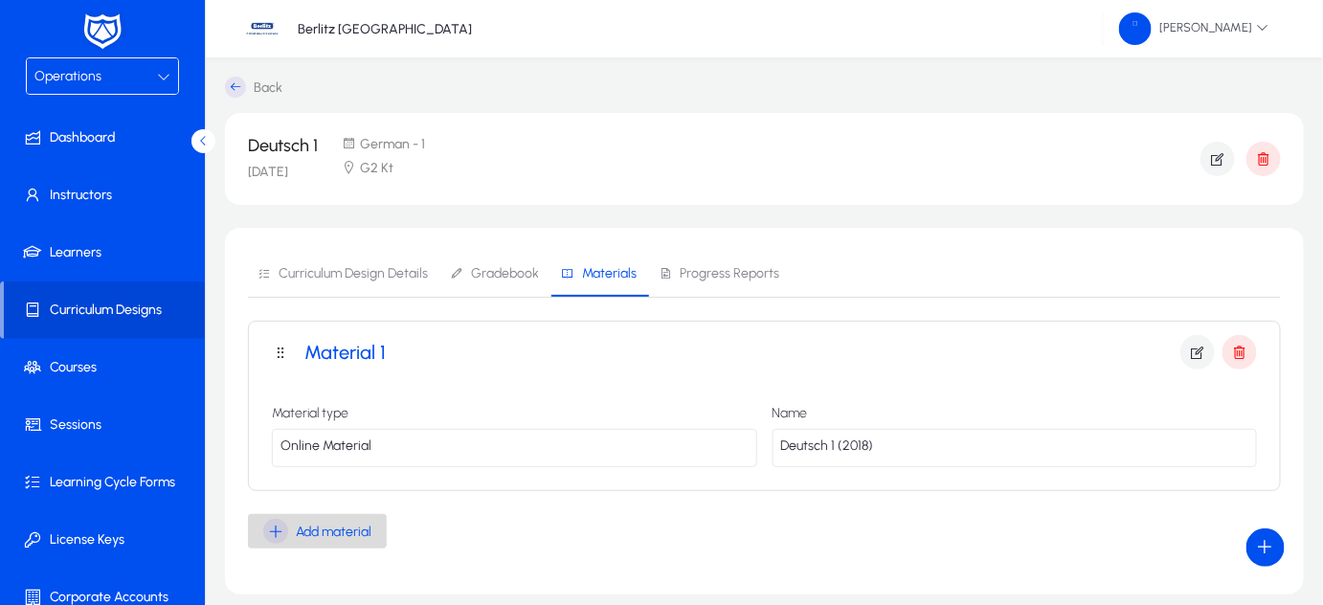
click at [323, 534] on span "Add material" at bounding box center [334, 532] width 76 height 16
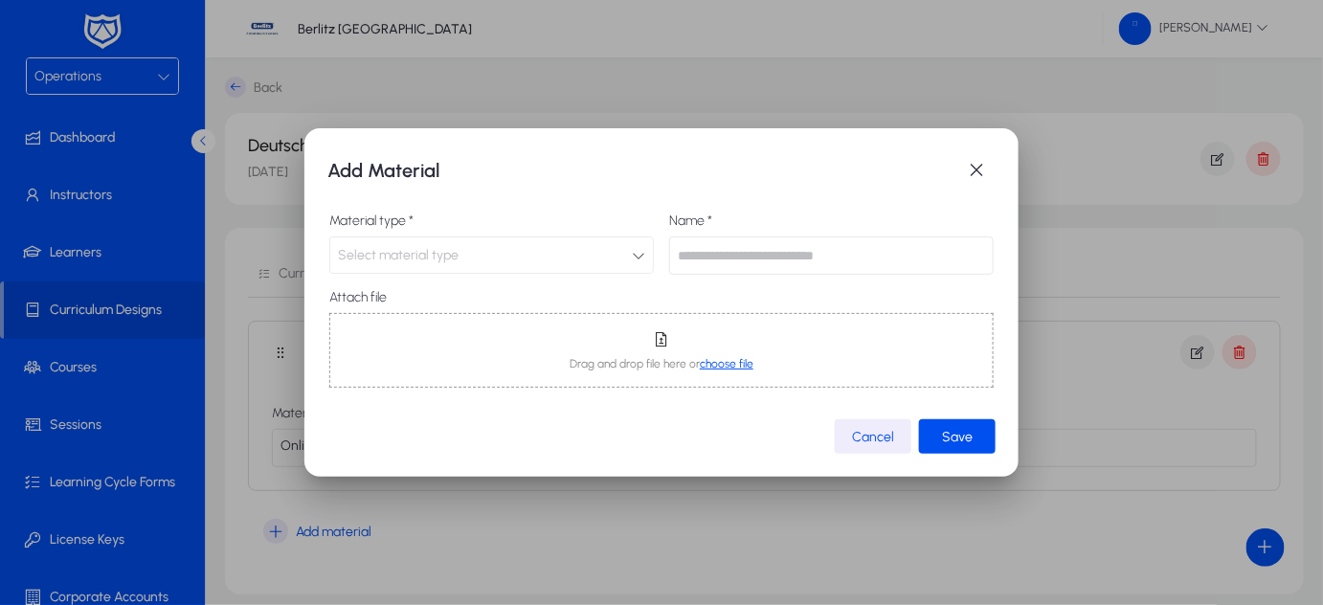
click at [640, 256] on icon at bounding box center [638, 255] width 13 height 13
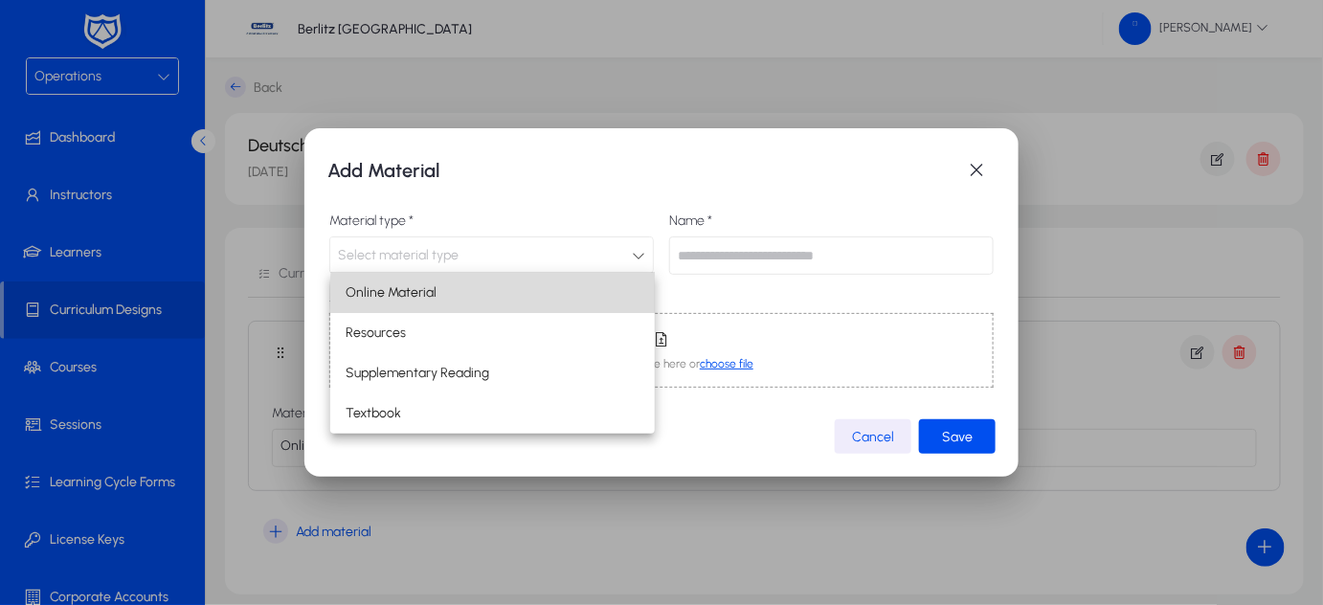
click at [548, 298] on mat-option "Online Material" at bounding box center [492, 293] width 324 height 40
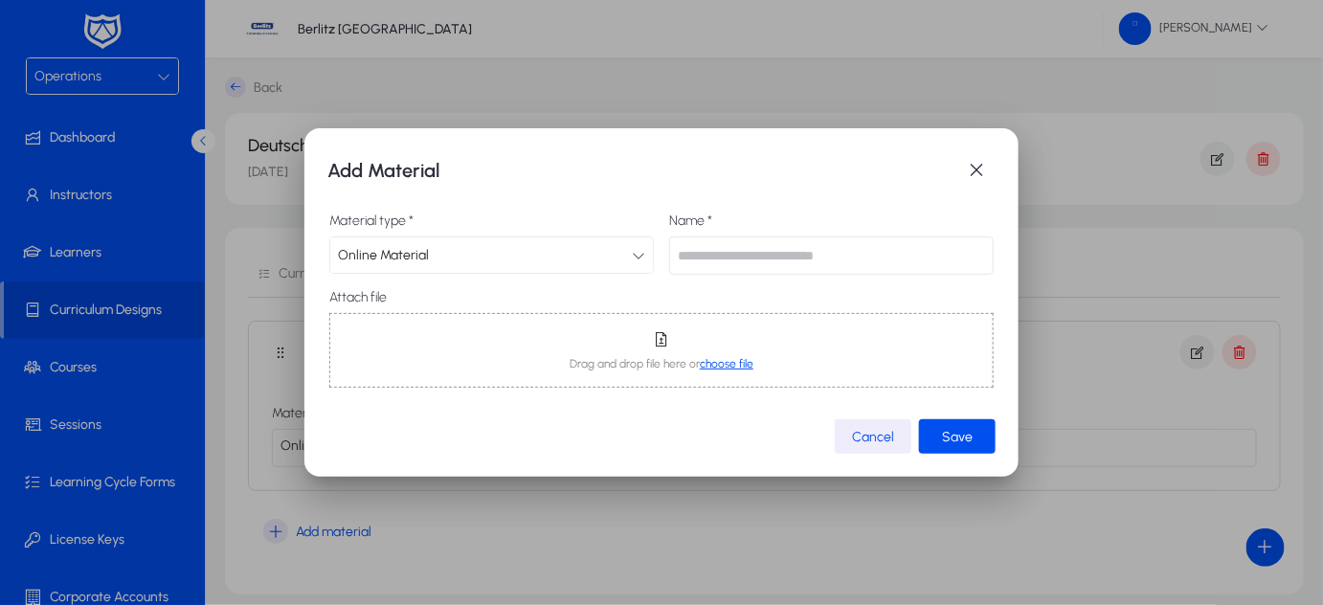
click at [718, 264] on input "text" at bounding box center [831, 255] width 324 height 38
click at [974, 174] on span "button" at bounding box center [976, 170] width 38 height 38
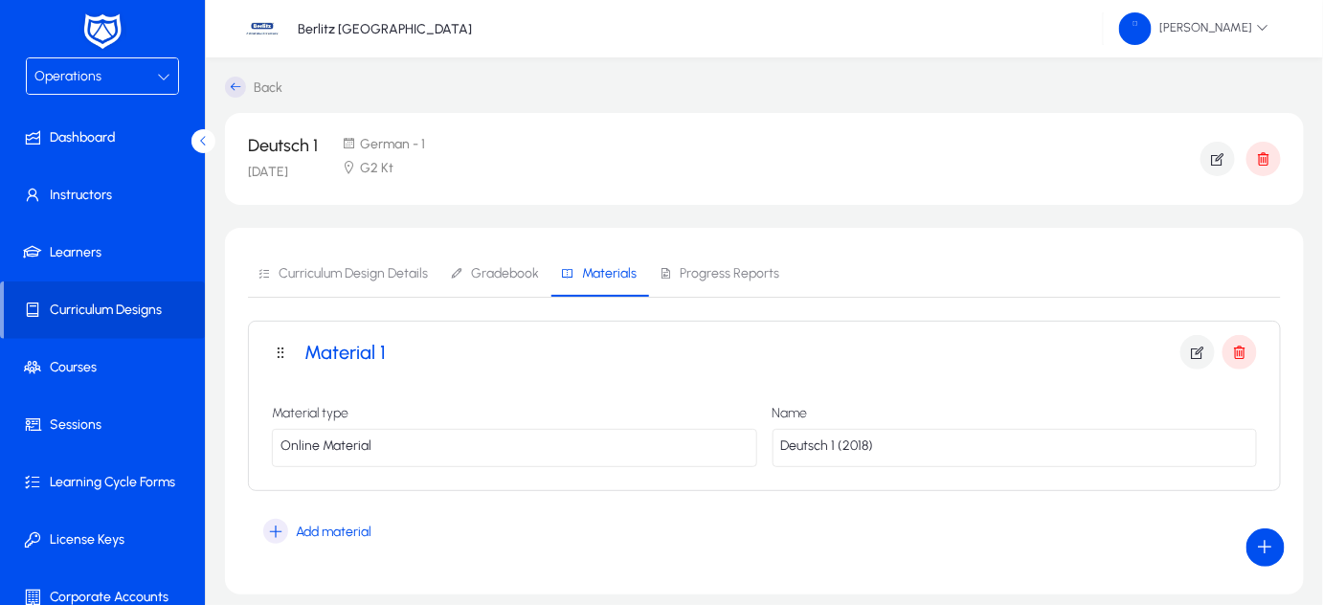
click at [233, 87] on icon at bounding box center [235, 87] width 21 height 21
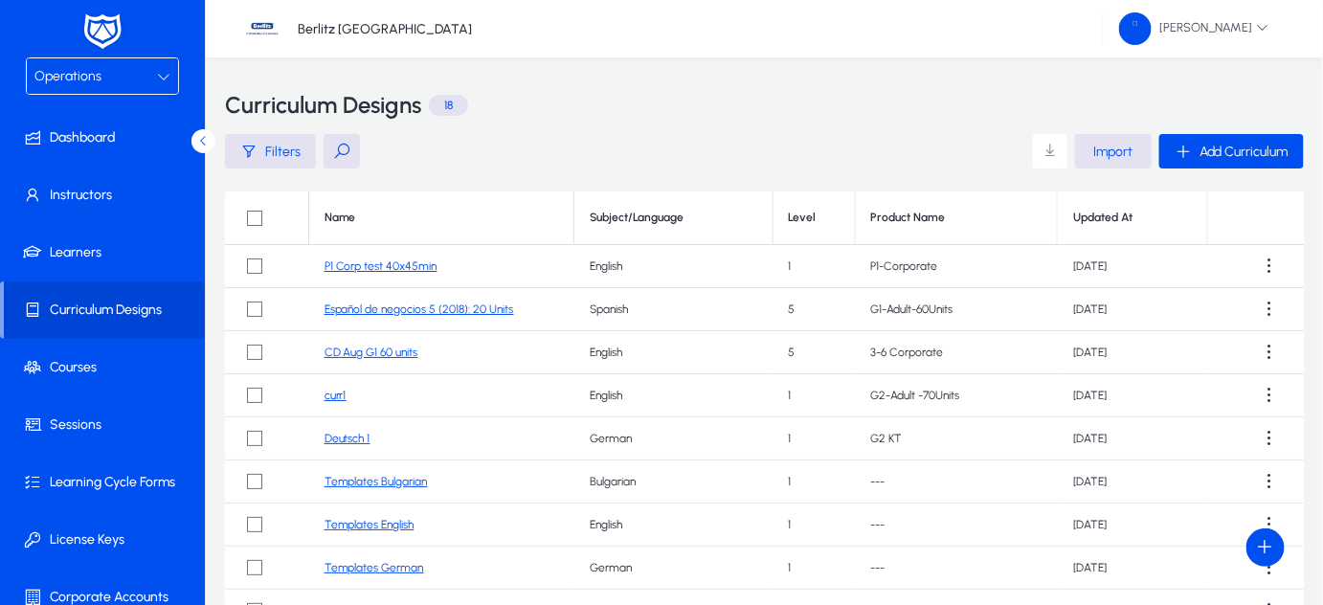
click at [342, 439] on link "Deutsch 1" at bounding box center [347, 438] width 46 height 13
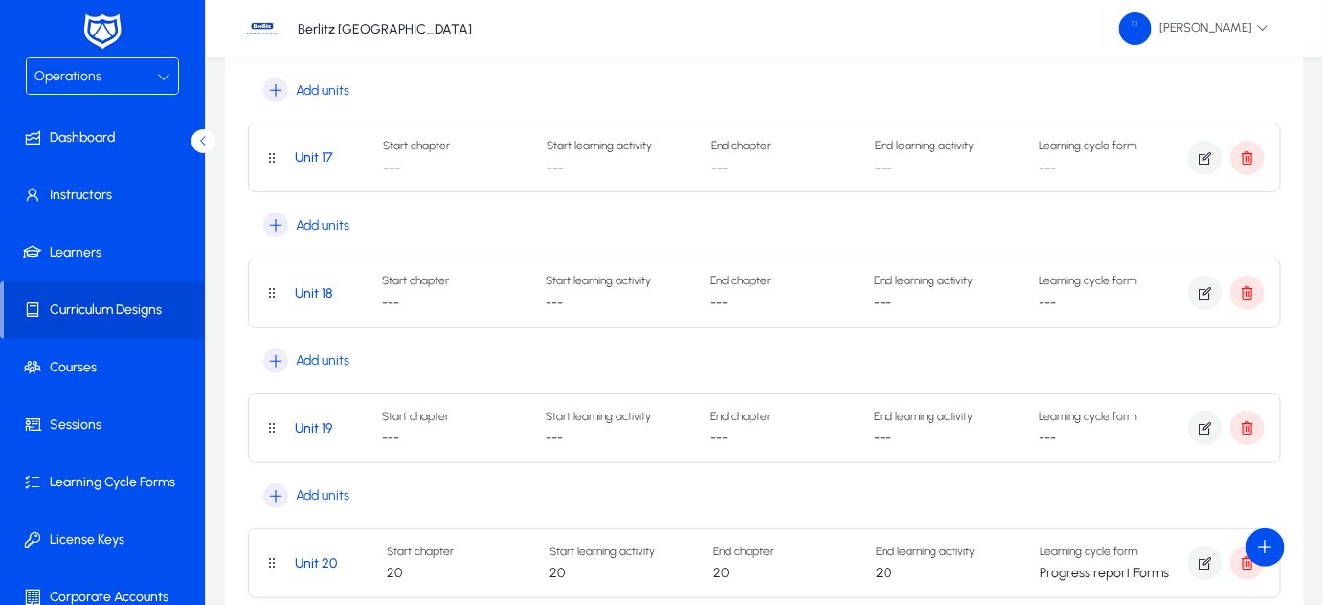
scroll to position [2266, 0]
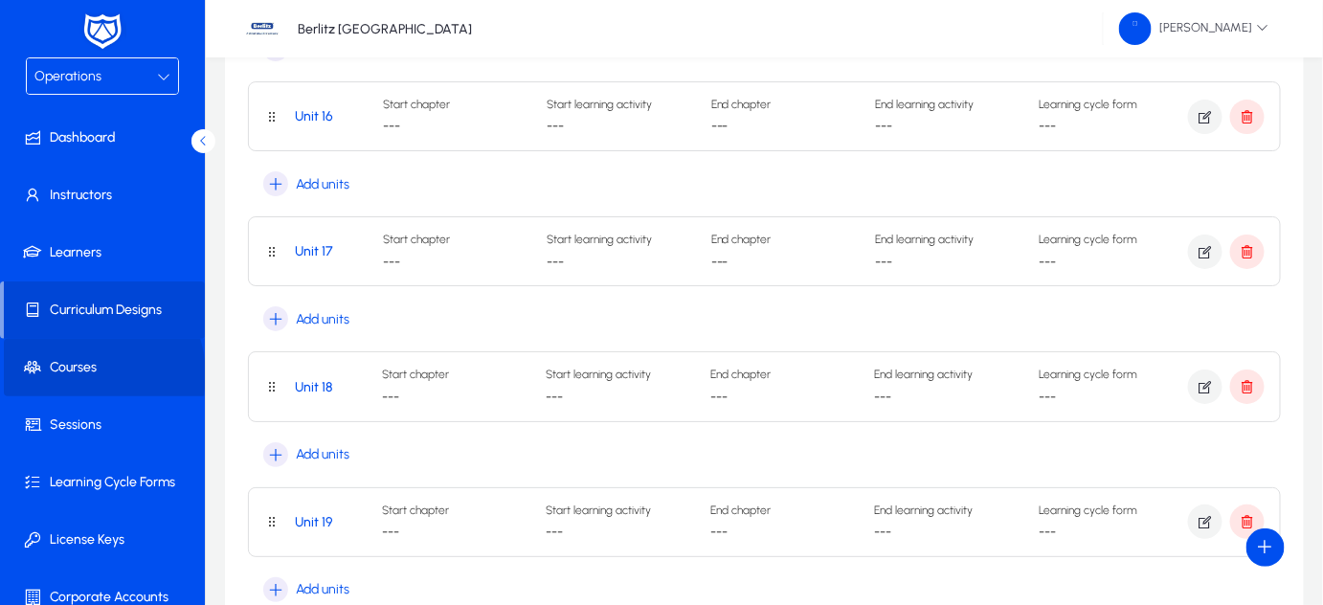
click at [84, 374] on span "Courses" at bounding box center [106, 367] width 205 height 19
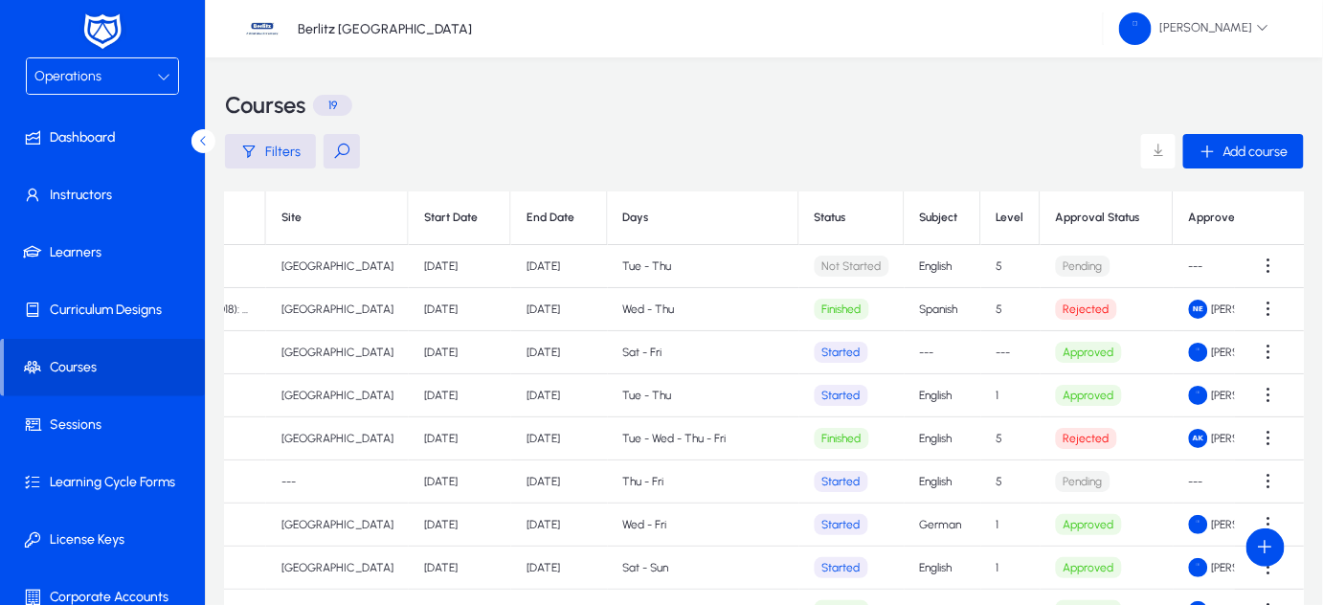
scroll to position [0, 859]
click at [1251, 267] on span at bounding box center [1269, 266] width 38 height 38
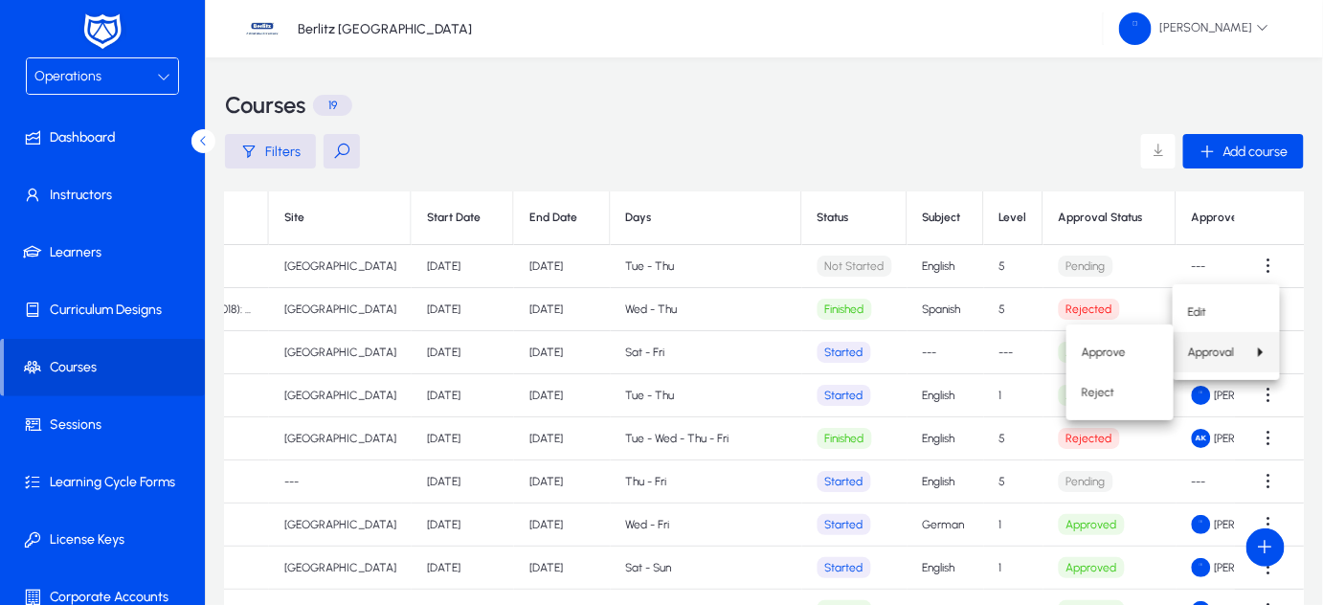
click at [702, 313] on div at bounding box center [661, 302] width 1323 height 605
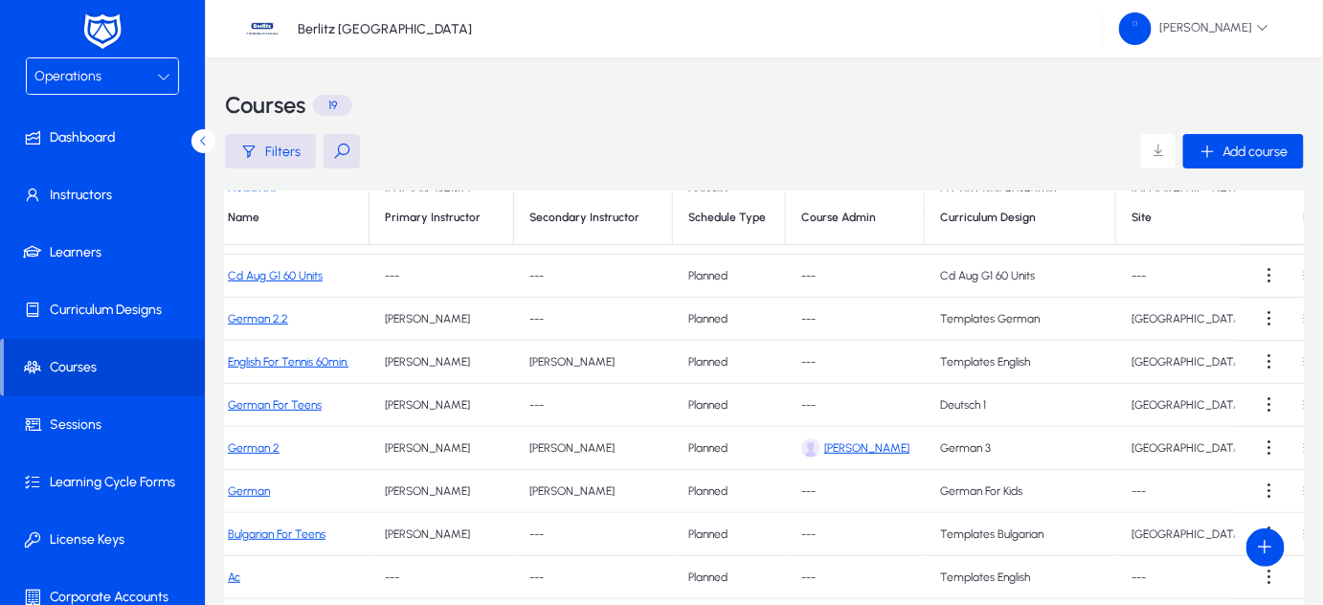
scroll to position [206, 0]
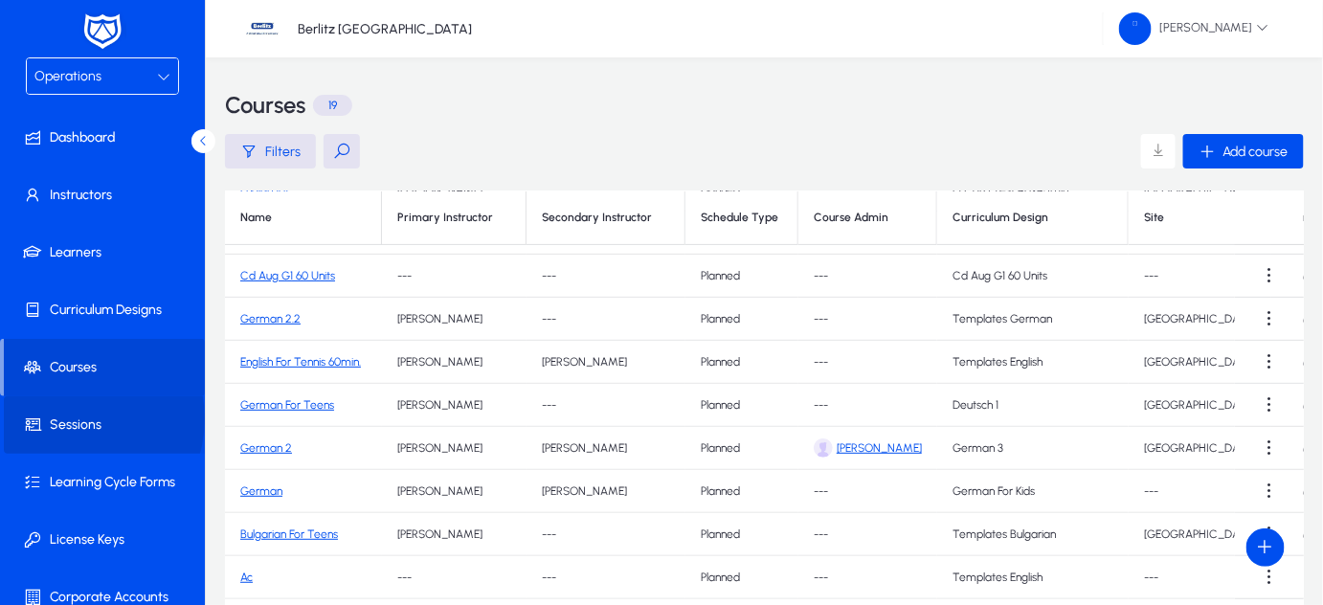
click at [71, 418] on span "Sessions" at bounding box center [106, 424] width 205 height 19
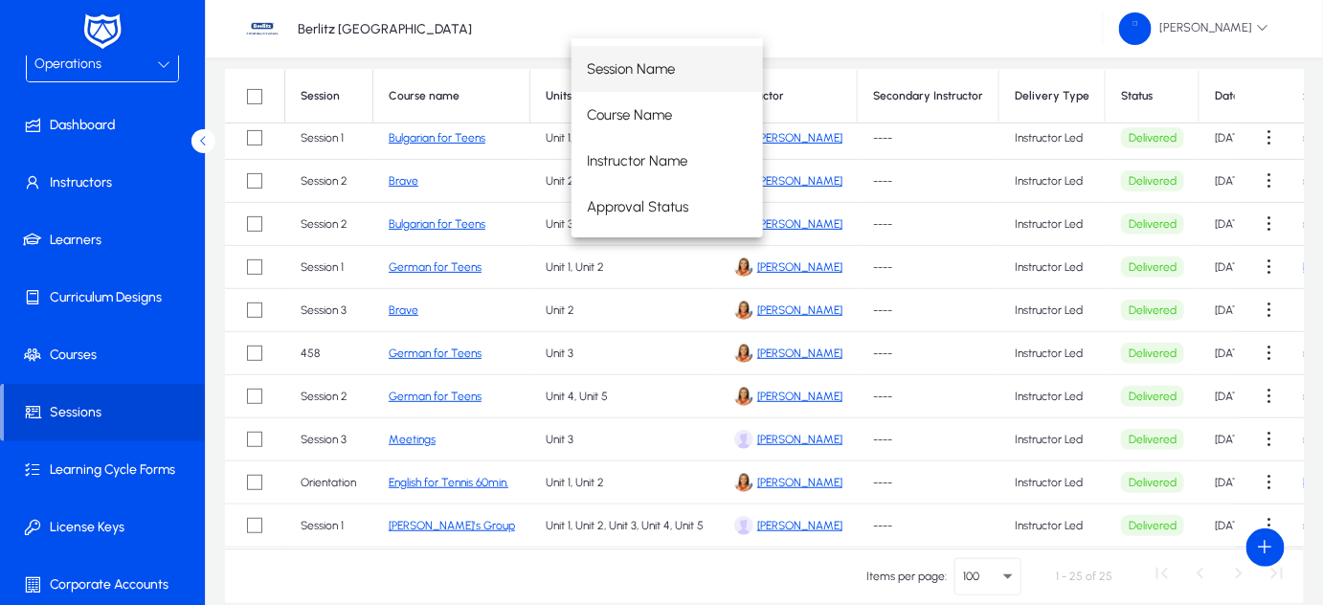
scroll to position [178, 0]
click at [1008, 581] on icon "Select page" at bounding box center [1007, 576] width 23 height 23
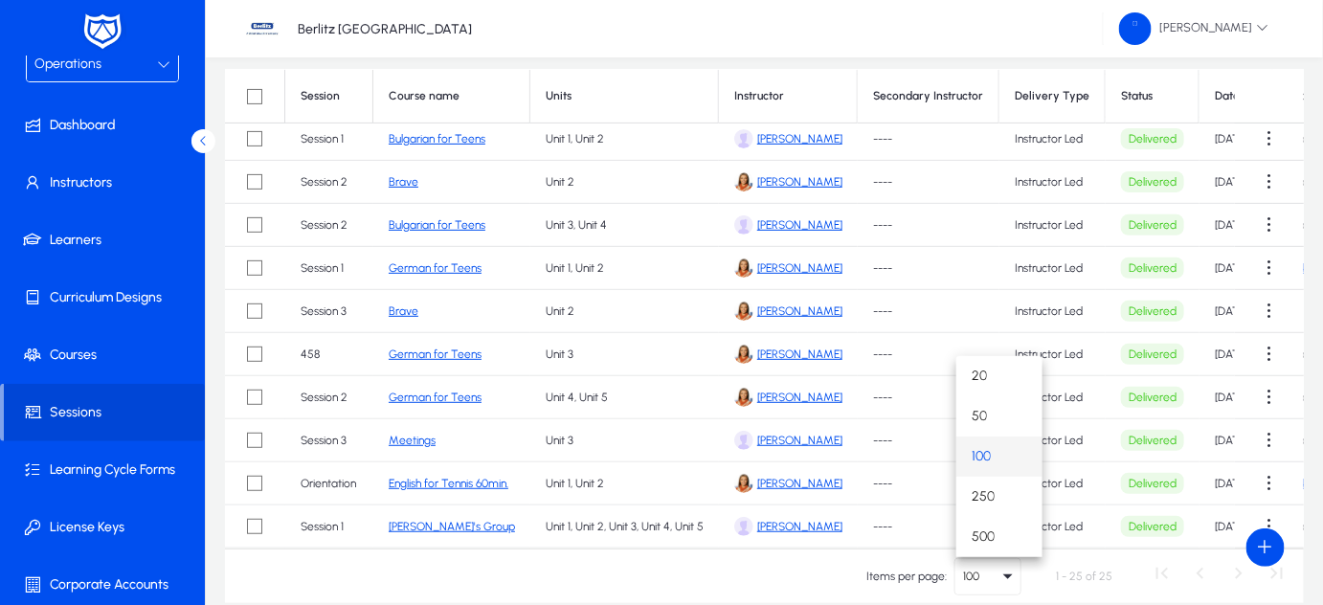
scroll to position [0, 0]
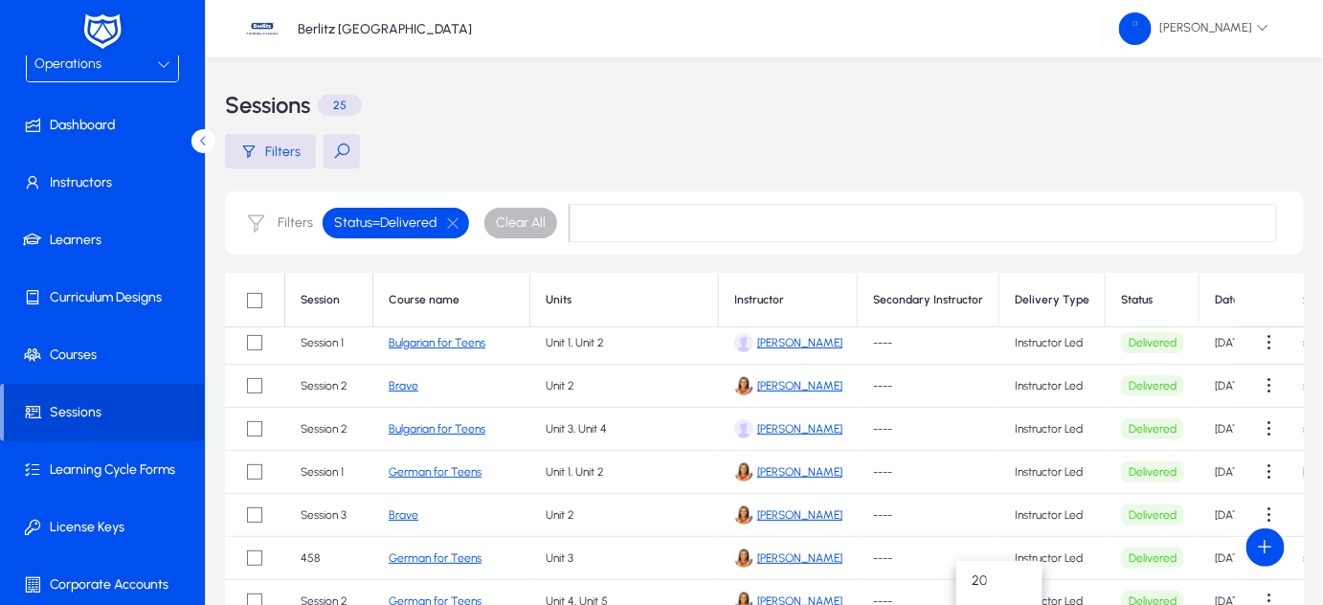
click at [449, 218] on div at bounding box center [661, 302] width 1323 height 605
click at [457, 229] on button "button" at bounding box center [452, 222] width 33 height 17
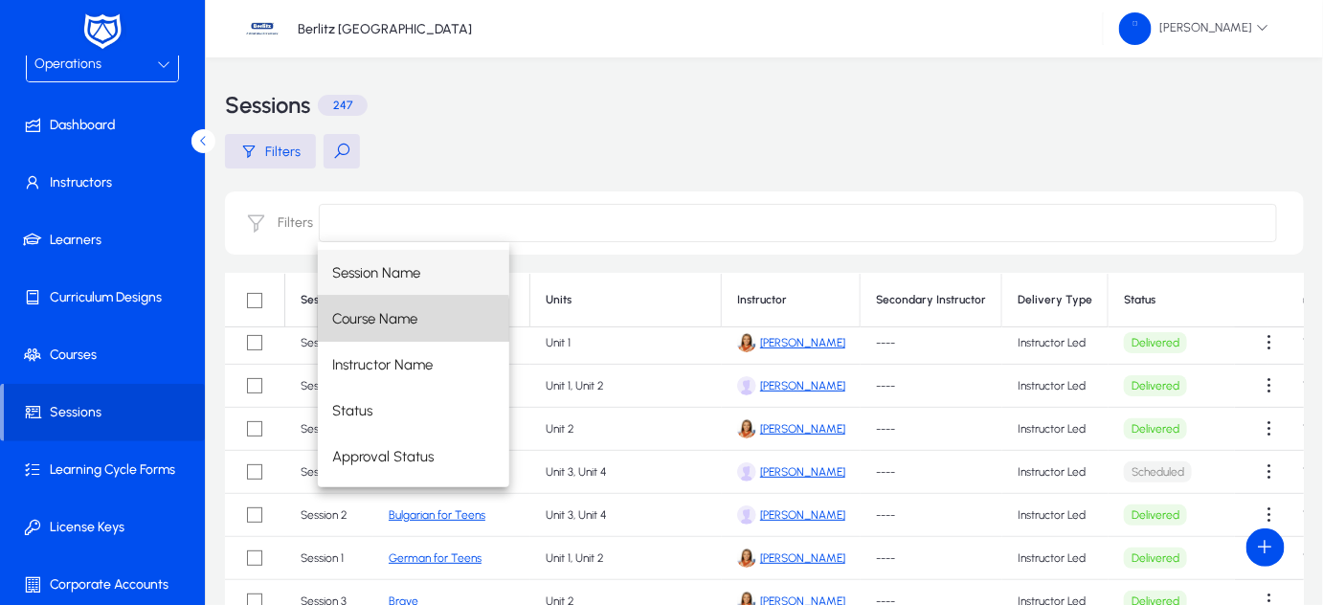
click at [377, 321] on span "Course Name" at bounding box center [375, 318] width 85 height 23
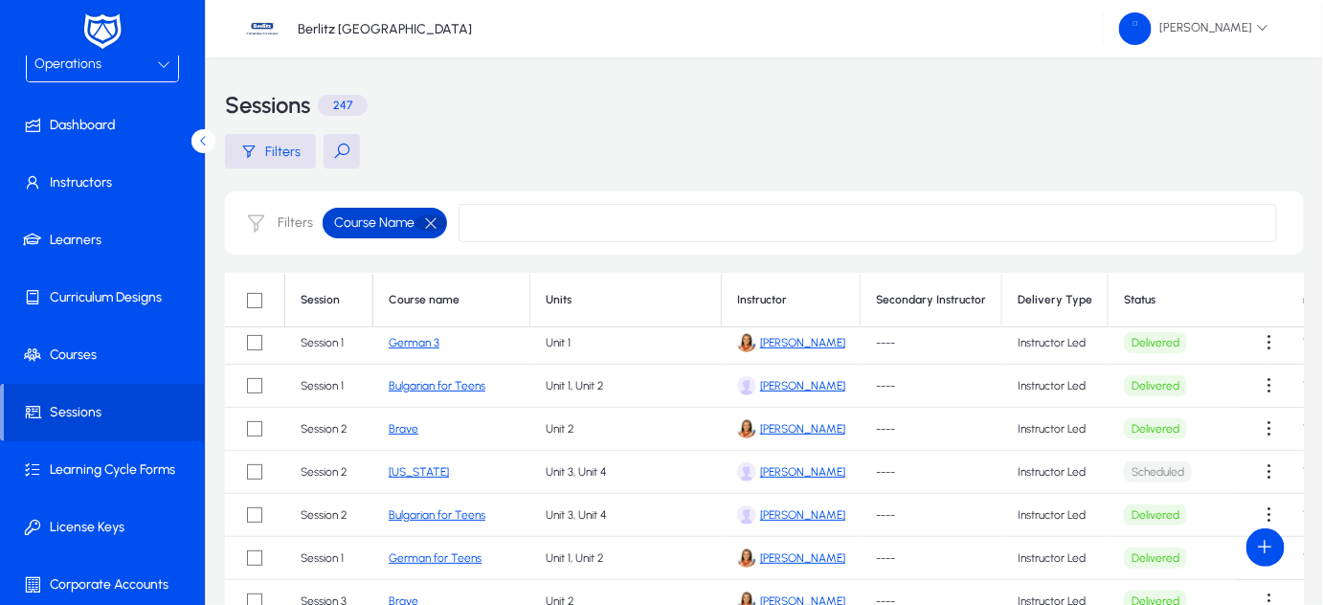
click at [425, 221] on button "button" at bounding box center [430, 222] width 33 height 17
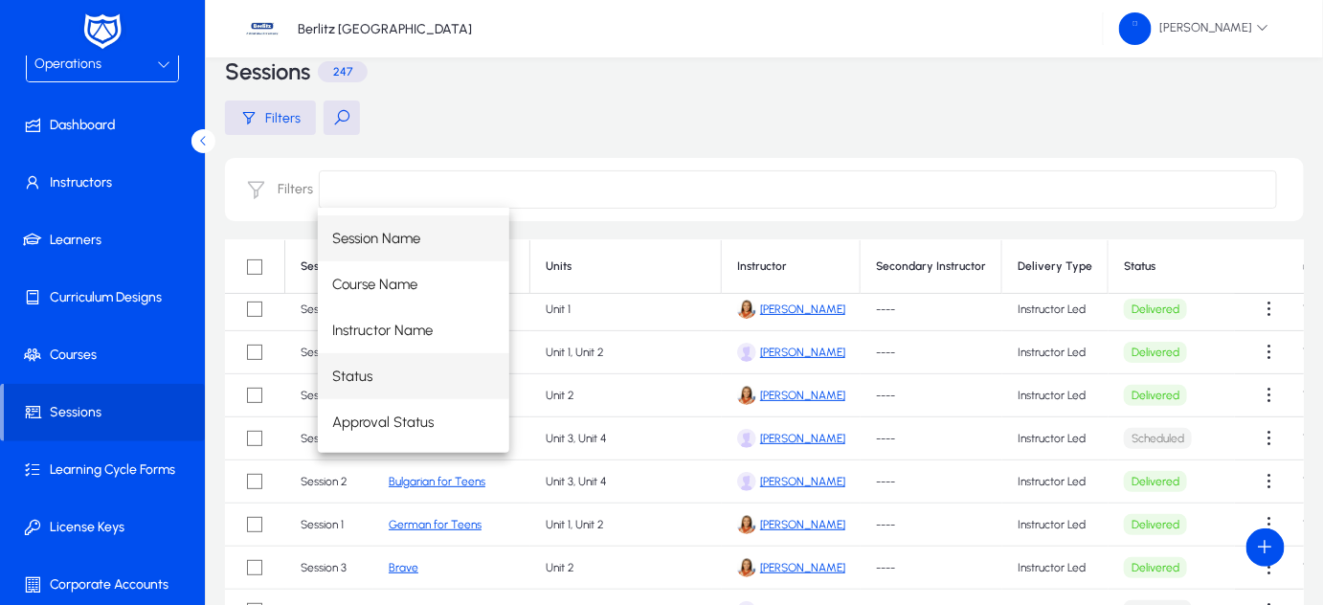
scroll to position [34, 0]
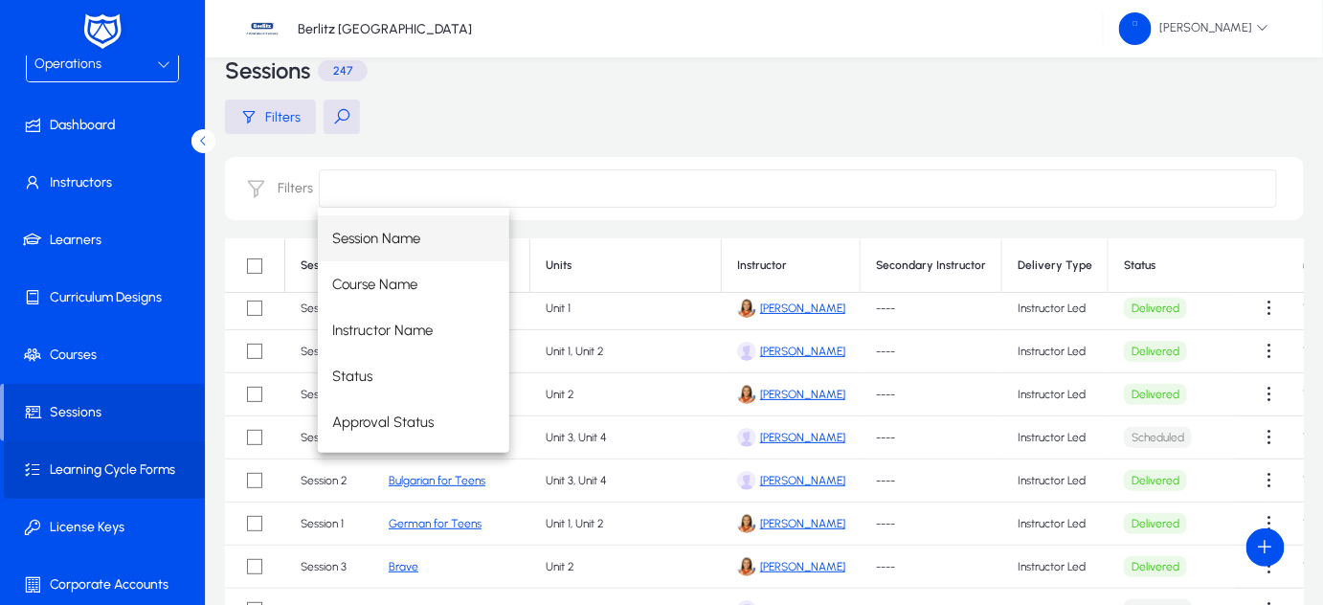
click at [112, 461] on span "Learning Cycle Forms" at bounding box center [106, 469] width 205 height 19
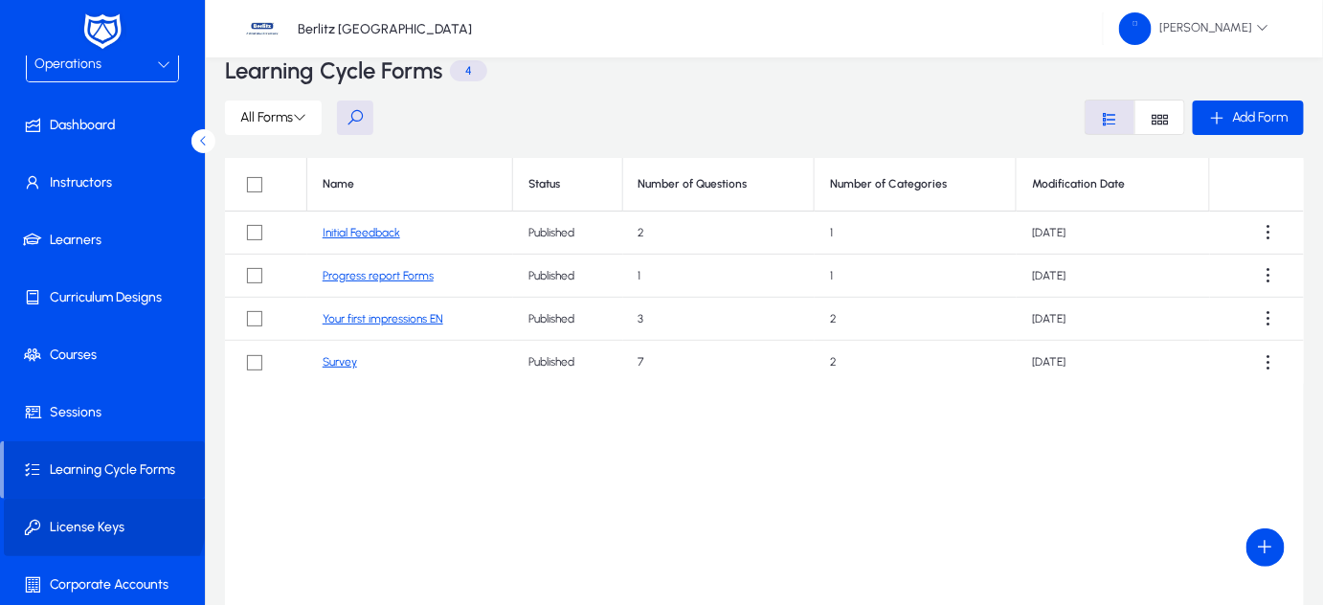
click at [101, 518] on span "License Keys" at bounding box center [106, 527] width 205 height 19
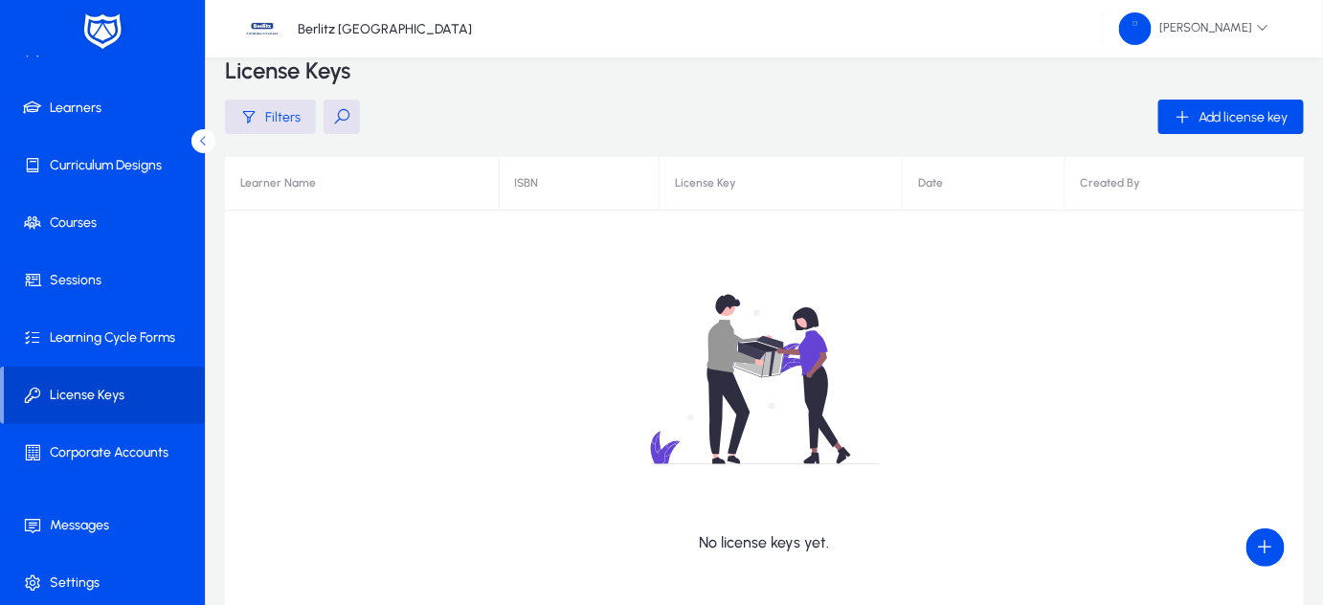
scroll to position [150, 0]
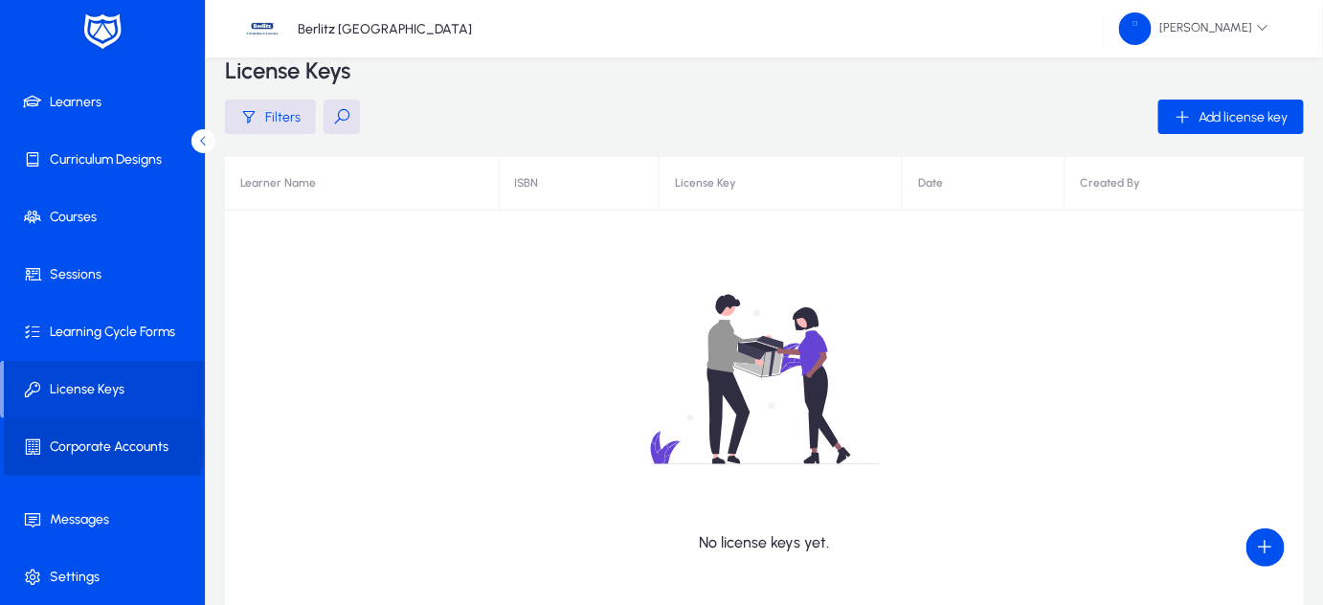
click at [94, 446] on span "Corporate Accounts" at bounding box center [106, 446] width 205 height 19
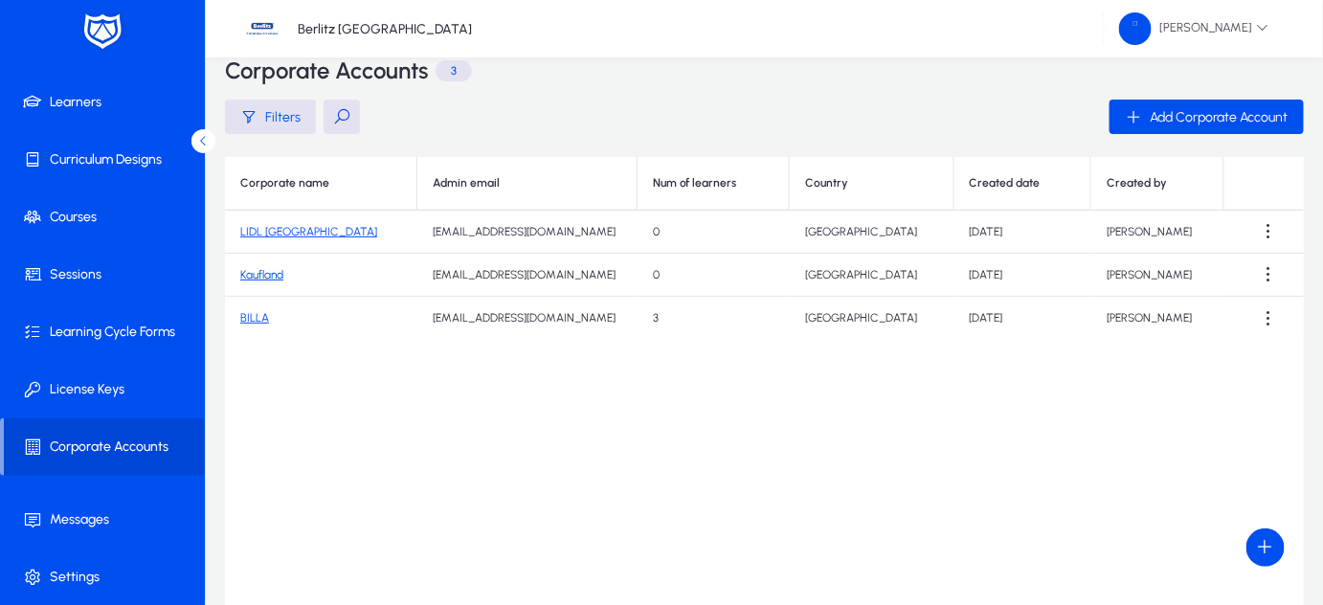
click at [253, 321] on link "BILLA" at bounding box center [254, 317] width 29 height 13
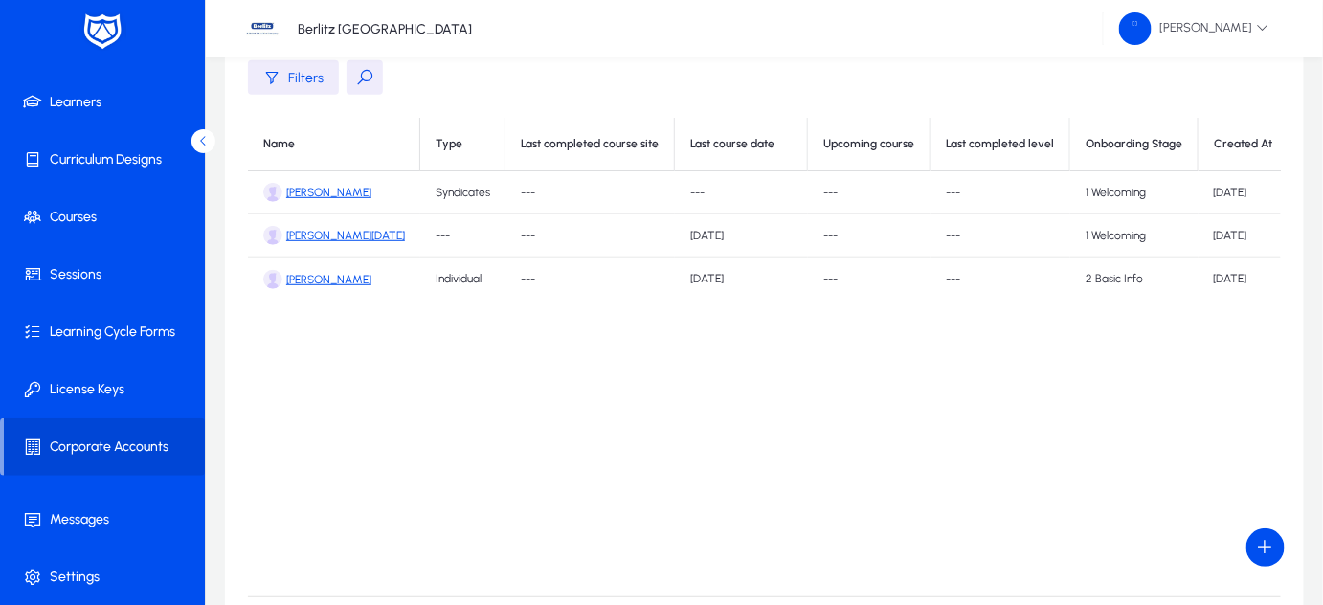
scroll to position [0, 13]
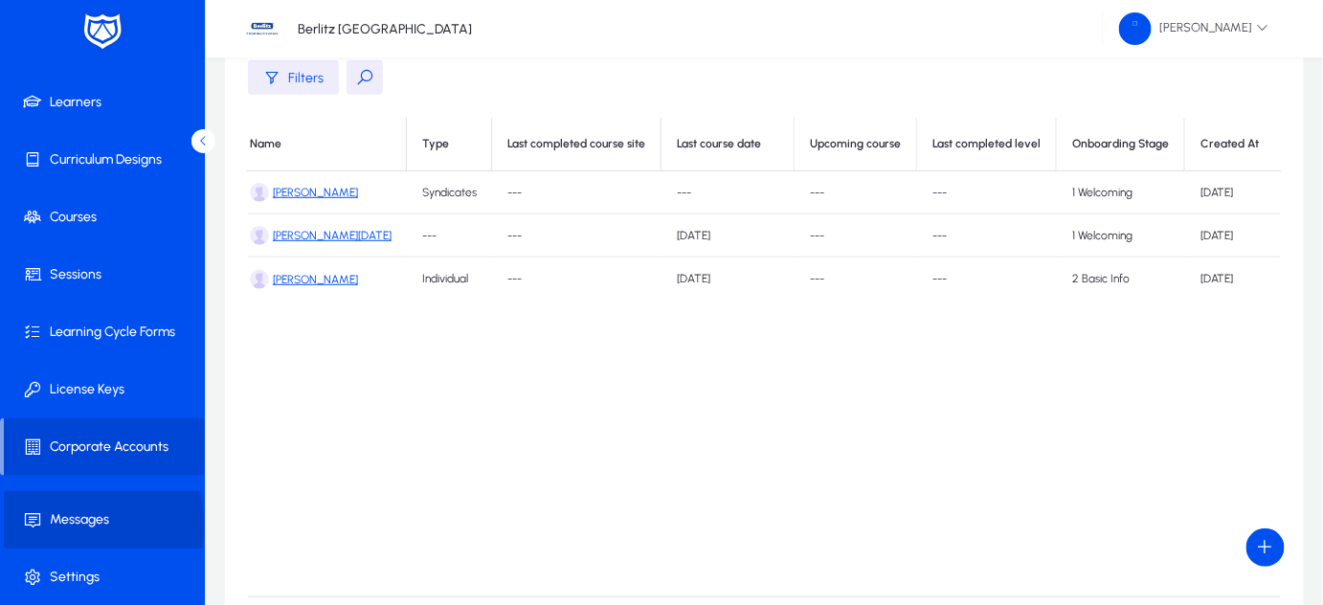
click at [60, 524] on span "Messages" at bounding box center [106, 519] width 205 height 19
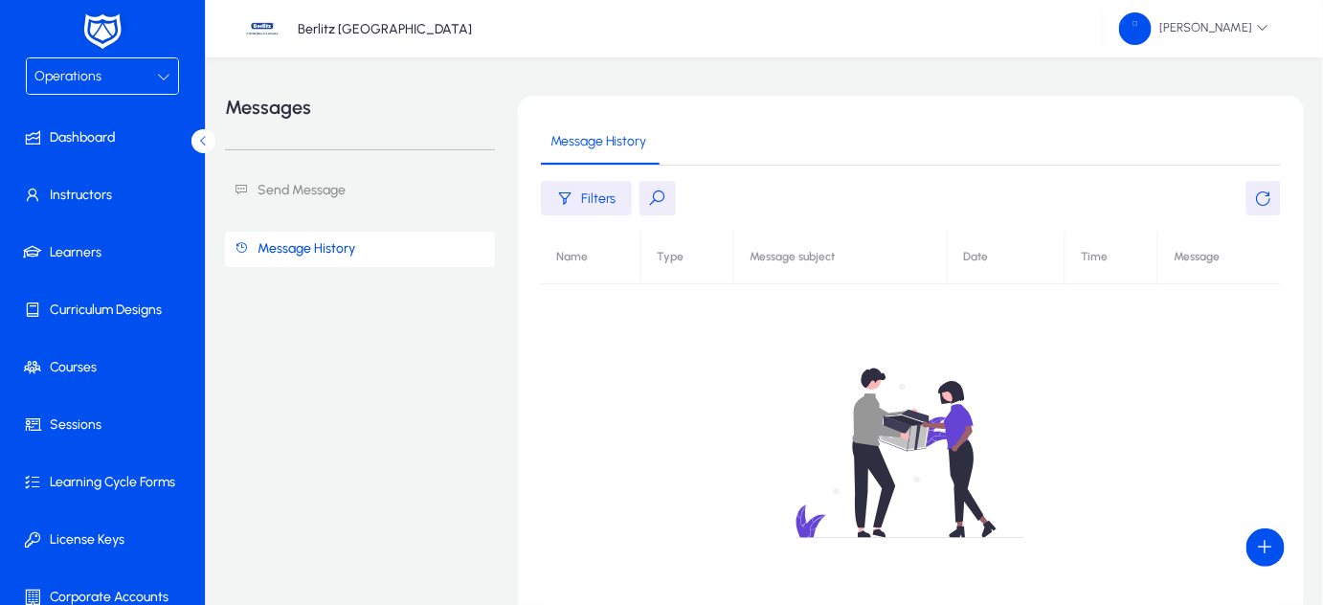
click at [165, 85] on div at bounding box center [163, 76] width 13 height 23
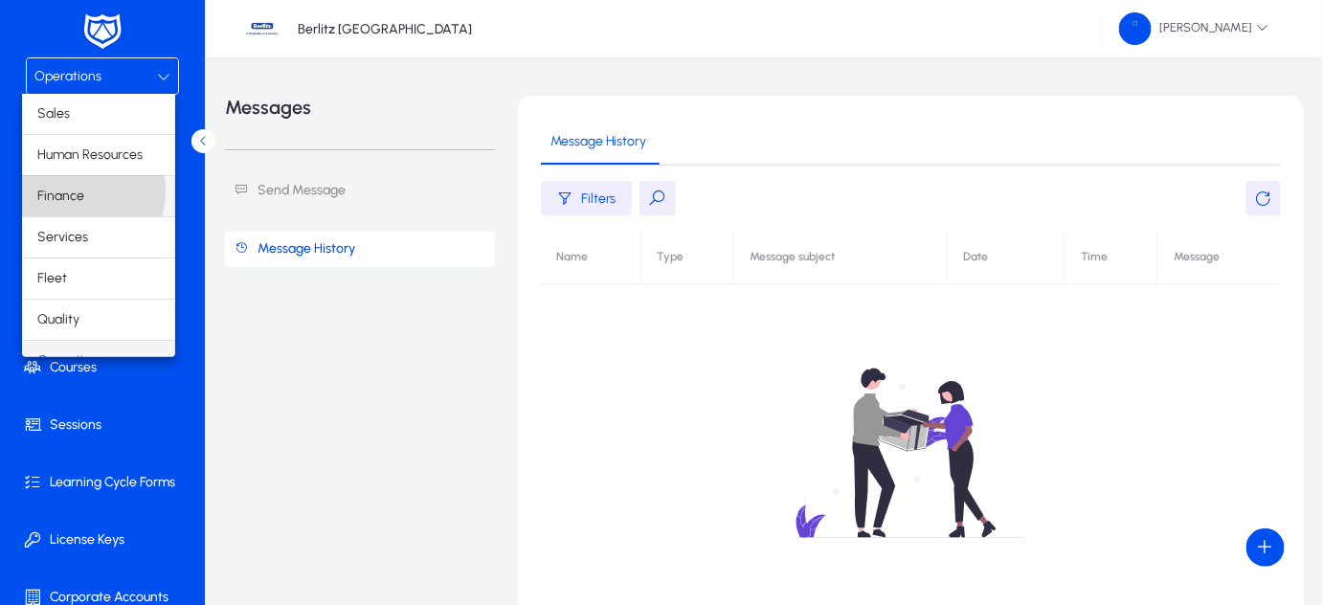
click at [79, 190] on span "Finance" at bounding box center [60, 196] width 47 height 23
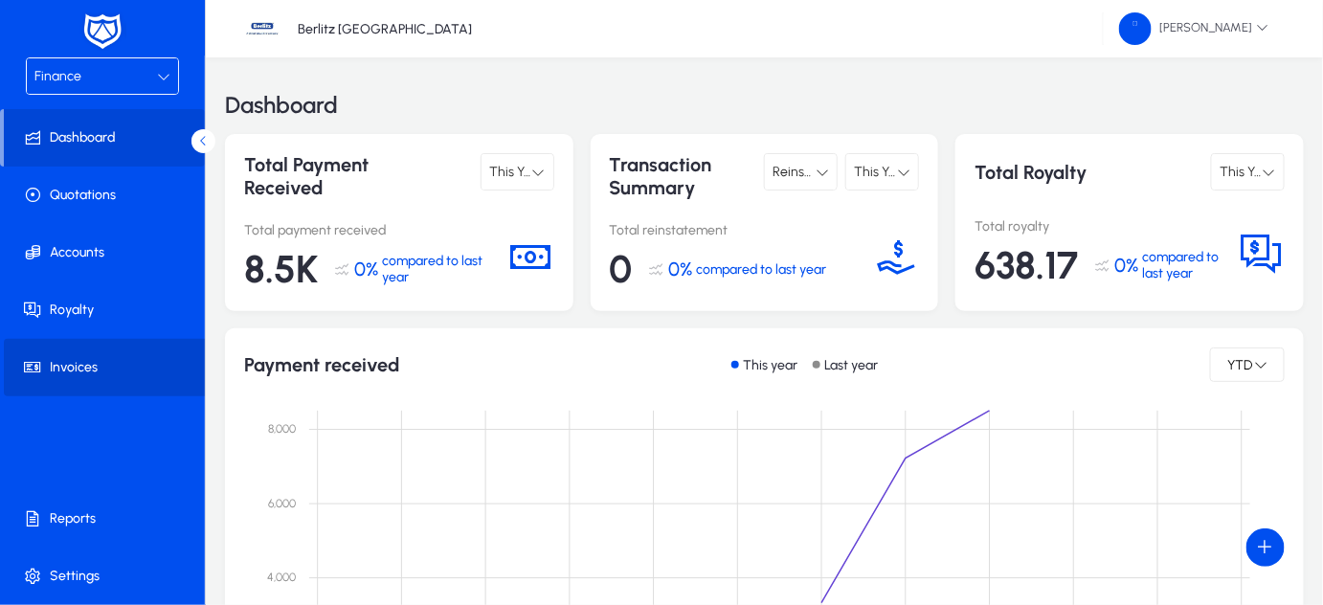
click at [70, 367] on span "Invoices" at bounding box center [106, 367] width 205 height 19
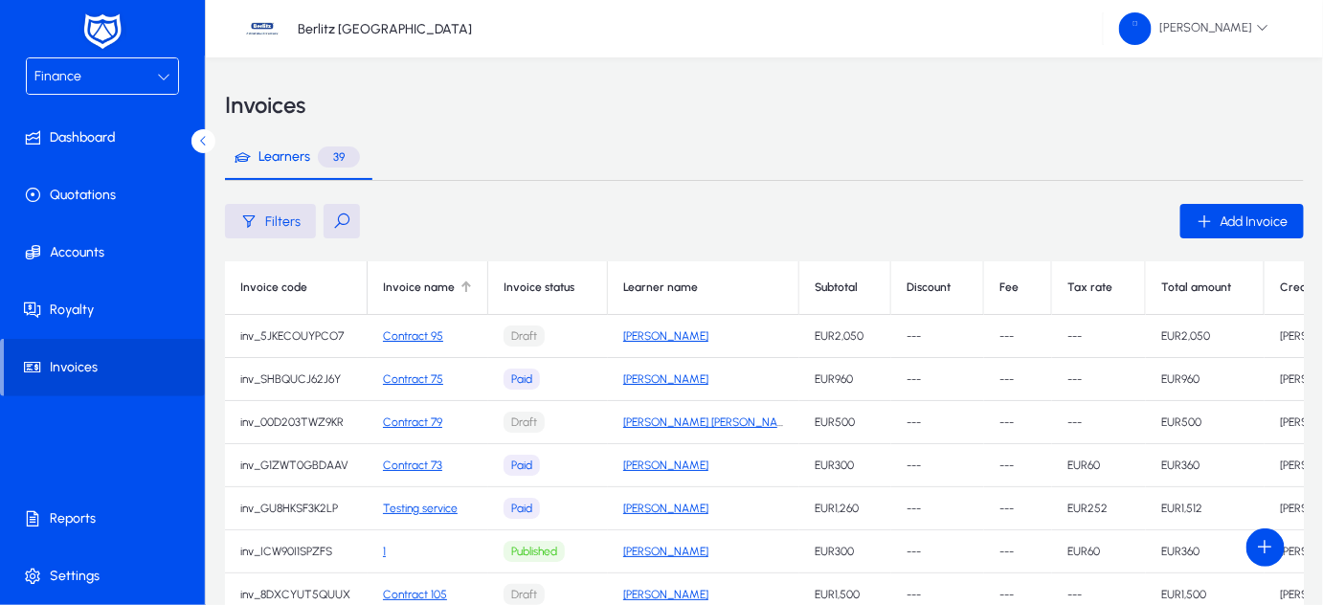
click at [465, 287] on div at bounding box center [466, 287] width 2 height 10
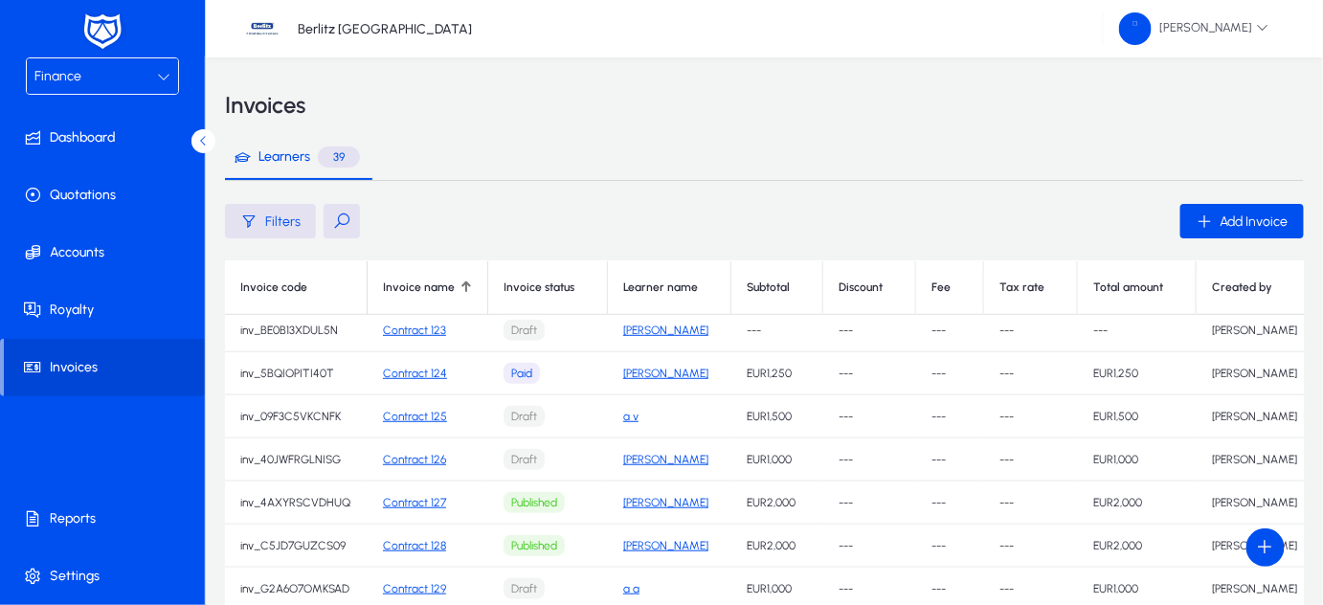
scroll to position [449, 0]
click at [276, 218] on span "Filters" at bounding box center [282, 221] width 35 height 16
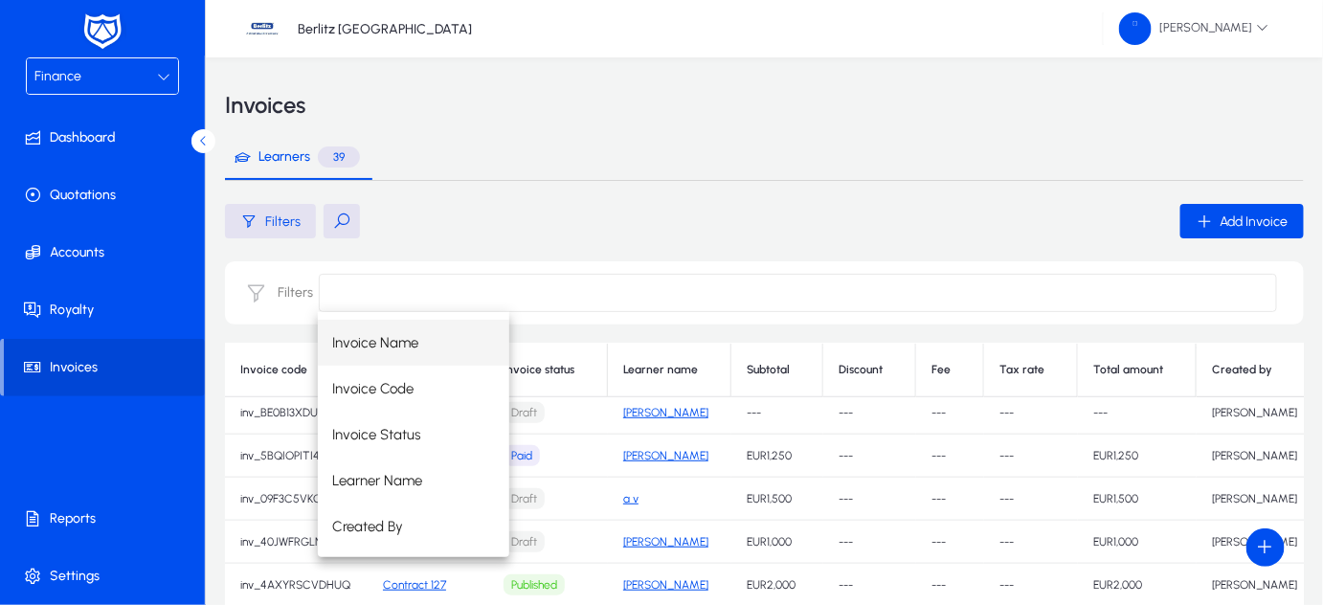
click at [357, 287] on input at bounding box center [798, 293] width 958 height 38
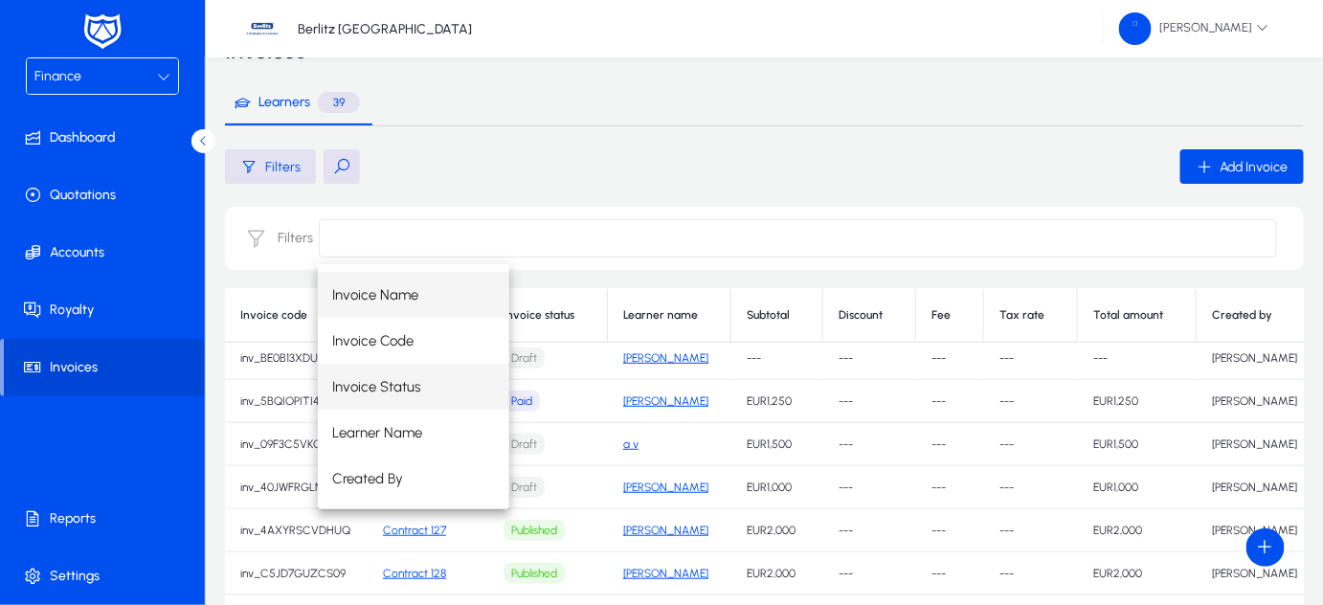
scroll to position [58, 0]
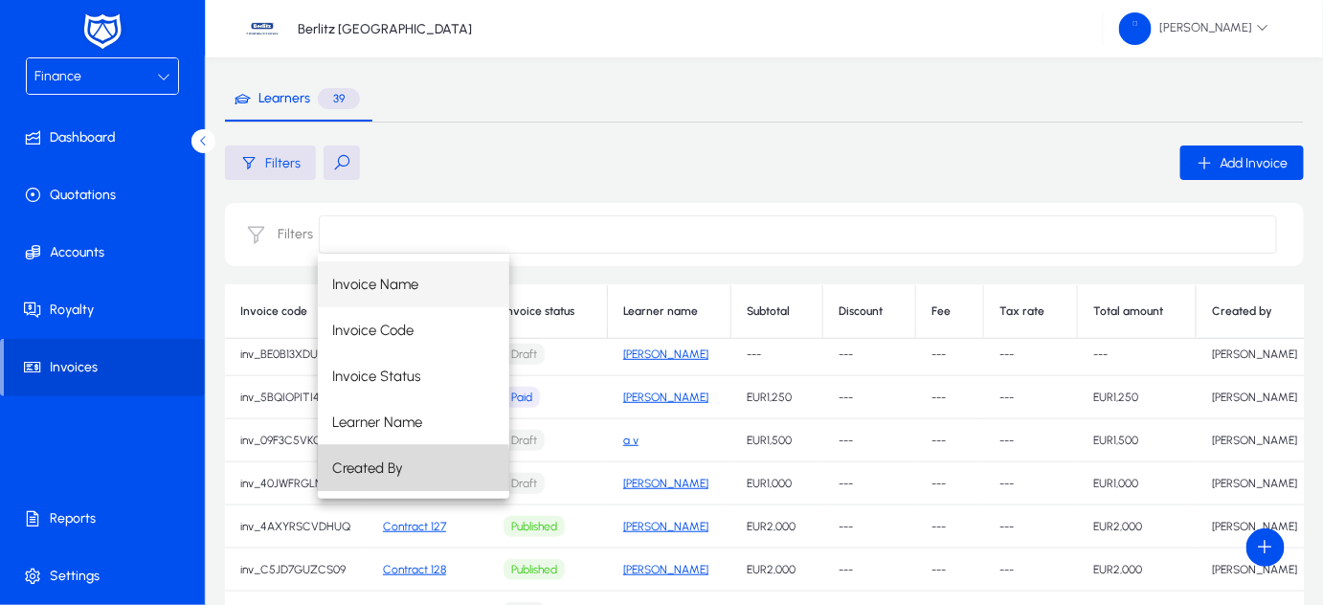
click at [387, 471] on span "Created By" at bounding box center [368, 468] width 71 height 23
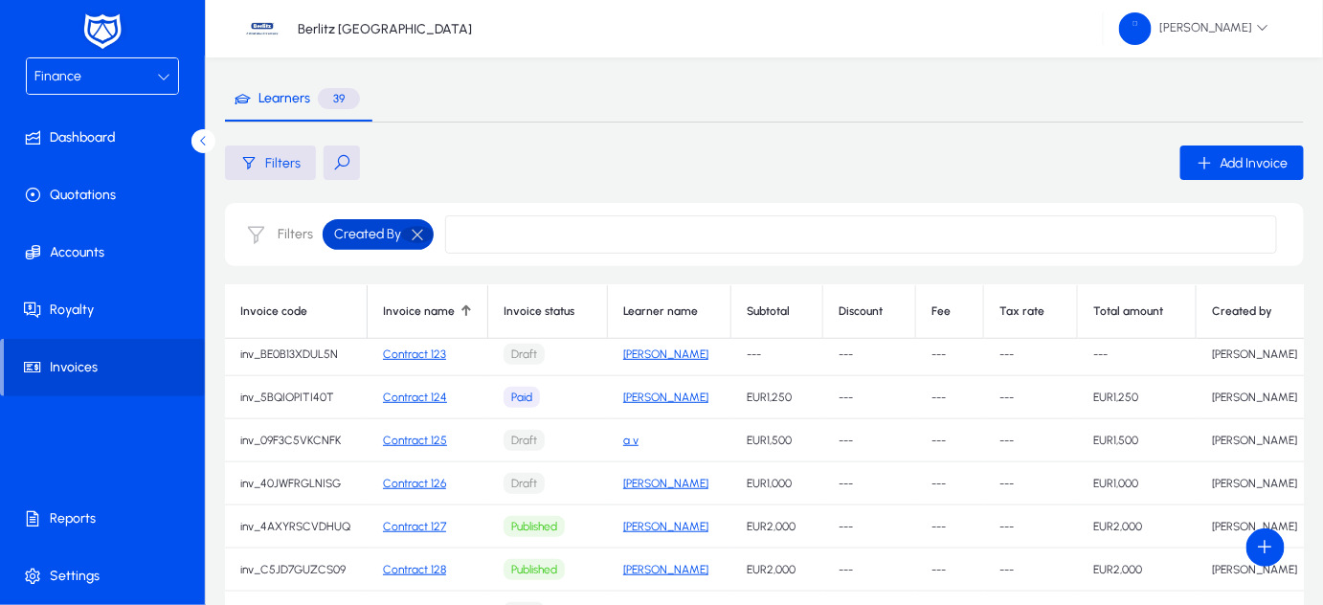
click at [415, 239] on button "button" at bounding box center [417, 234] width 33 height 17
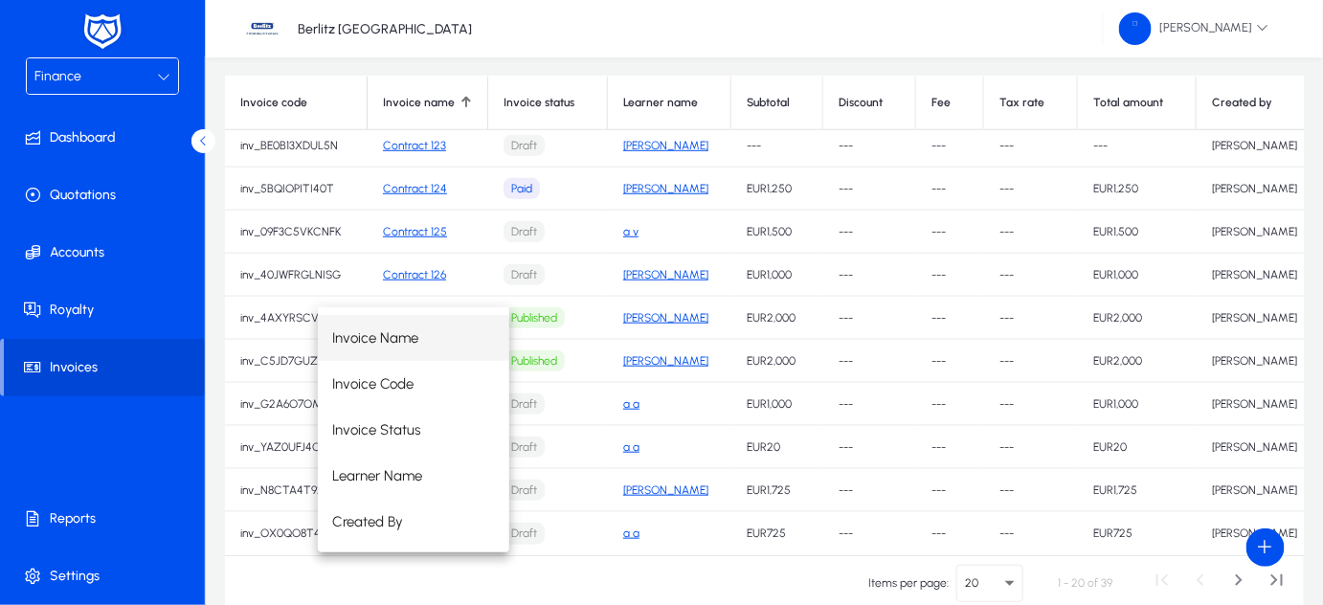
scroll to position [0, 0]
